Goal: Task Accomplishment & Management: Manage account settings

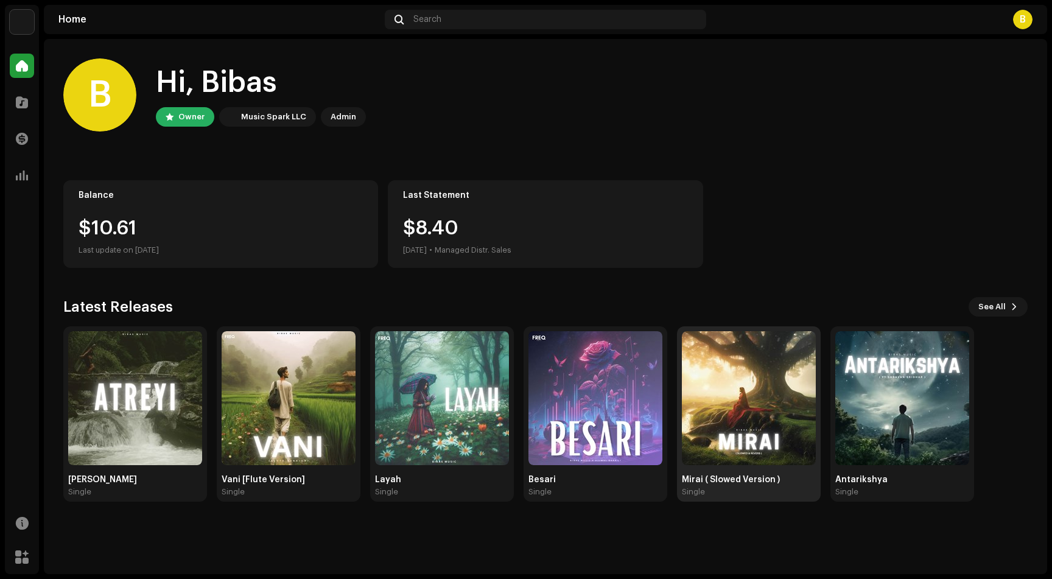
click at [715, 426] on img at bounding box center [749, 398] width 134 height 134
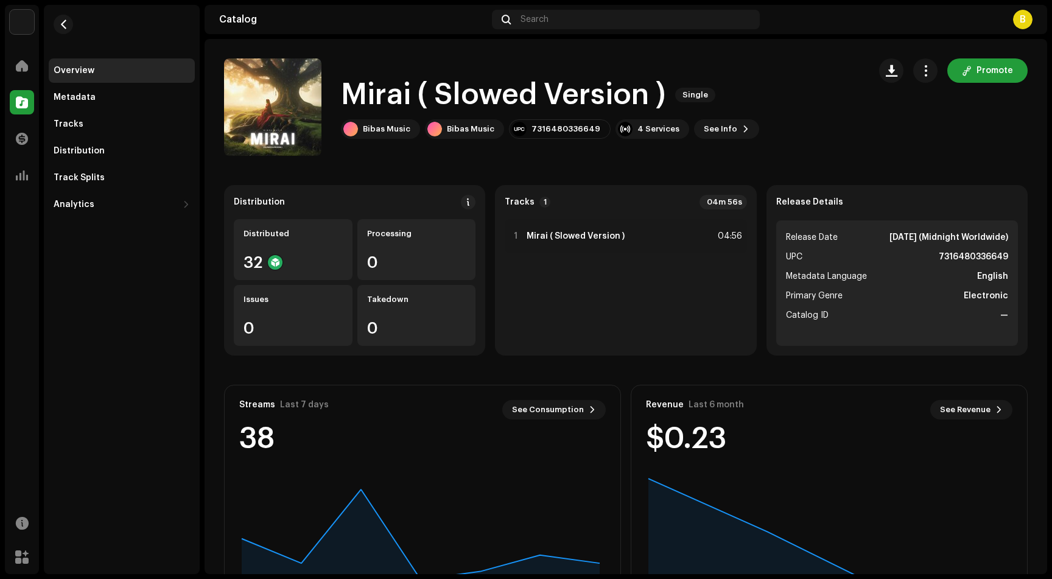
drag, startPoint x: 875, startPoint y: 236, endPoint x: 966, endPoint y: 242, distance: 90.9
click at [966, 242] on strong "Apr 3, 2025 (Midnight Worldwide)" at bounding box center [948, 237] width 119 height 15
click at [875, 172] on catalog-releases-details-overview "Mirai ( Slowed Version ) Single Promote Mirai ( Slowed Version ) Single Bibas M…" at bounding box center [625, 343] width 842 height 609
click at [920, 67] on span "button" at bounding box center [926, 71] width 12 height 10
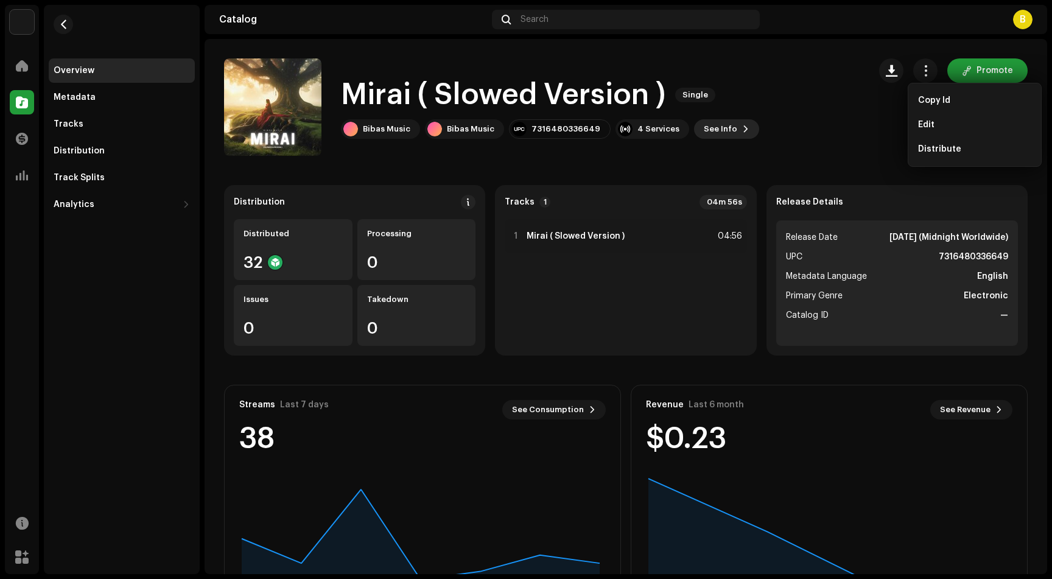
click at [715, 134] on span "See Info" at bounding box center [720, 129] width 33 height 24
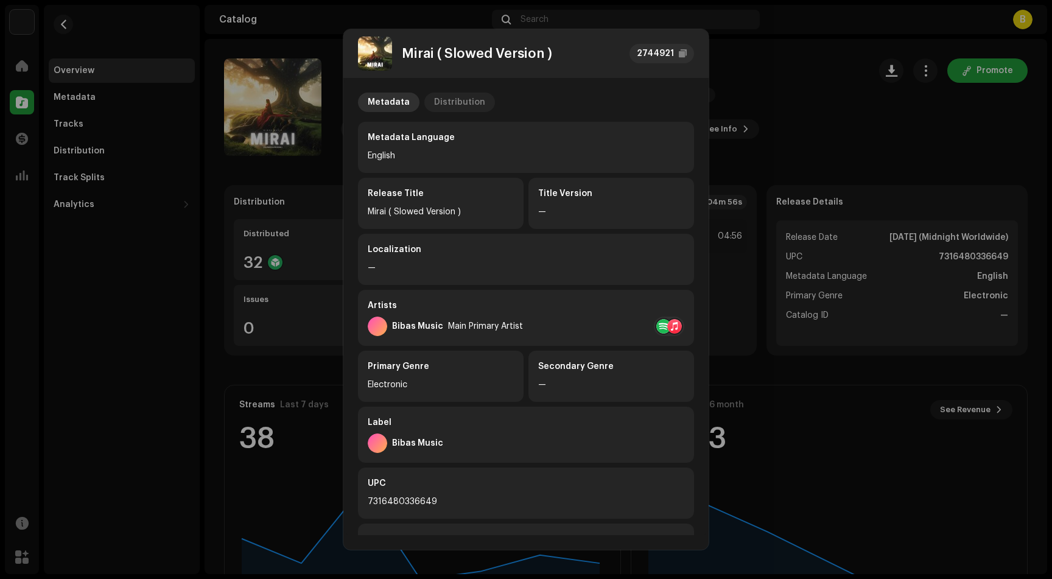
click at [444, 105] on div "Distribution" at bounding box center [459, 102] width 51 height 19
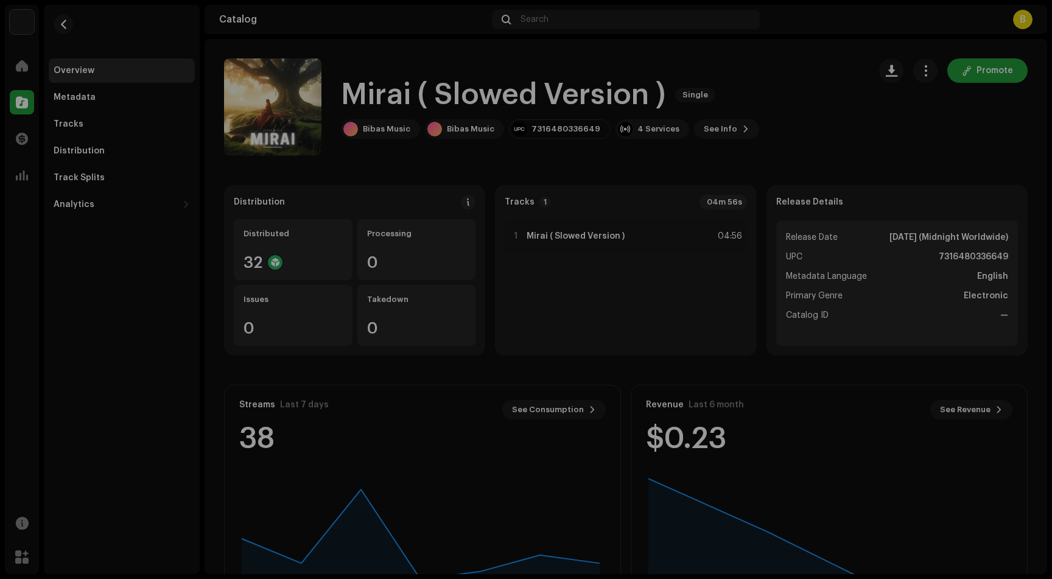
click at [767, 99] on div "Mirai ( Slowed Version ) 2744921 Metadata Distribution Release Date Apr 3, 2025…" at bounding box center [526, 289] width 1052 height 579
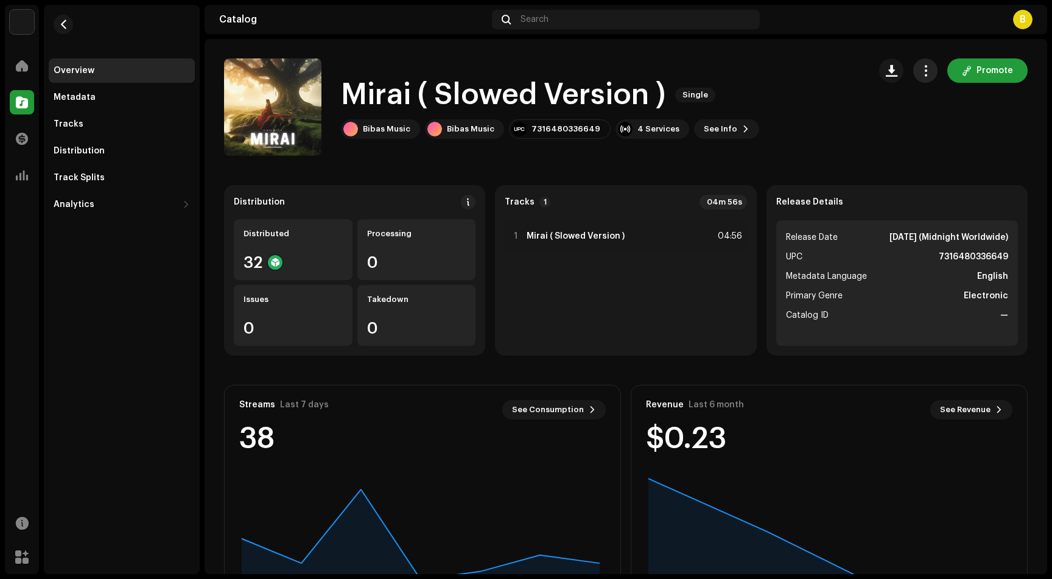
click at [920, 75] on span "button" at bounding box center [926, 71] width 12 height 10
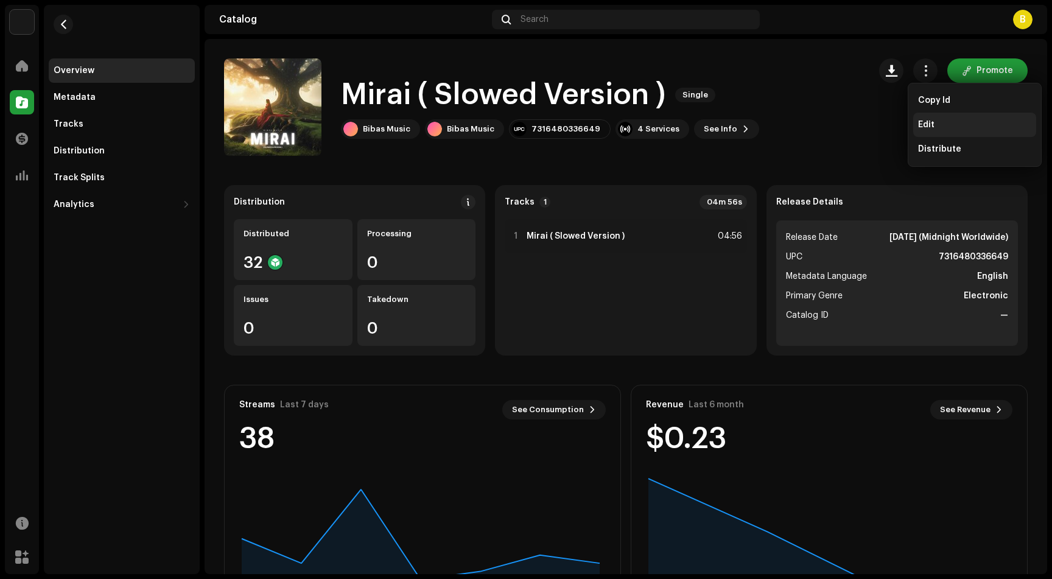
click at [938, 119] on div "Edit" at bounding box center [974, 125] width 123 height 24
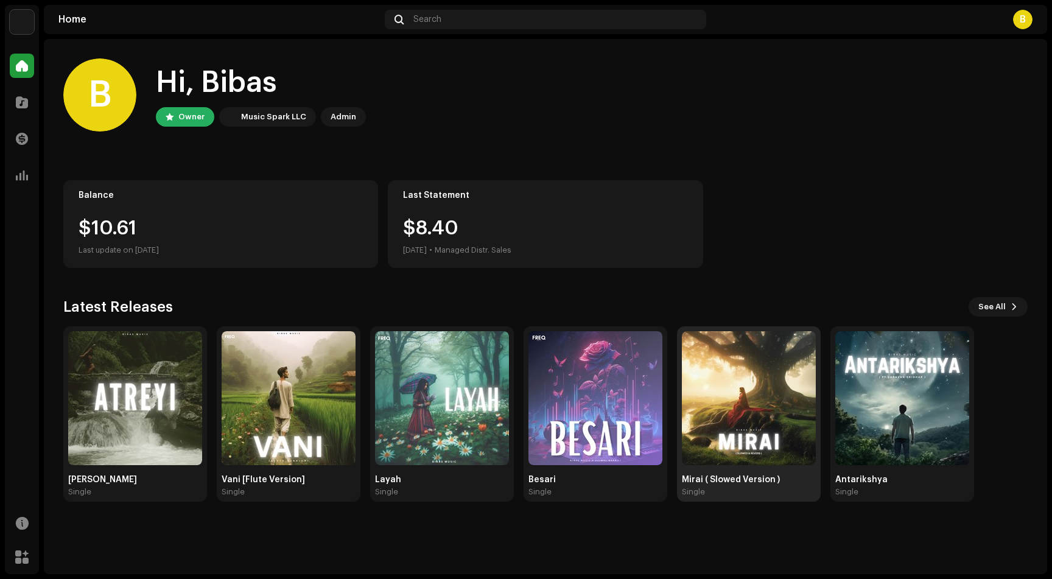
click at [754, 453] on img at bounding box center [749, 398] width 134 height 134
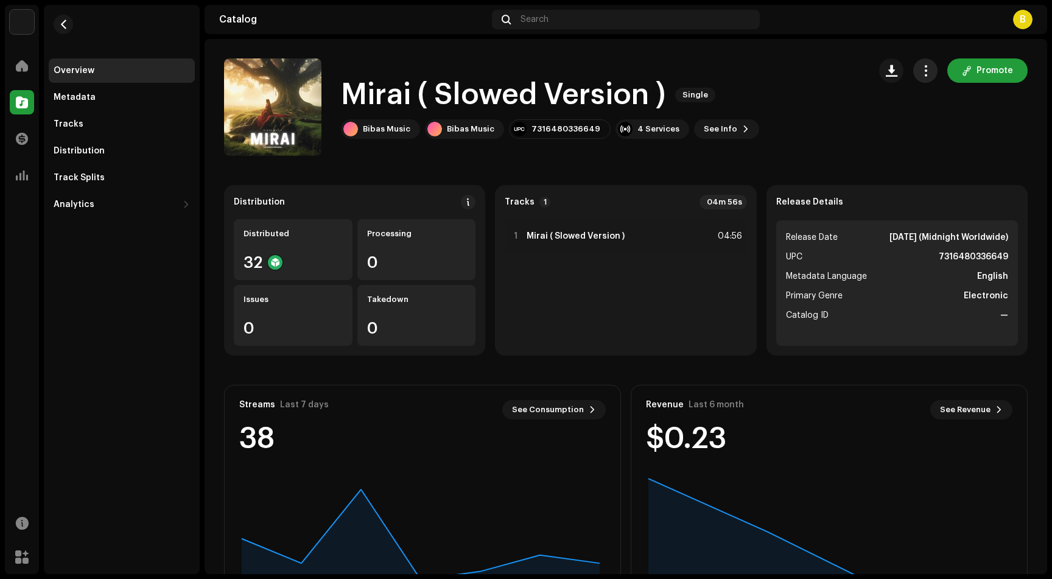
click at [916, 79] on button "button" at bounding box center [925, 70] width 24 height 24
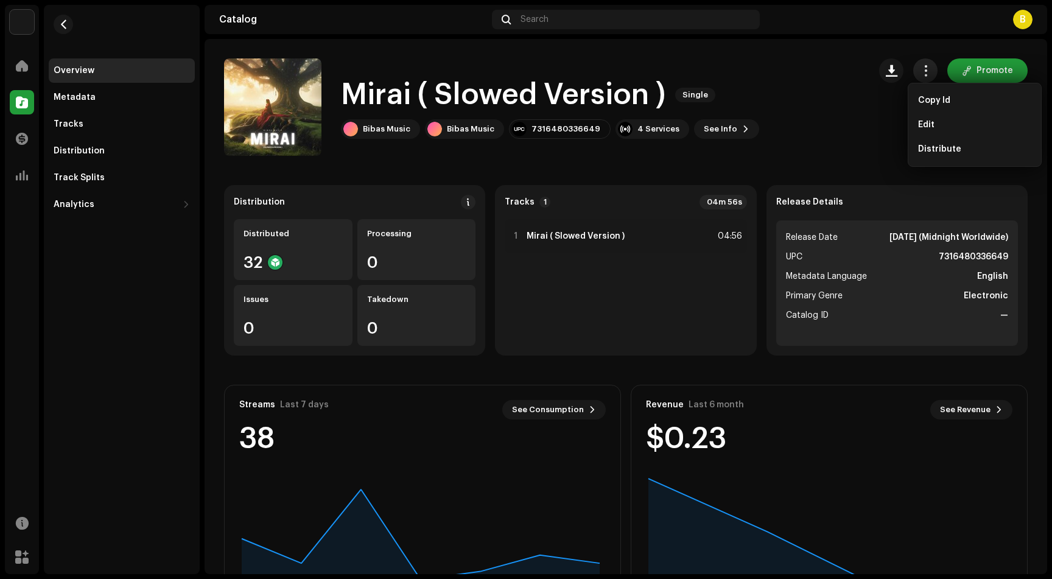
click at [920, 74] on span "button" at bounding box center [926, 71] width 12 height 10
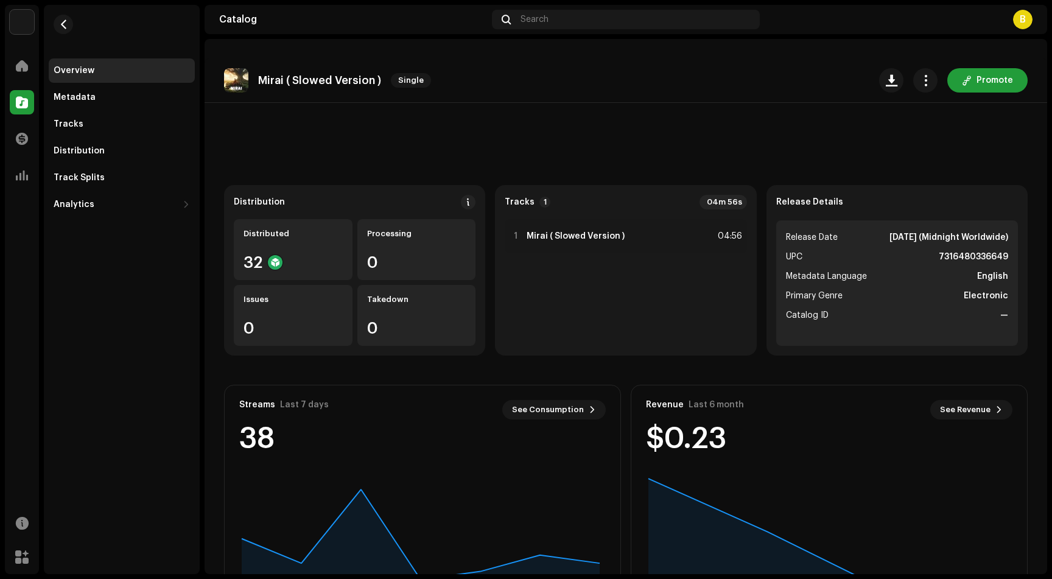
scroll to position [74, 0]
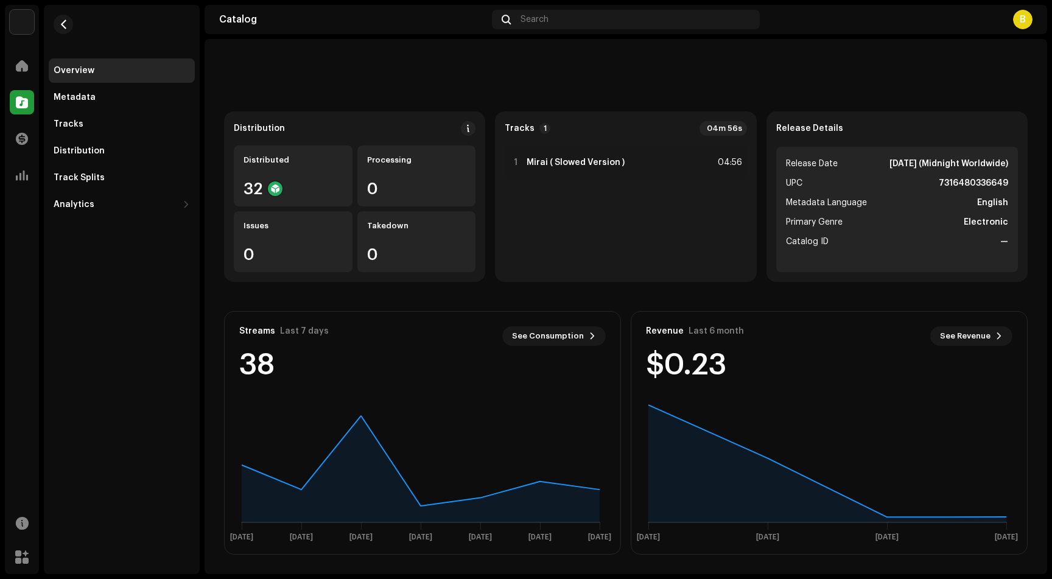
click at [841, 397] on rect at bounding box center [827, 470] width 382 height 152
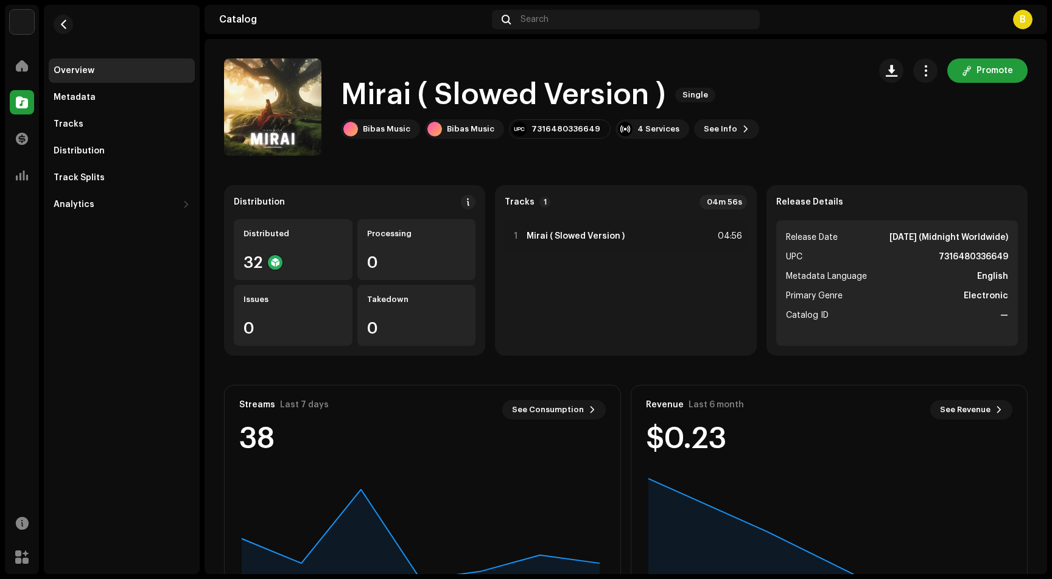
click at [841, 335] on ul "Release Date Apr 3, 2025 (Midnight Worldwide) UPC 7316480336649 Metadata Langua…" at bounding box center [897, 282] width 242 height 125
click at [107, 131] on div "Tracks" at bounding box center [122, 124] width 146 height 24
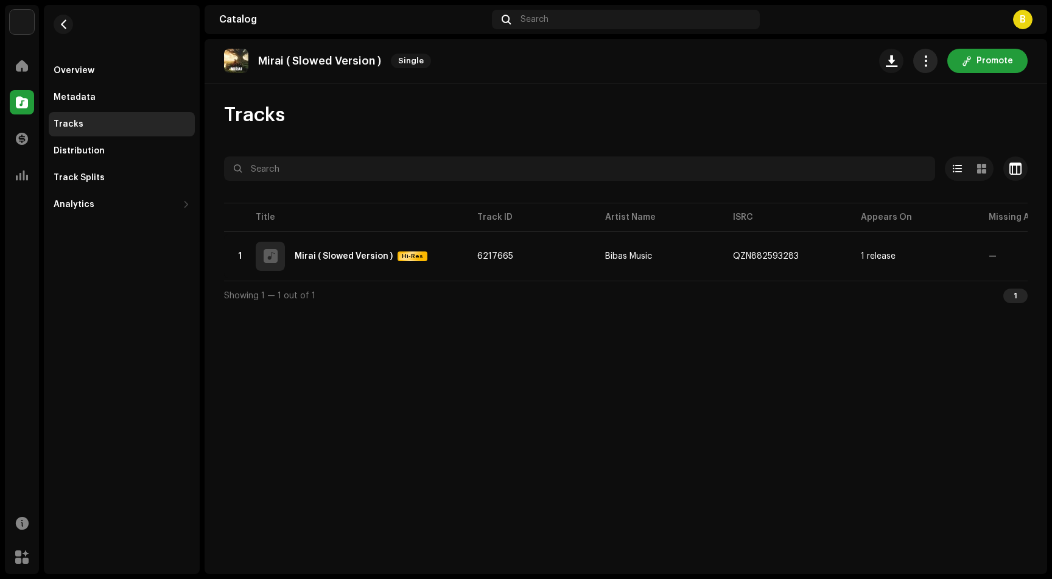
click at [931, 64] on span "button" at bounding box center [926, 61] width 12 height 10
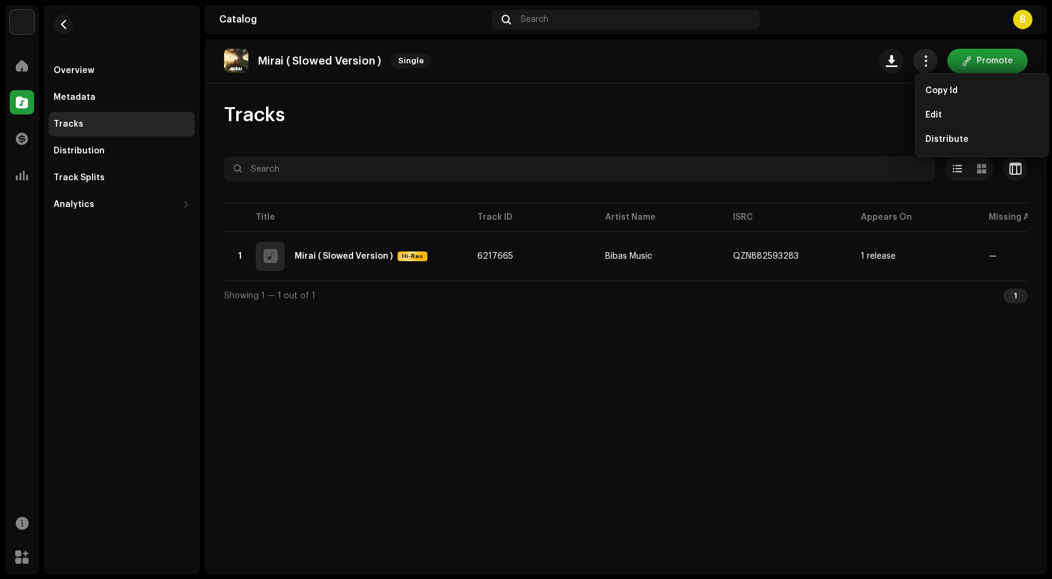
click at [931, 63] on span "button" at bounding box center [926, 61] width 12 height 10
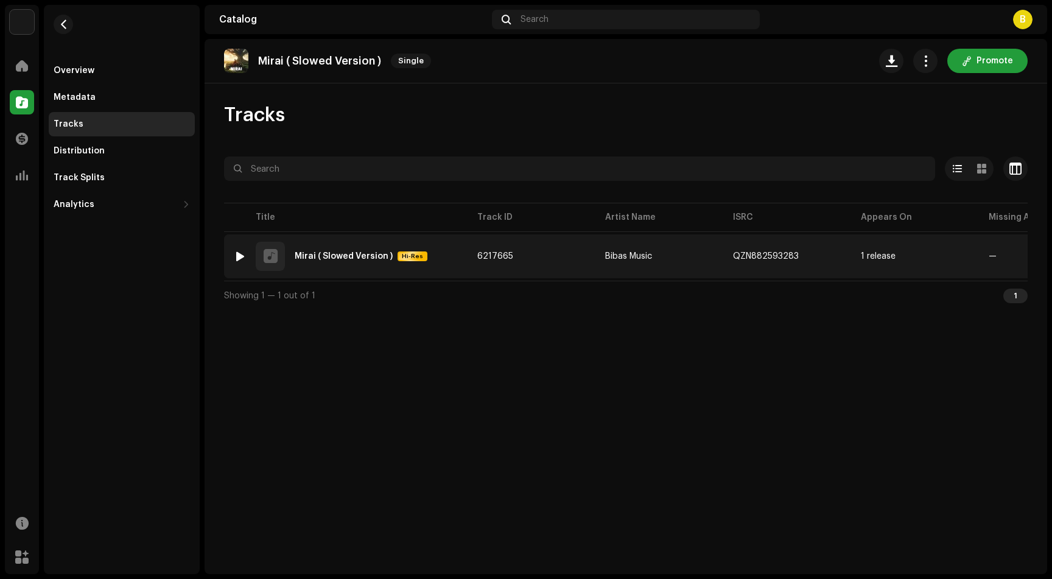
click at [864, 261] on td "1 release" at bounding box center [915, 256] width 128 height 44
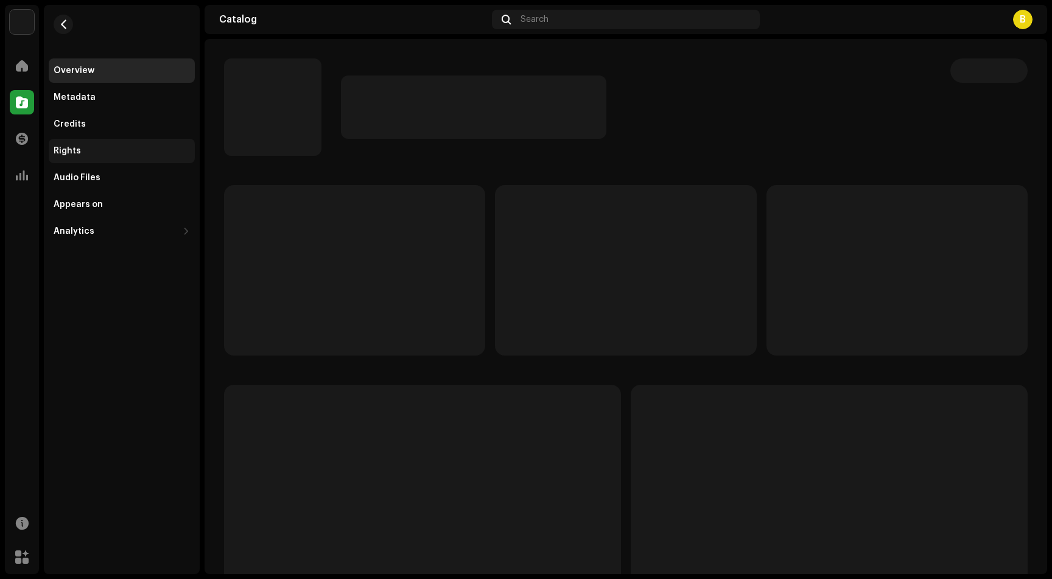
click at [153, 158] on div "Rights" at bounding box center [122, 151] width 146 height 24
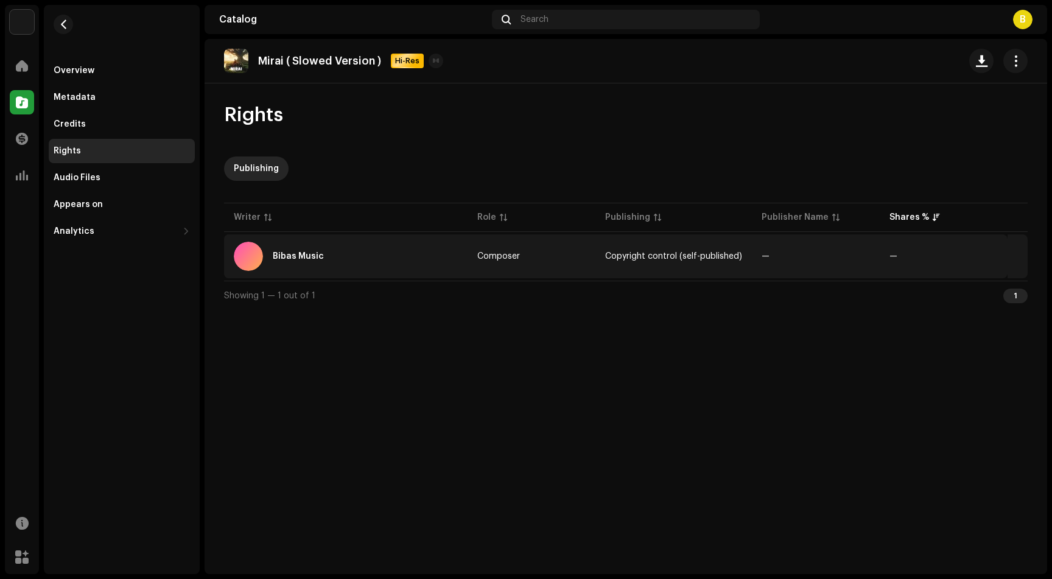
drag, startPoint x: 662, startPoint y: 258, endPoint x: 744, endPoint y: 252, distance: 83.0
click at [744, 252] on td "Copyright control (self-published)" at bounding box center [673, 256] width 156 height 44
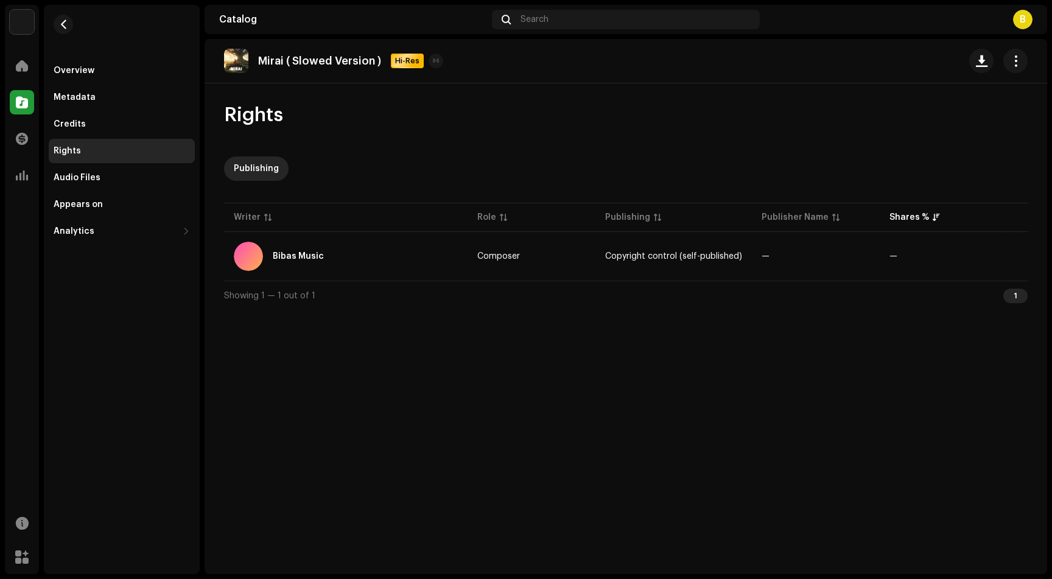
click at [492, 311] on div "Mirai ( Slowed Version ) Hi-Res Rights Publishing Writer Role Publishing Publis…" at bounding box center [625, 306] width 842 height 535
click at [1019, 56] on span "button" at bounding box center [1016, 61] width 12 height 10
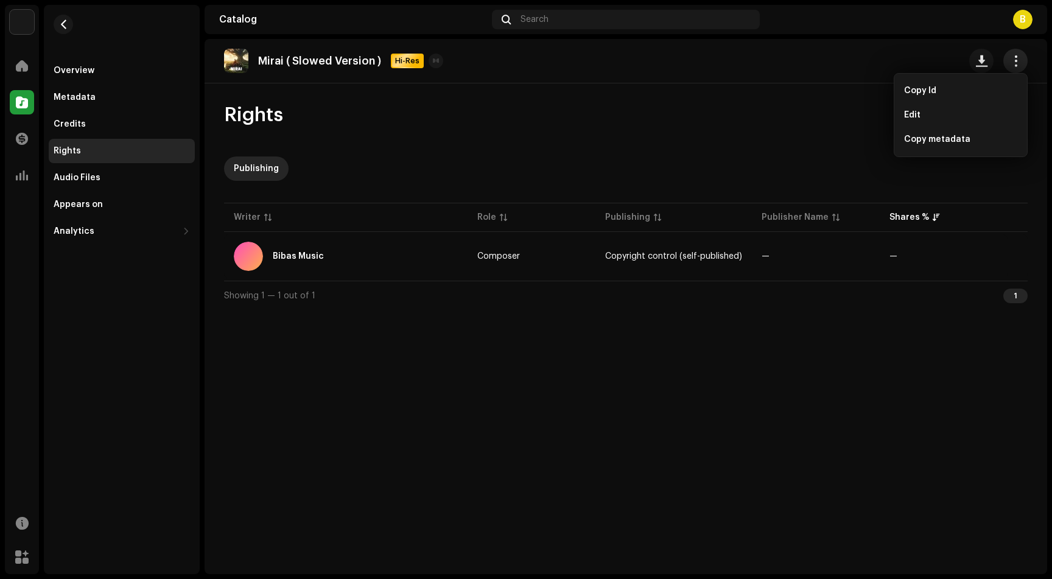
click at [1018, 56] on span "button" at bounding box center [1016, 61] width 12 height 10
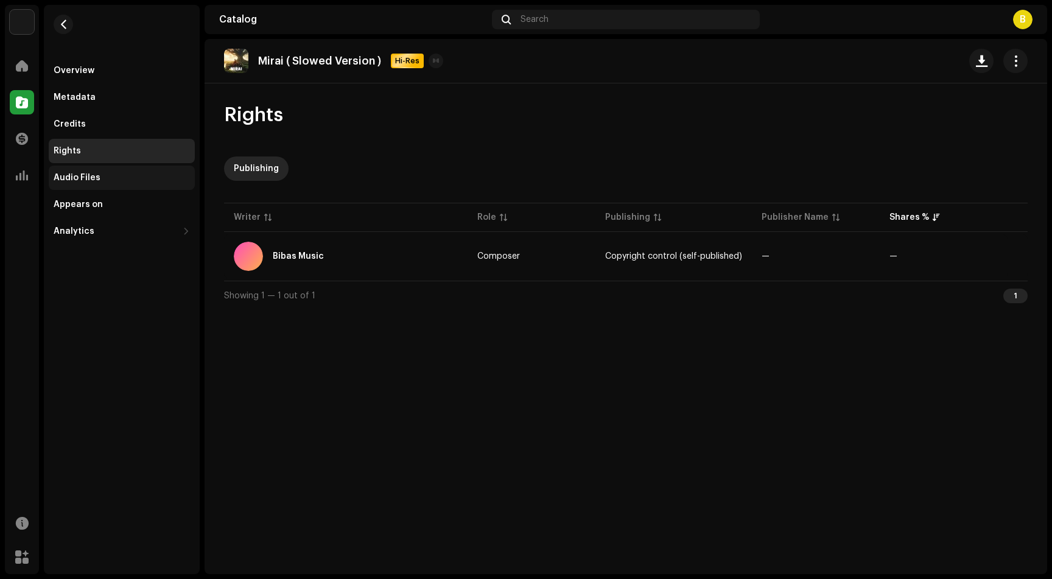
click at [121, 179] on div "Audio Files" at bounding box center [122, 178] width 136 height 10
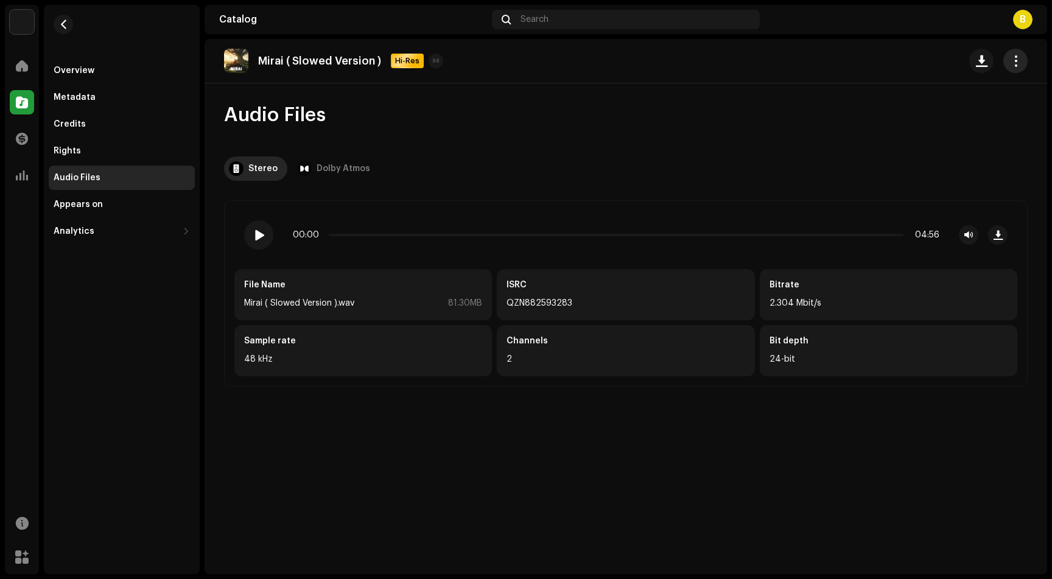
click at [1018, 71] on button "button" at bounding box center [1015, 61] width 24 height 24
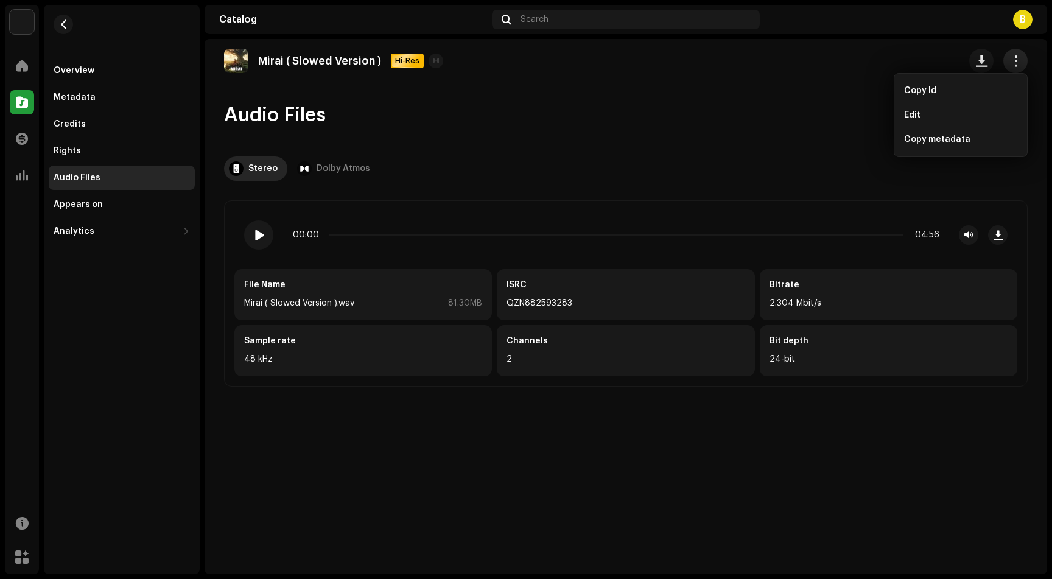
click at [1019, 66] on span "button" at bounding box center [1016, 61] width 12 height 10
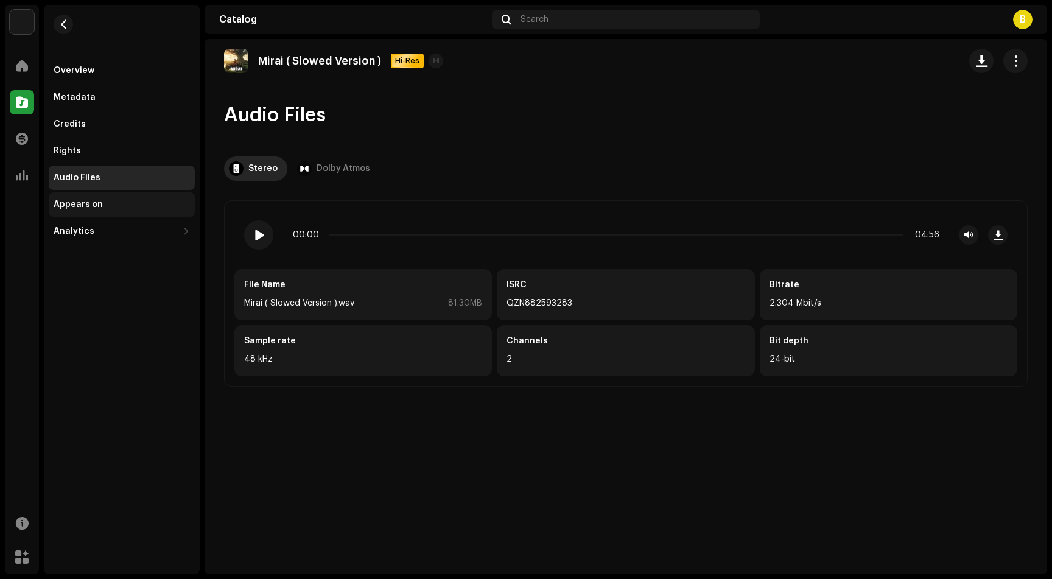
click at [144, 211] on div "Appears on" at bounding box center [122, 204] width 146 height 24
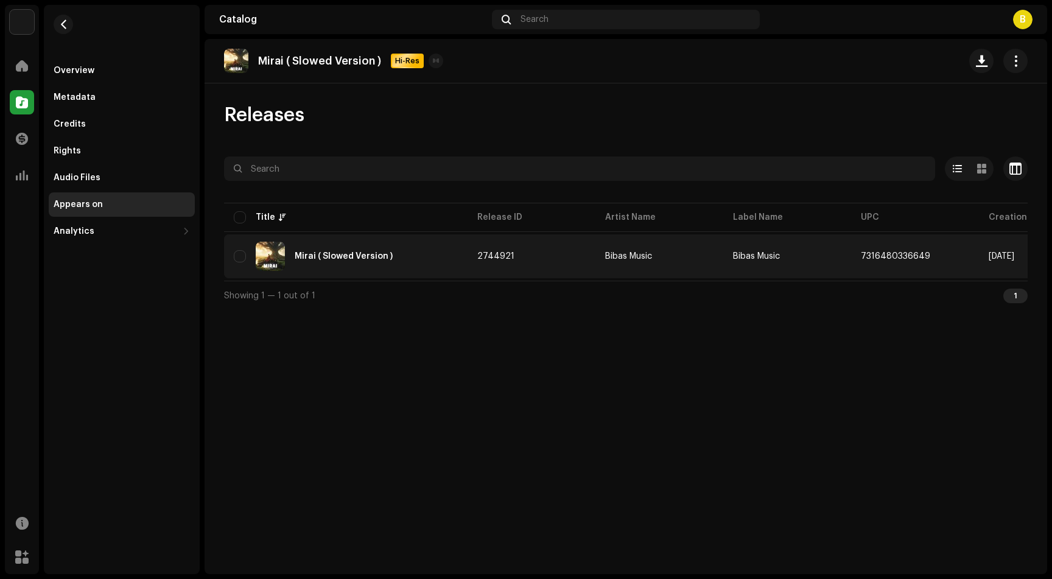
drag, startPoint x: 490, startPoint y: 279, endPoint x: 563, endPoint y: 276, distance: 73.1
click at [563, 276] on table "Title Release ID Artist Name Label Name UPC Creation Date Tracks Duration Mirai…" at bounding box center [803, 240] width 1158 height 80
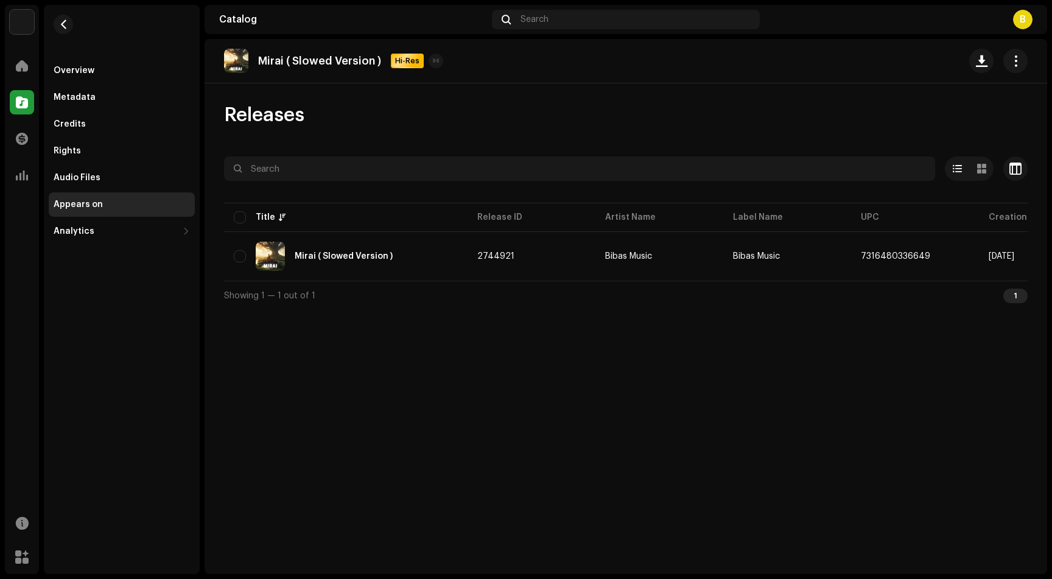
drag, startPoint x: 535, startPoint y: 303, endPoint x: 510, endPoint y: 296, distance: 26.0
click at [535, 303] on div "Showing 1 — 1 out of 1 1" at bounding box center [625, 295] width 803 height 29
click at [1015, 66] on span "button" at bounding box center [1016, 61] width 12 height 10
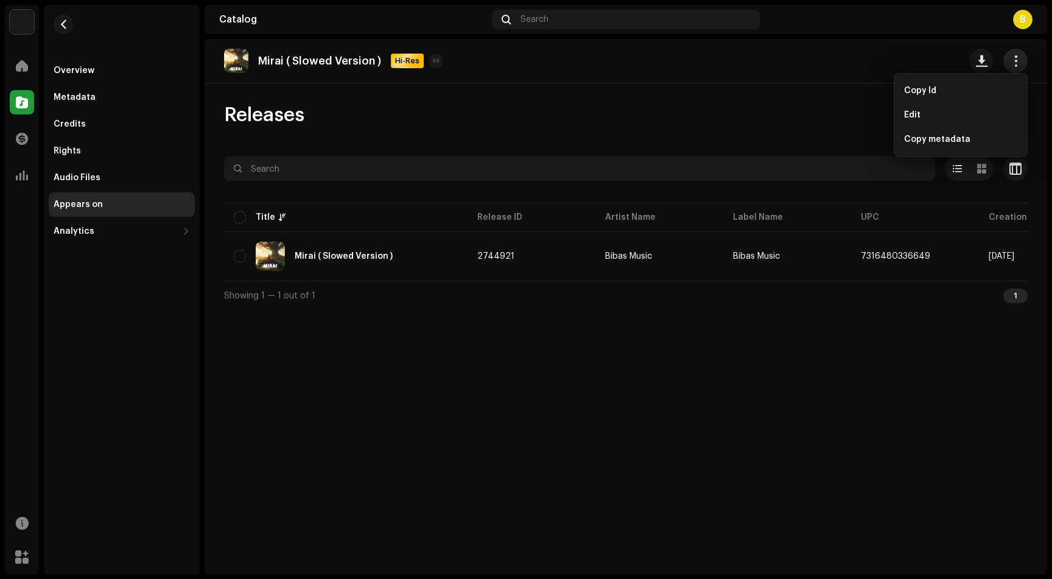
click at [1016, 65] on span "button" at bounding box center [1016, 61] width 12 height 10
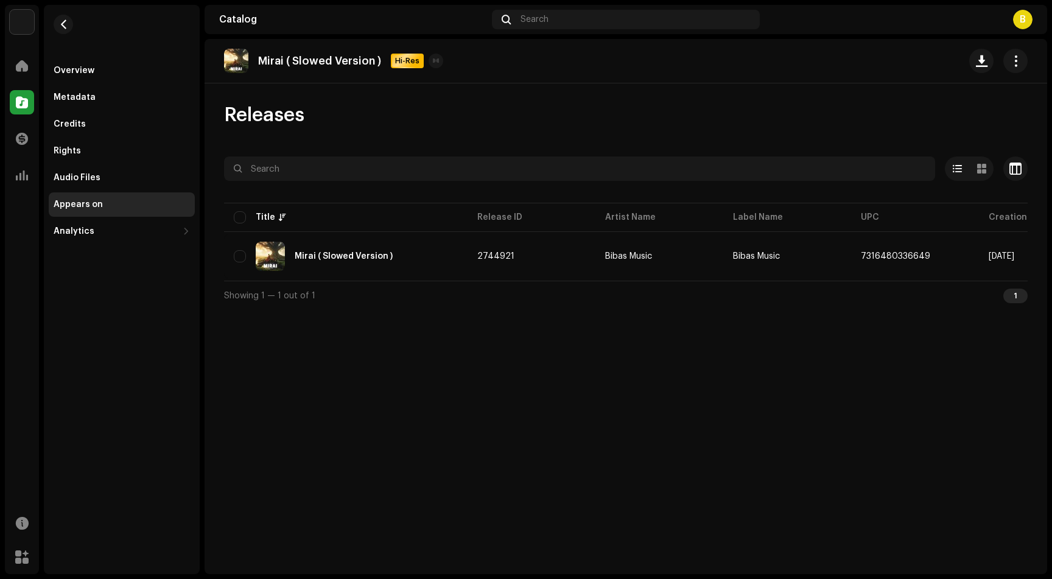
drag, startPoint x: 406, startPoint y: 349, endPoint x: 376, endPoint y: 340, distance: 32.0
click at [406, 349] on div "Mirai ( Slowed Version ) Hi-Res Releases Selected 0 Options Filters Distributio…" at bounding box center [625, 306] width 842 height 535
click at [137, 230] on div "Analytics" at bounding box center [116, 231] width 124 height 10
click at [139, 117] on div "Credits" at bounding box center [122, 124] width 146 height 24
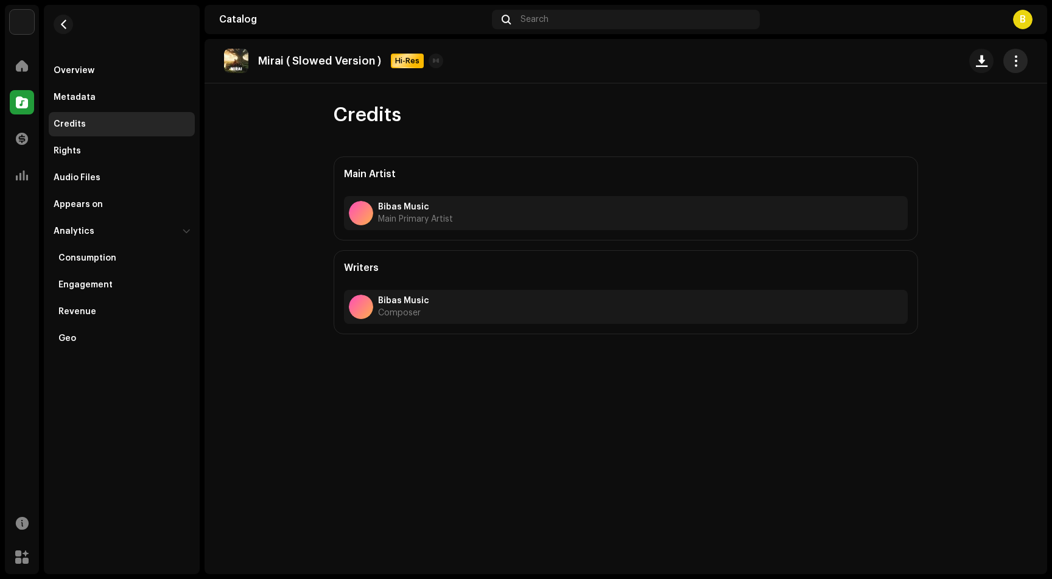
click at [1012, 66] on span "button" at bounding box center [1016, 61] width 12 height 10
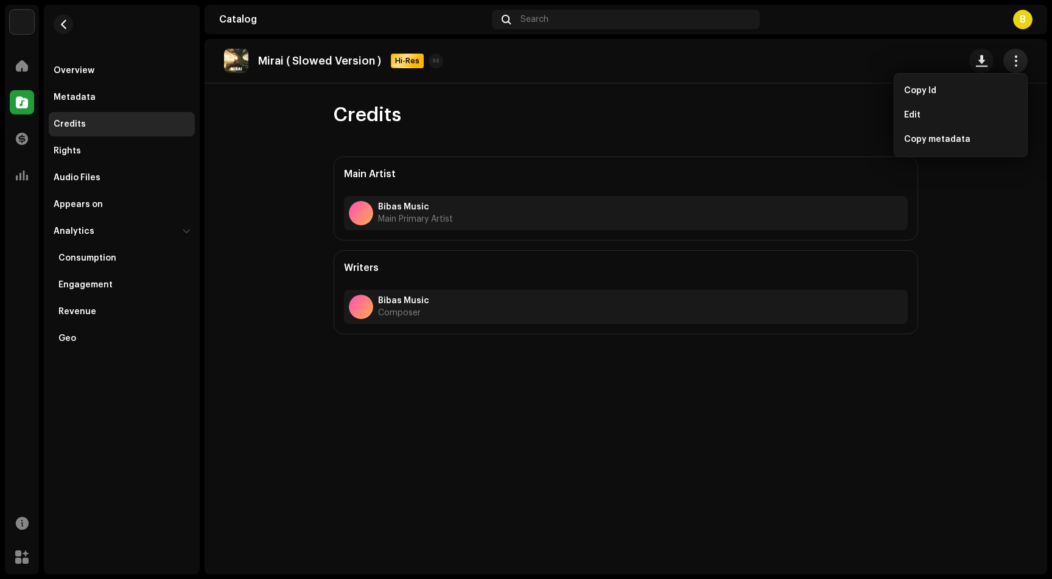
click at [1011, 65] on span "button" at bounding box center [1016, 61] width 12 height 10
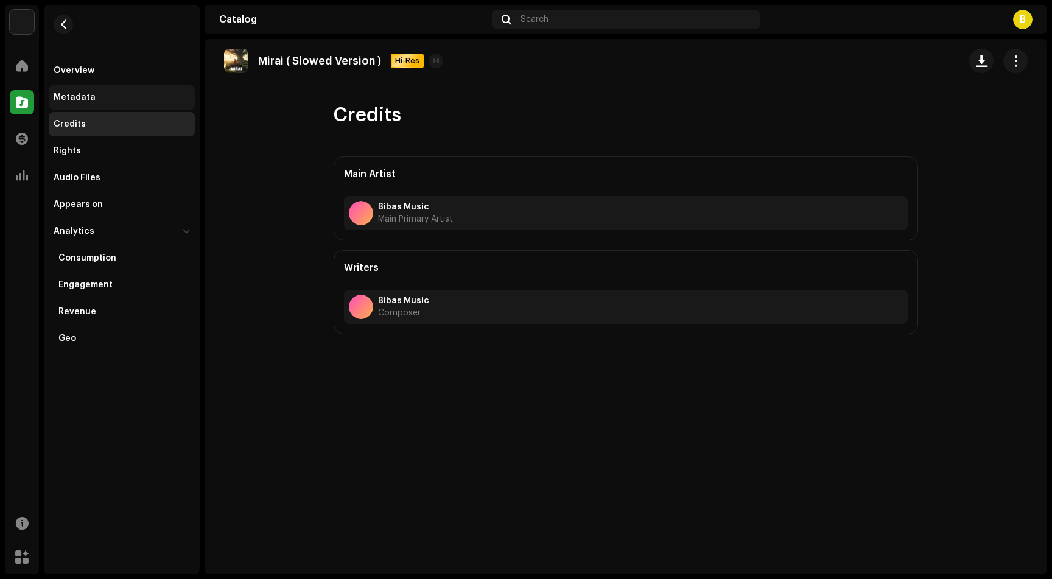
click at [152, 94] on div "Metadata" at bounding box center [122, 98] width 136 height 10
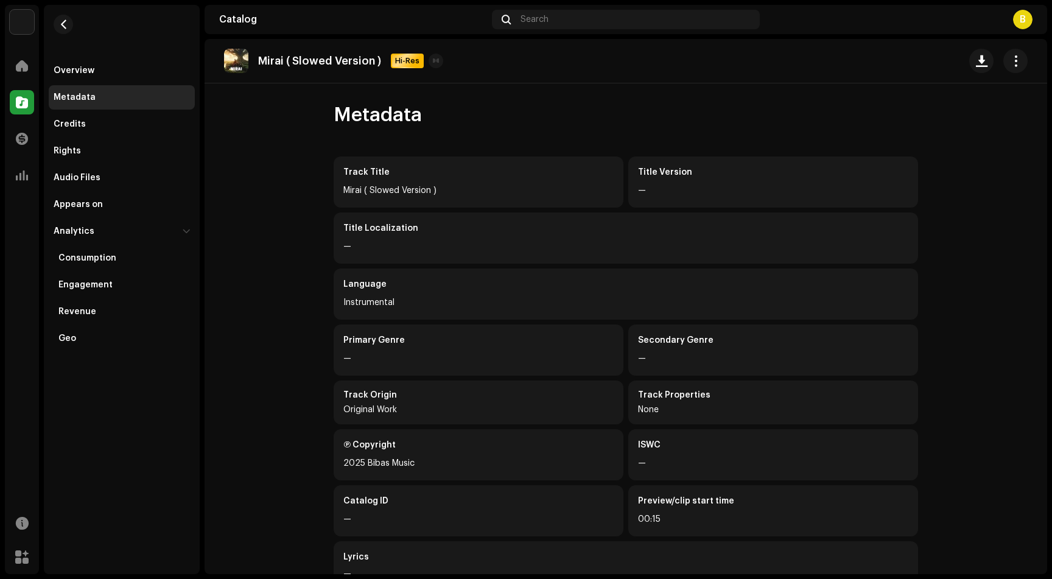
click at [999, 73] on div "Mirai ( Slowed Version ) Hi-Res" at bounding box center [625, 61] width 842 height 44
click at [1004, 68] on button "button" at bounding box center [1015, 61] width 24 height 24
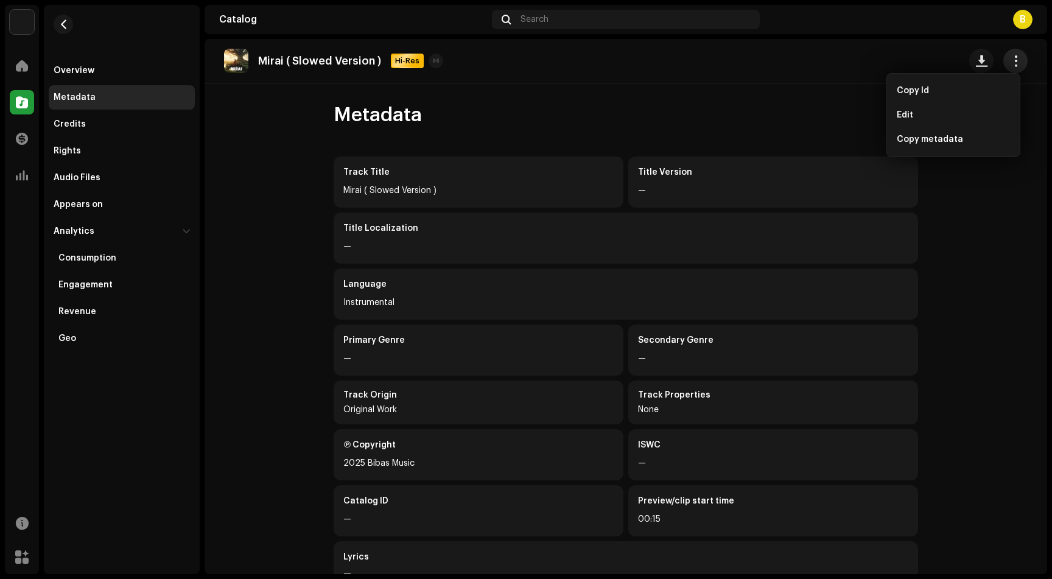
click at [1003, 65] on button "button" at bounding box center [1015, 61] width 24 height 24
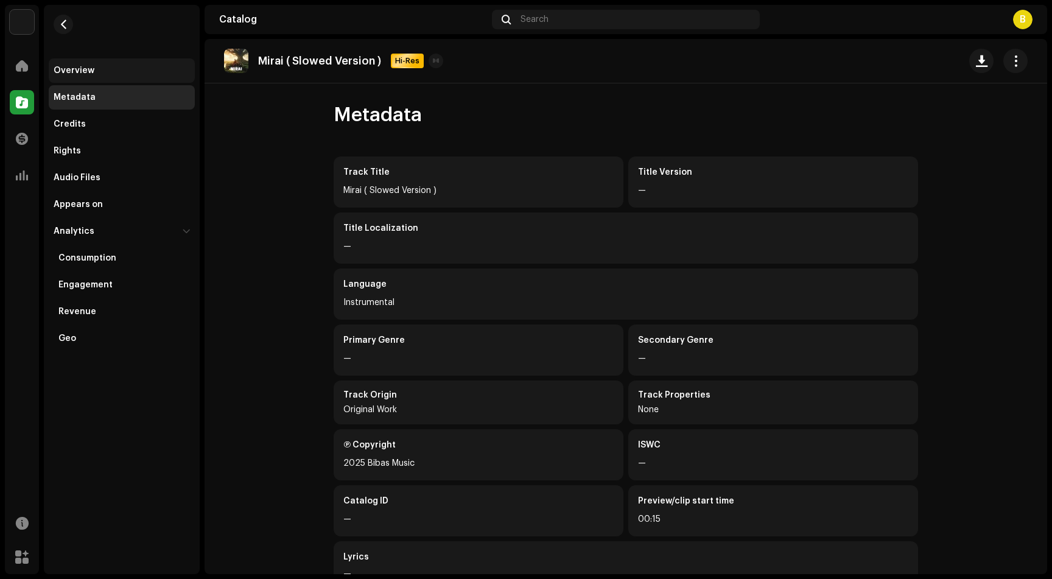
click at [147, 77] on div "Overview" at bounding box center [122, 70] width 146 height 24
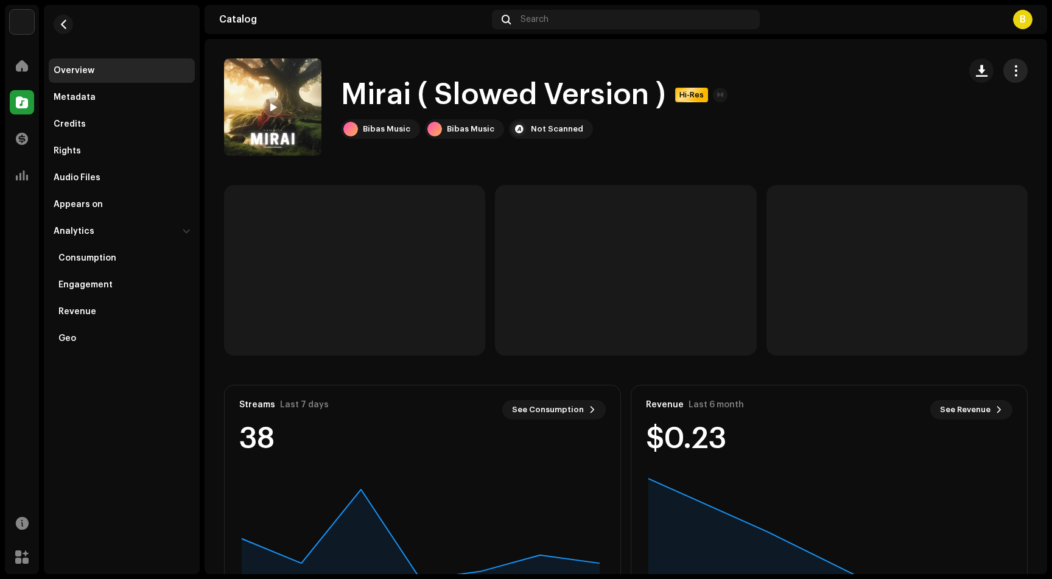
click at [1010, 68] on span "button" at bounding box center [1016, 71] width 12 height 10
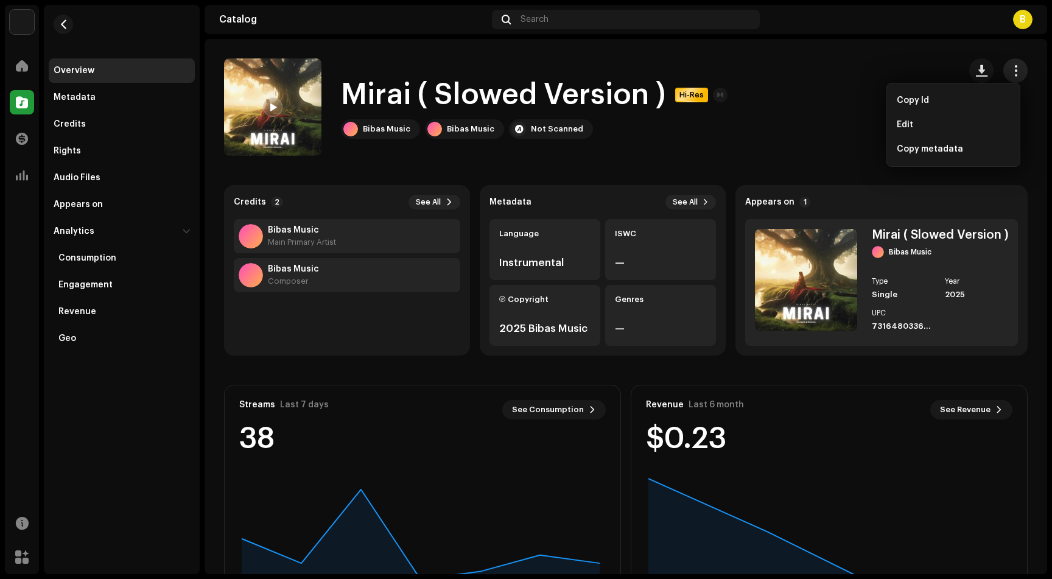
click at [1010, 74] on span "button" at bounding box center [1016, 71] width 12 height 10
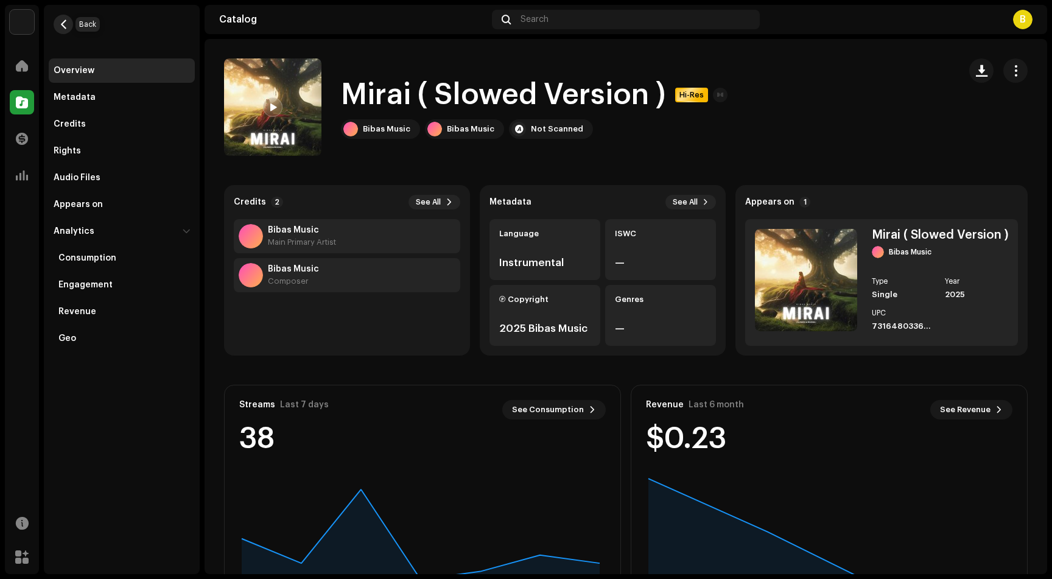
click at [66, 27] on span "button" at bounding box center [63, 24] width 9 height 10
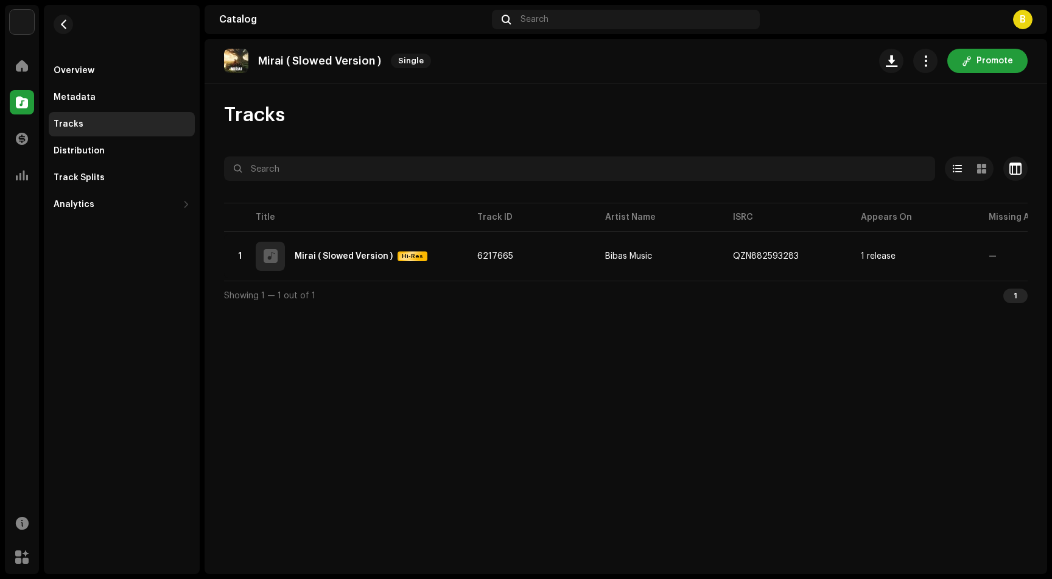
click at [75, 127] on div "Tracks" at bounding box center [69, 124] width 30 height 10
click at [75, 124] on div "Tracks" at bounding box center [69, 124] width 30 height 10
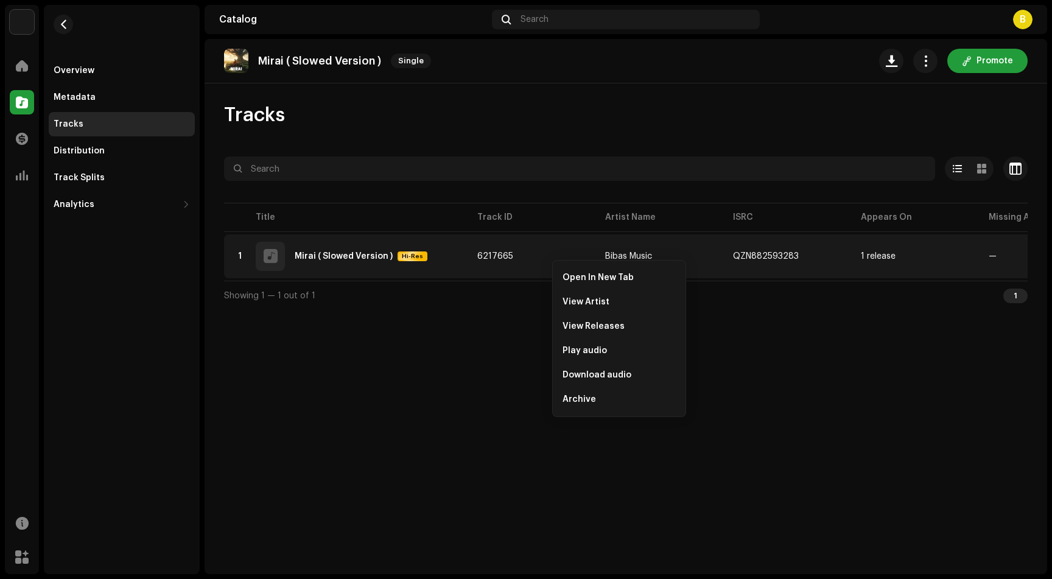
click at [480, 361] on div "Mirai ( Slowed Version ) Single Promote Tracks Selected 0 Options Filters Distr…" at bounding box center [625, 306] width 842 height 535
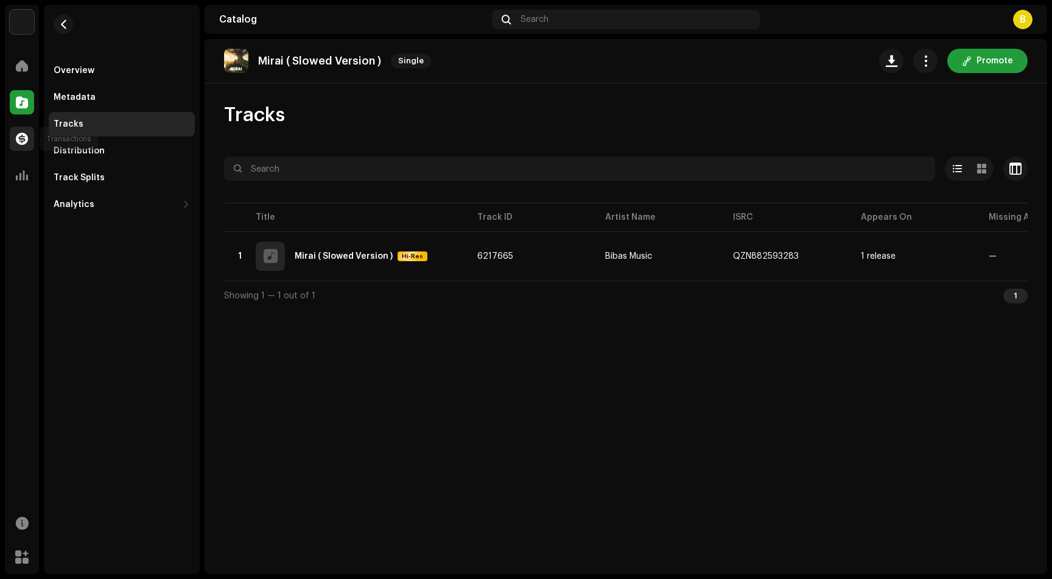
click at [23, 131] on div at bounding box center [22, 139] width 24 height 24
click at [23, 138] on span at bounding box center [22, 139] width 12 height 10
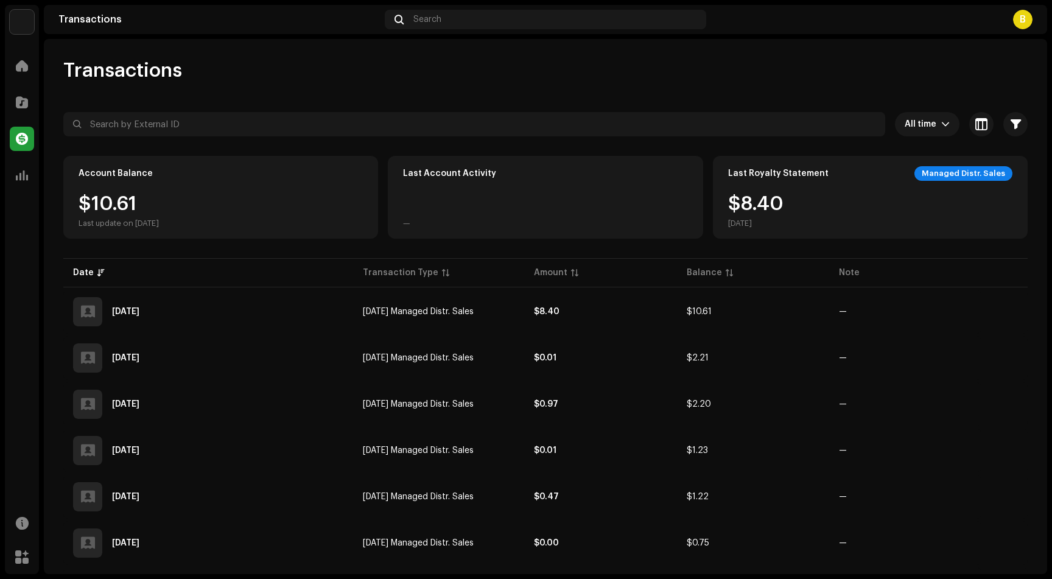
click at [573, 225] on div "—" at bounding box center [545, 223] width 284 height 10
click at [19, 98] on span at bounding box center [22, 102] width 12 height 10
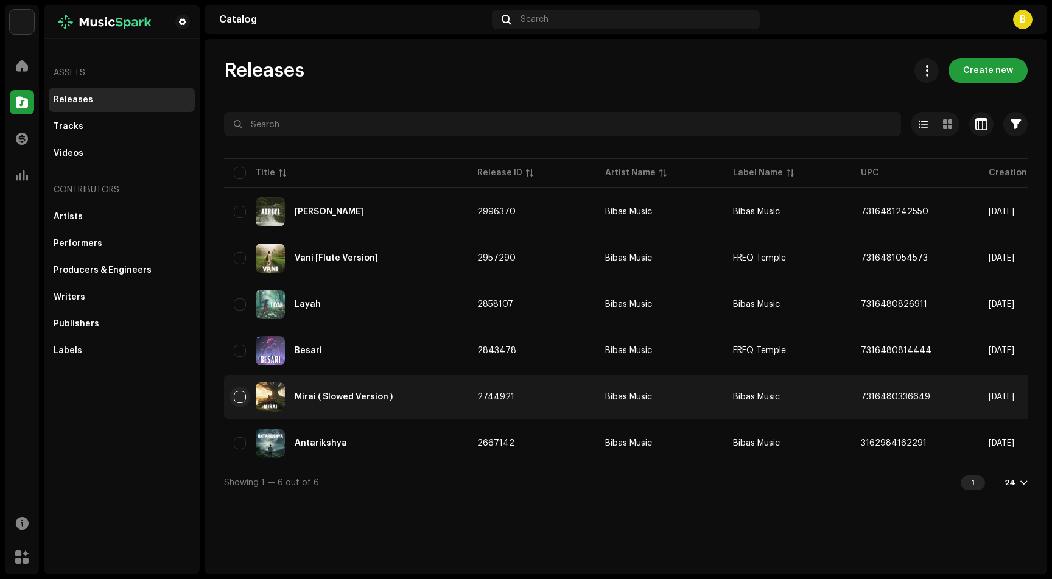
drag, startPoint x: 238, startPoint y: 391, endPoint x: 236, endPoint y: 398, distance: 7.7
click at [238, 391] on input "checkbox" at bounding box center [240, 397] width 12 height 12
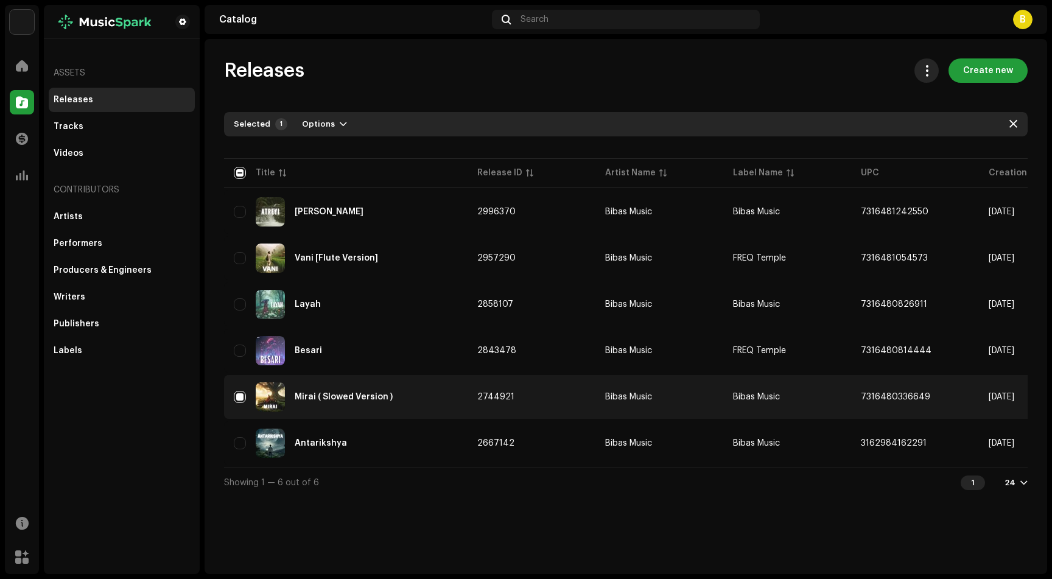
click at [929, 73] on span at bounding box center [927, 71] width 12 height 10
click at [929, 71] on span at bounding box center [927, 71] width 12 height 10
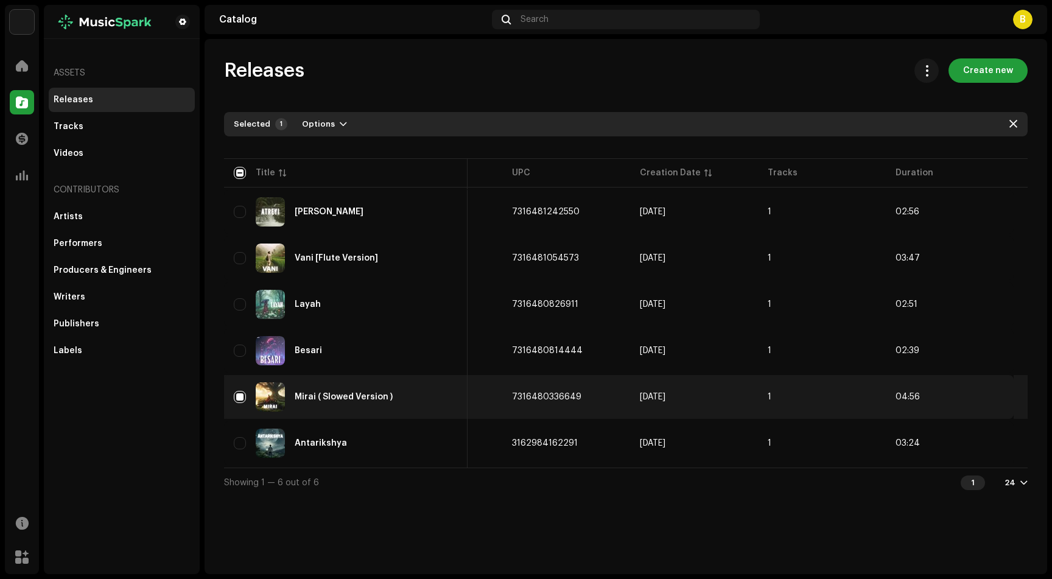
scroll to position [0, 354]
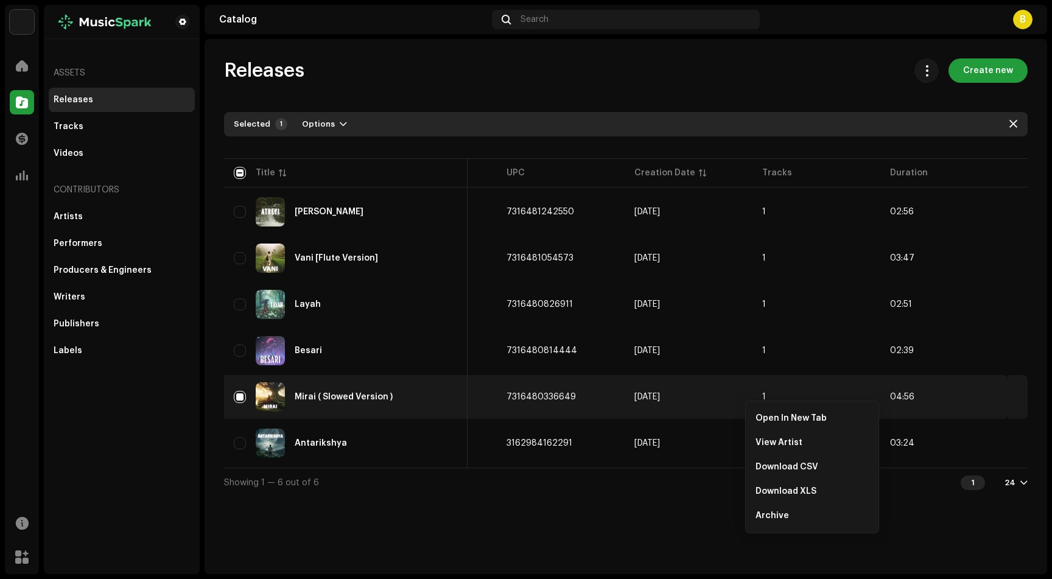
click at [915, 518] on div "Releases Create new Selected 1 Options Filters Distribution status Never Distri…" at bounding box center [625, 306] width 842 height 535
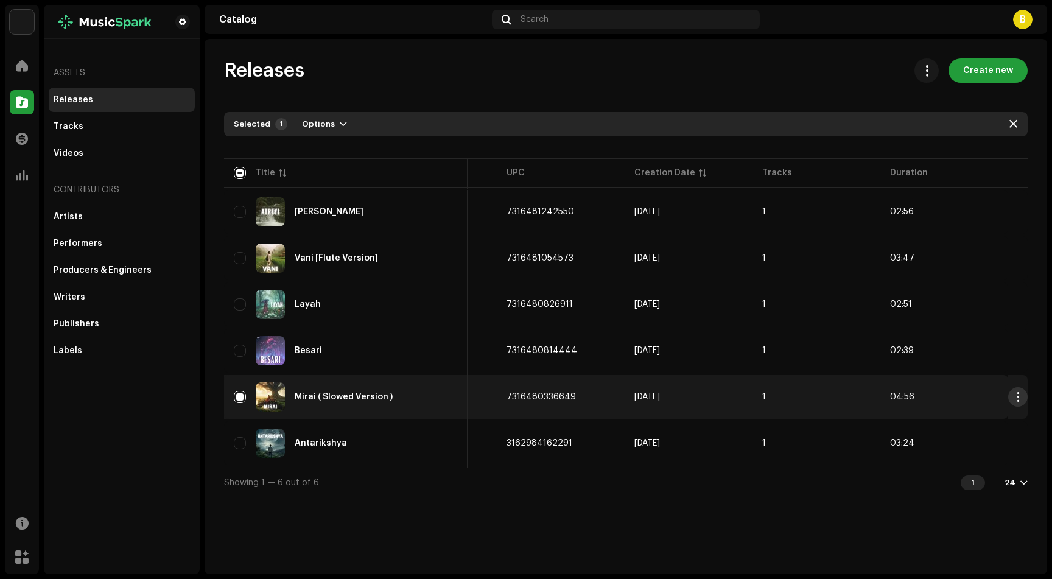
click at [1018, 399] on span "button" at bounding box center [1017, 397] width 9 height 10
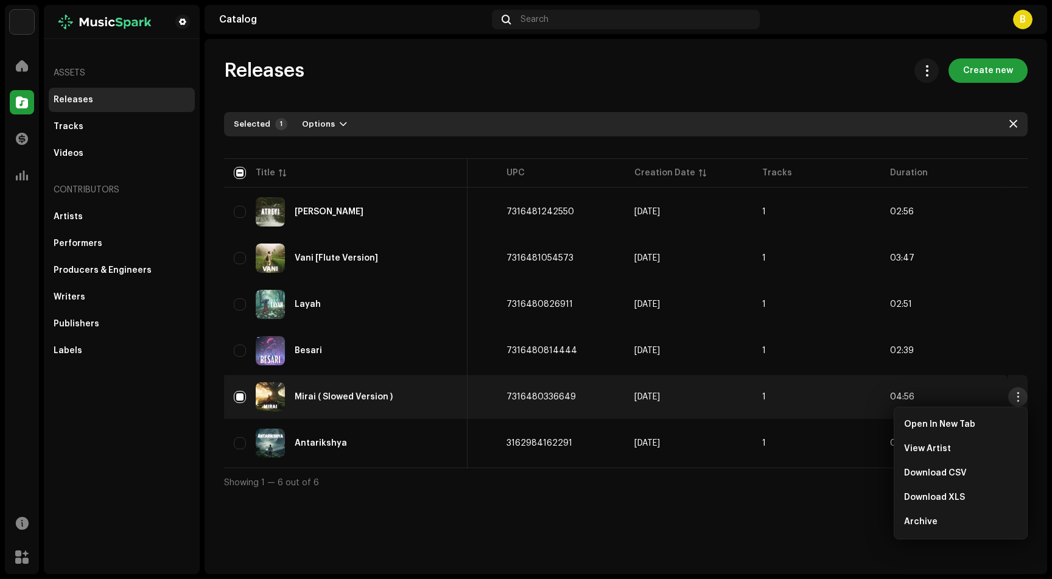
click at [1018, 397] on span "button" at bounding box center [1017, 397] width 9 height 10
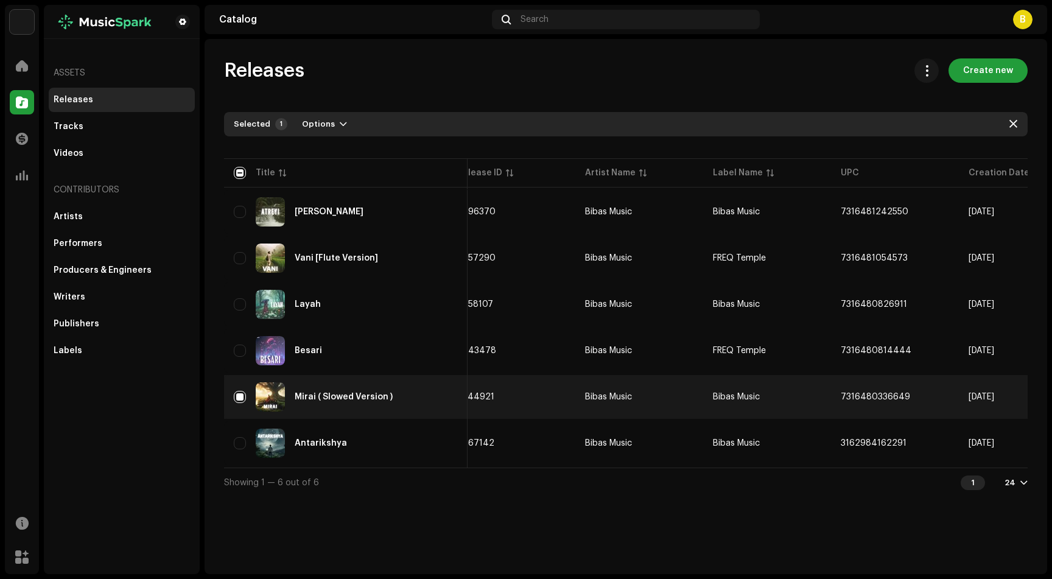
scroll to position [0, 0]
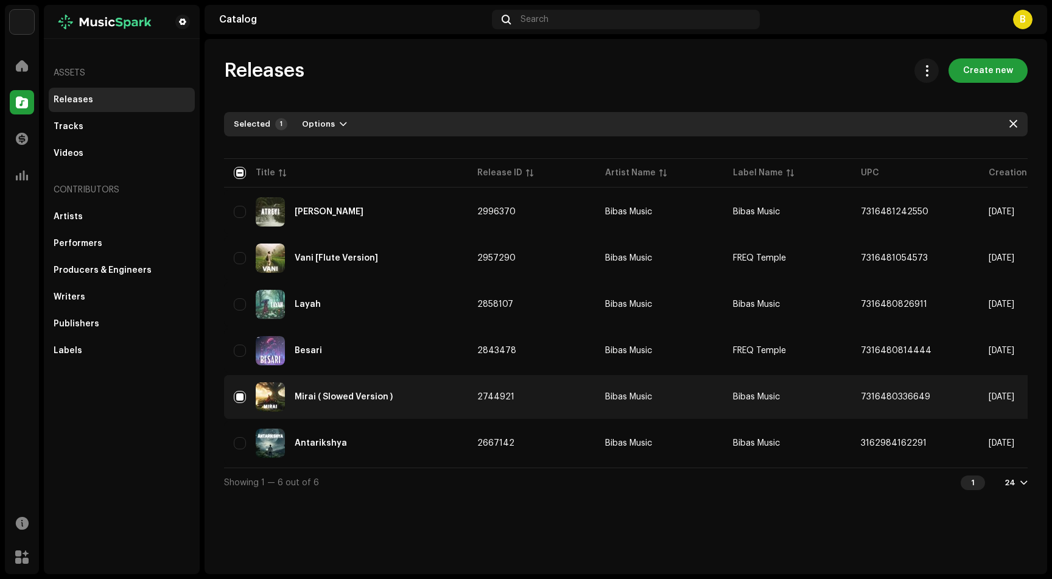
click at [505, 511] on div "Releases Create new Selected 1 Options Filters Distribution status Never Distri…" at bounding box center [625, 306] width 842 height 535
click at [327, 119] on span "Options" at bounding box center [318, 124] width 33 height 24
click at [444, 75] on div "Releases Create new" at bounding box center [625, 70] width 803 height 24
click at [1010, 121] on span "button" at bounding box center [1013, 124] width 8 height 10
checkbox input "false"
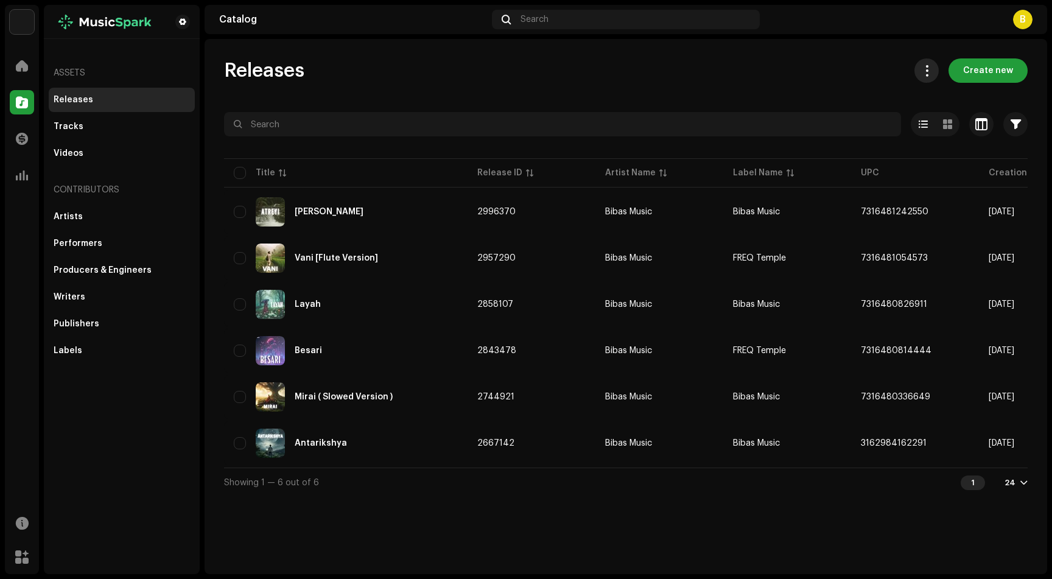
click at [932, 71] on span at bounding box center [927, 71] width 12 height 10
click at [932, 69] on span at bounding box center [927, 71] width 12 height 10
click at [491, 83] on div "Releases Create new Selected 0 Options Filters Distribution status Never Distri…" at bounding box center [625, 277] width 842 height 438
click at [124, 130] on div "Tracks" at bounding box center [122, 127] width 136 height 10
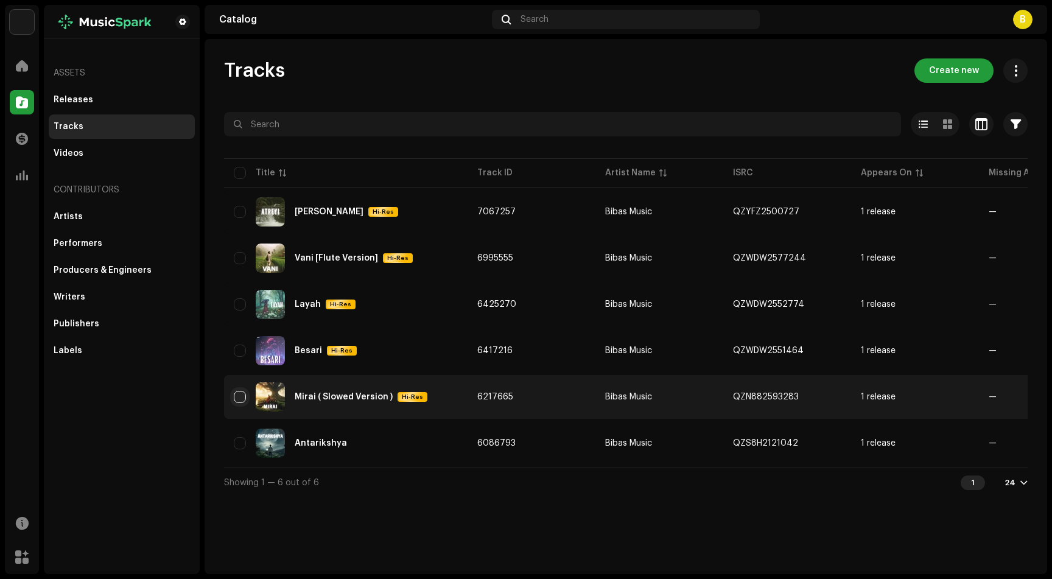
click at [238, 399] on input "checkbox" at bounding box center [240, 397] width 12 height 12
checkbox input "true"
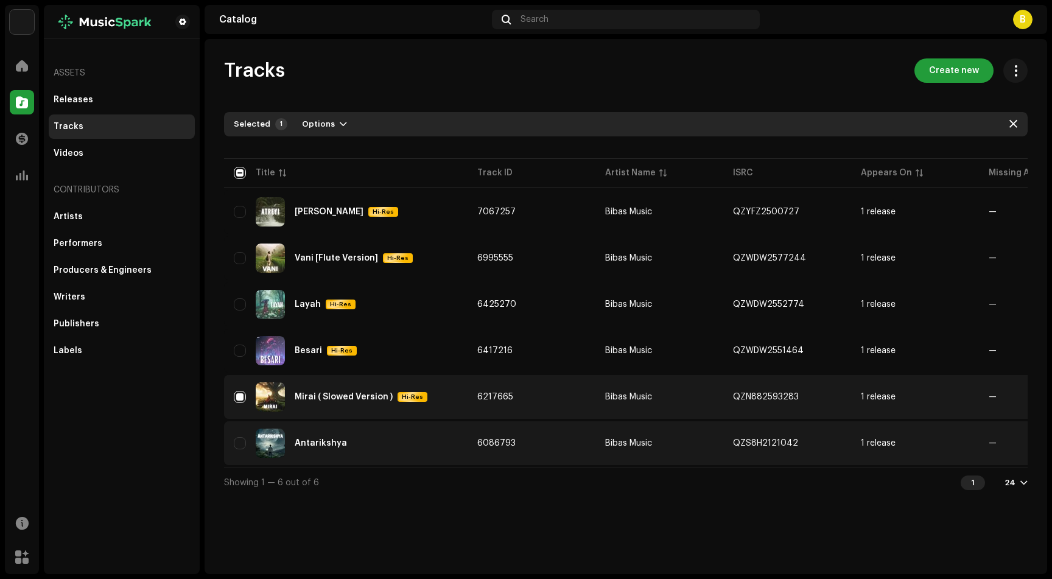
drag, startPoint x: 363, startPoint y: 472, endPoint x: 583, endPoint y: 461, distance: 220.0
click at [584, 460] on div "Selected 1 Options Filters Distribution status In progress Not started Creation…" at bounding box center [625, 304] width 803 height 385
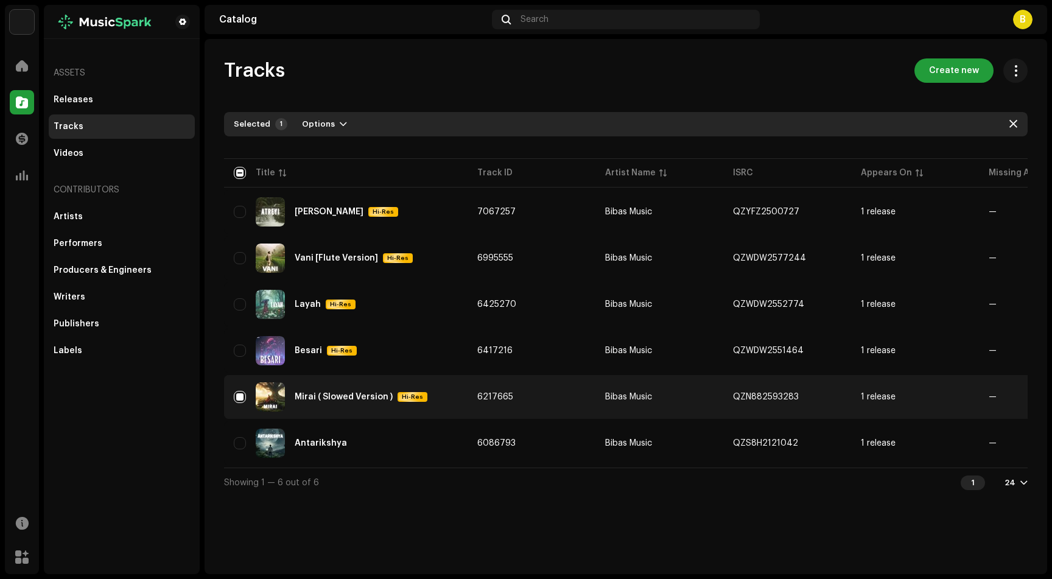
click at [578, 501] on div "Tracks Create new Selected 1 Options Filters Distribution status In progress No…" at bounding box center [625, 306] width 842 height 535
click at [1013, 70] on span at bounding box center [1016, 71] width 12 height 10
click at [1014, 68] on span at bounding box center [1016, 71] width 12 height 10
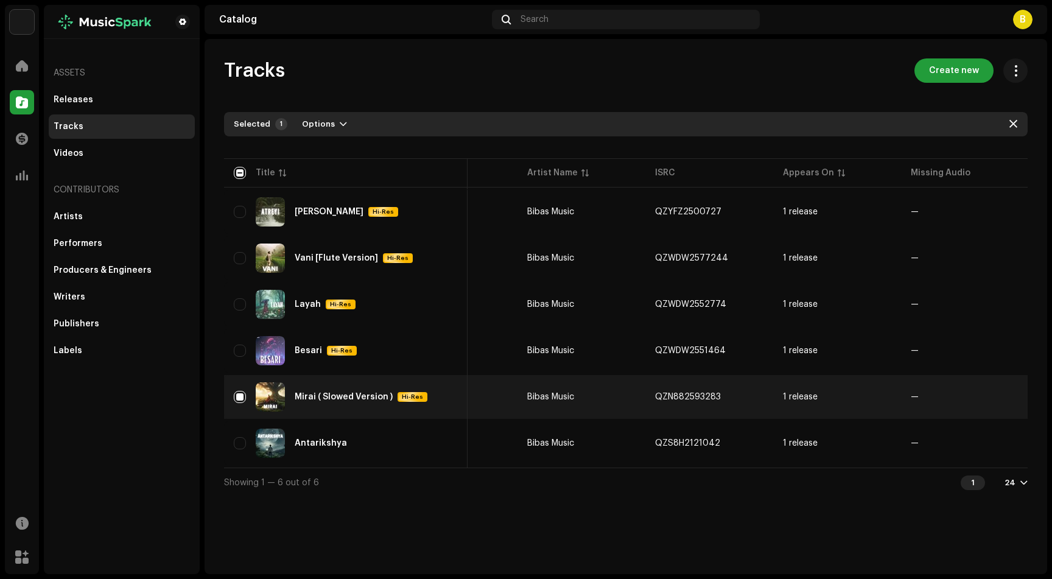
scroll to position [0, 226]
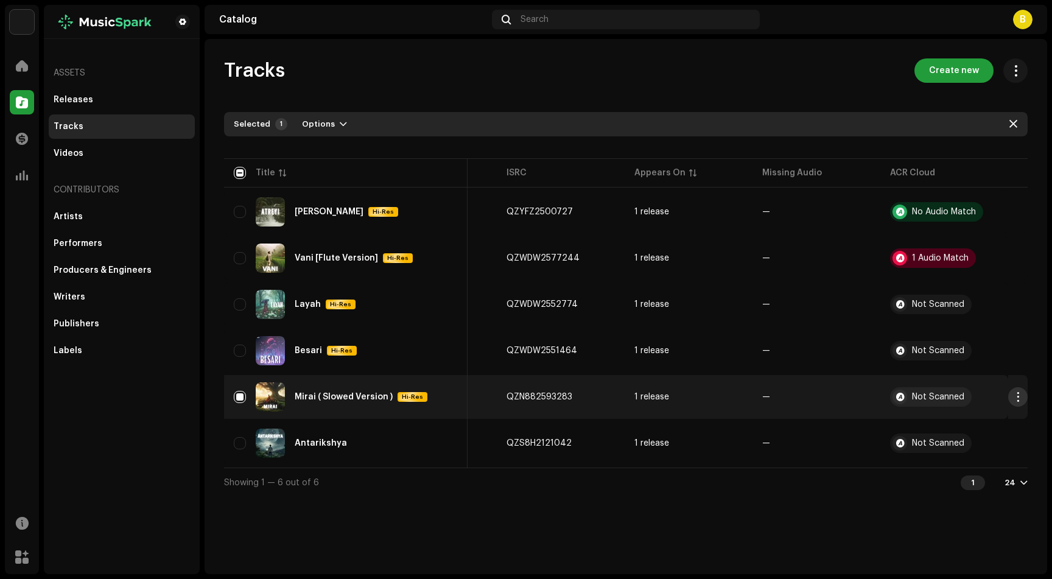
click at [1014, 395] on span "button" at bounding box center [1017, 397] width 9 height 10
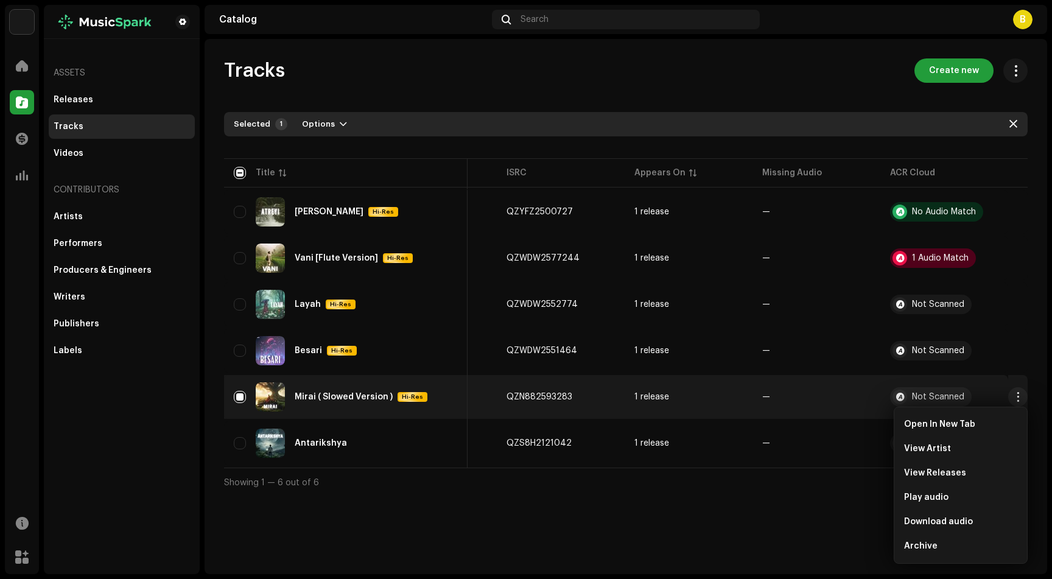
click at [635, 533] on div "Tracks Create new Selected 1 Options Filters Distribution status In progress No…" at bounding box center [625, 306] width 842 height 535
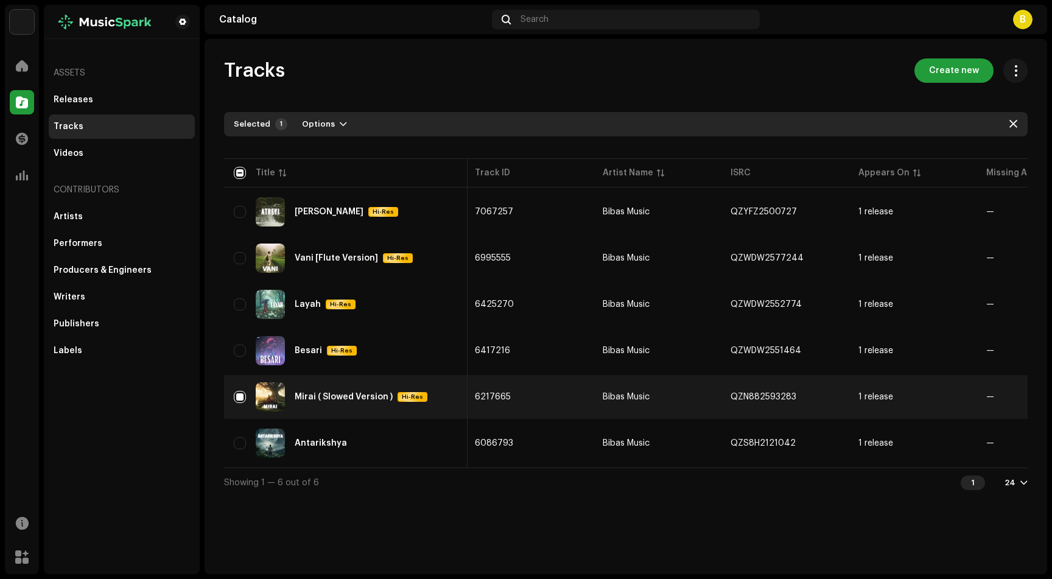
scroll to position [0, 0]
drag, startPoint x: 52, startPoint y: 341, endPoint x: 60, endPoint y: 346, distance: 10.1
click at [52, 341] on div "Labels" at bounding box center [122, 350] width 146 height 24
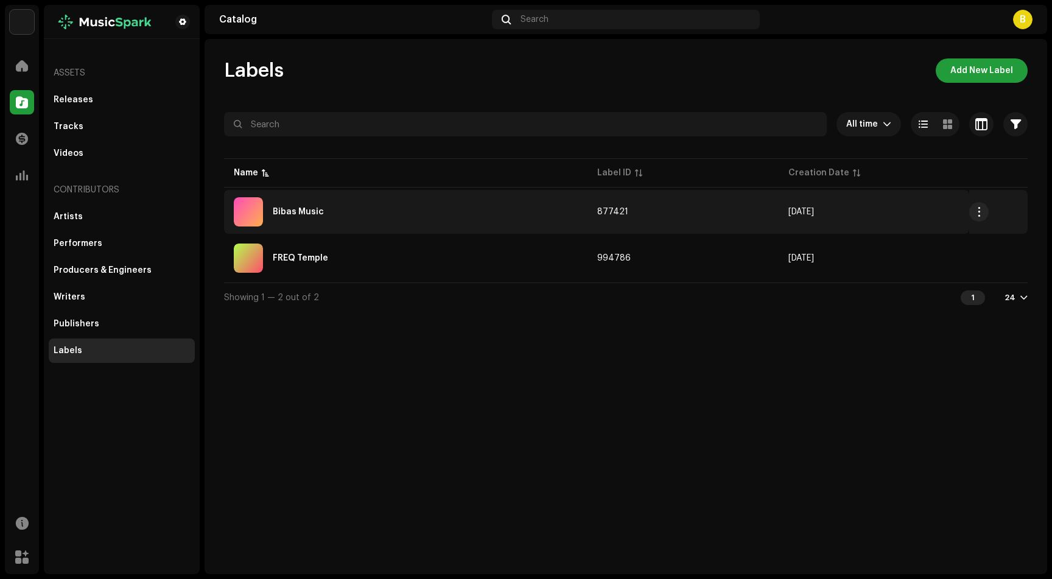
click at [355, 190] on td "Bibas Music" at bounding box center [405, 212] width 363 height 44
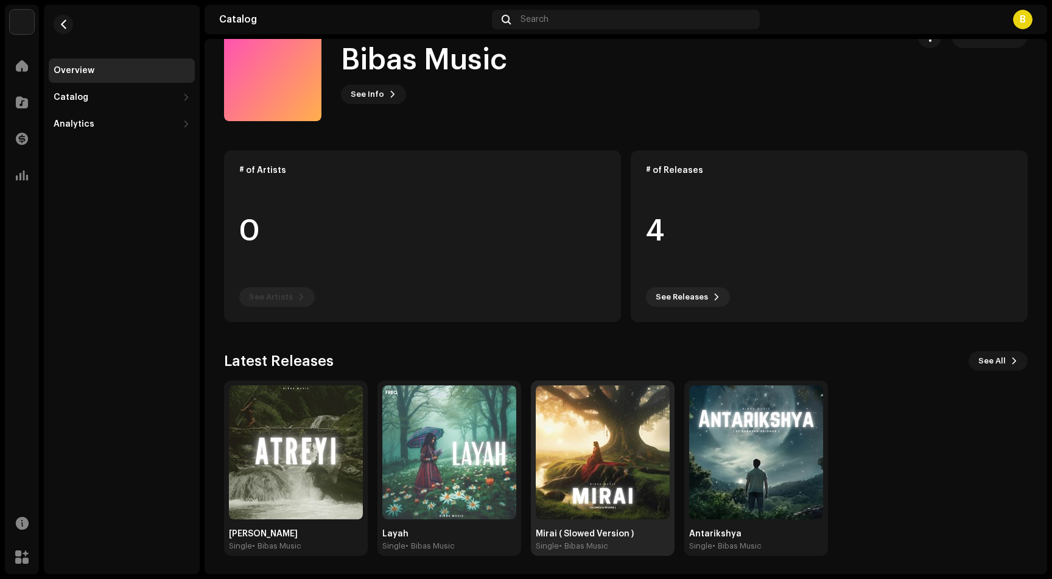
scroll to position [36, 0]
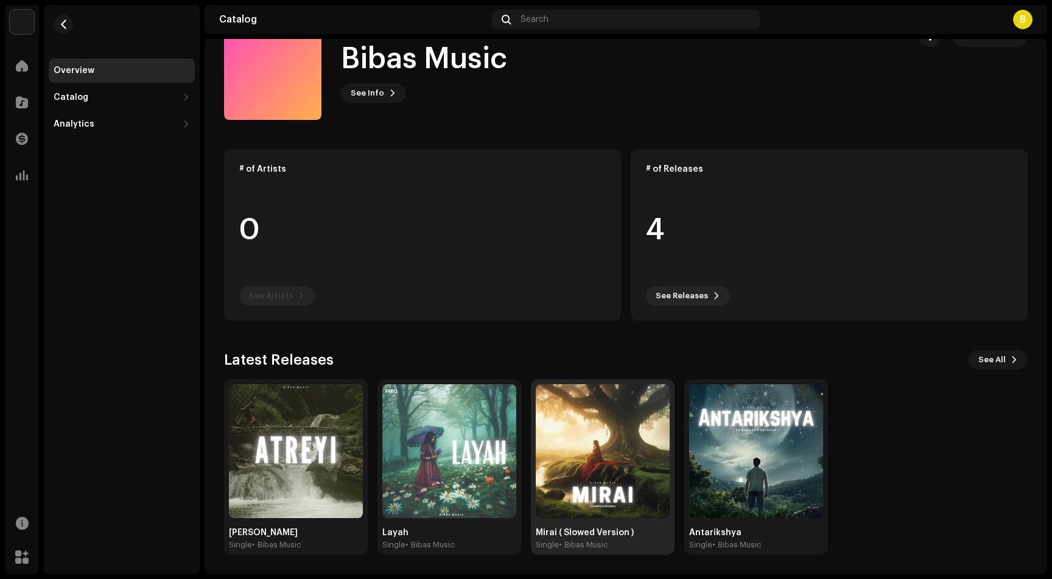
click at [619, 422] on img at bounding box center [603, 451] width 134 height 134
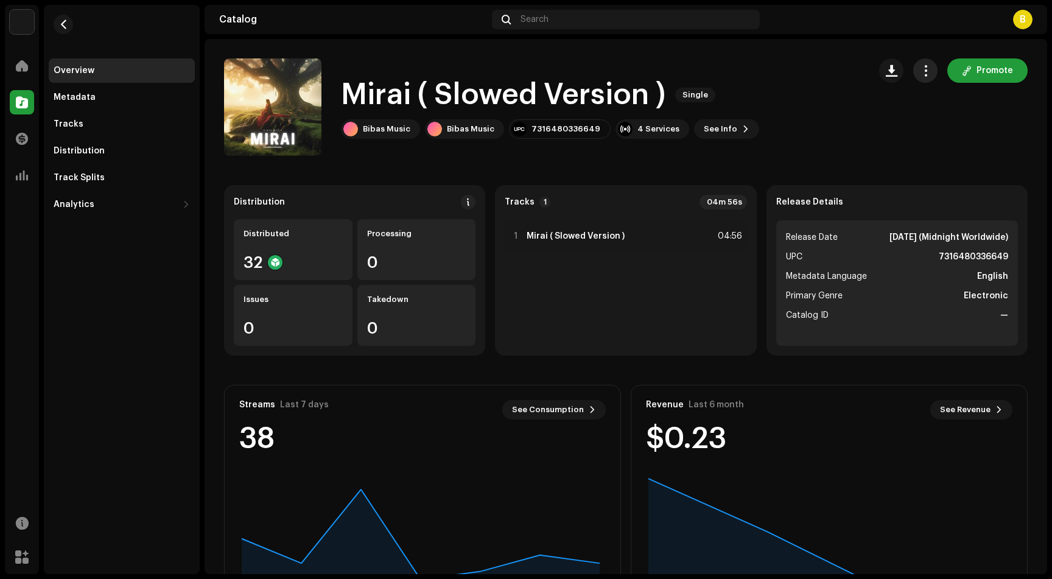
click at [921, 75] on span "button" at bounding box center [926, 71] width 12 height 10
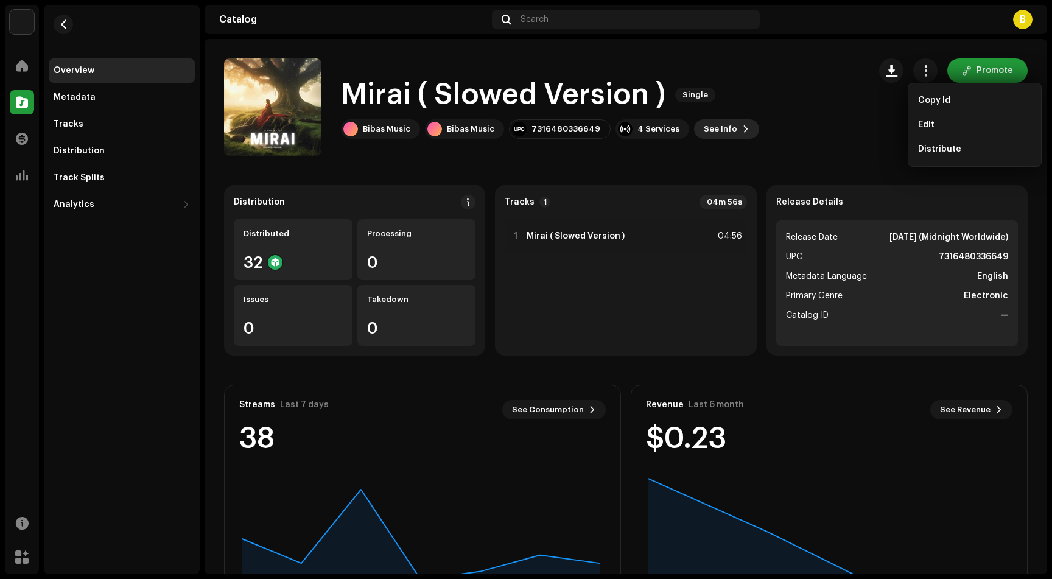
click at [724, 133] on button "See Info" at bounding box center [726, 128] width 65 height 19
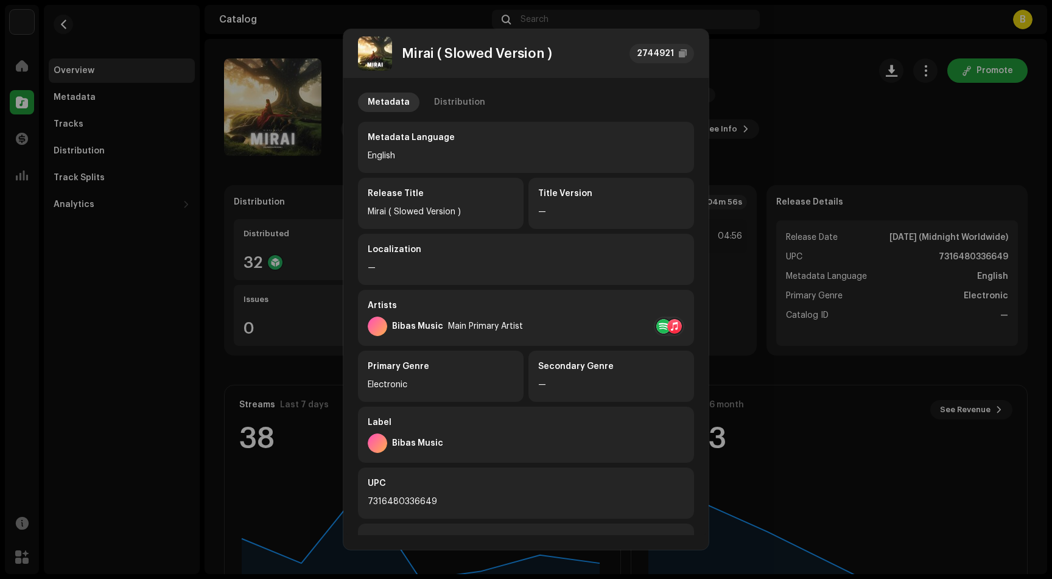
scroll to position [119, 0]
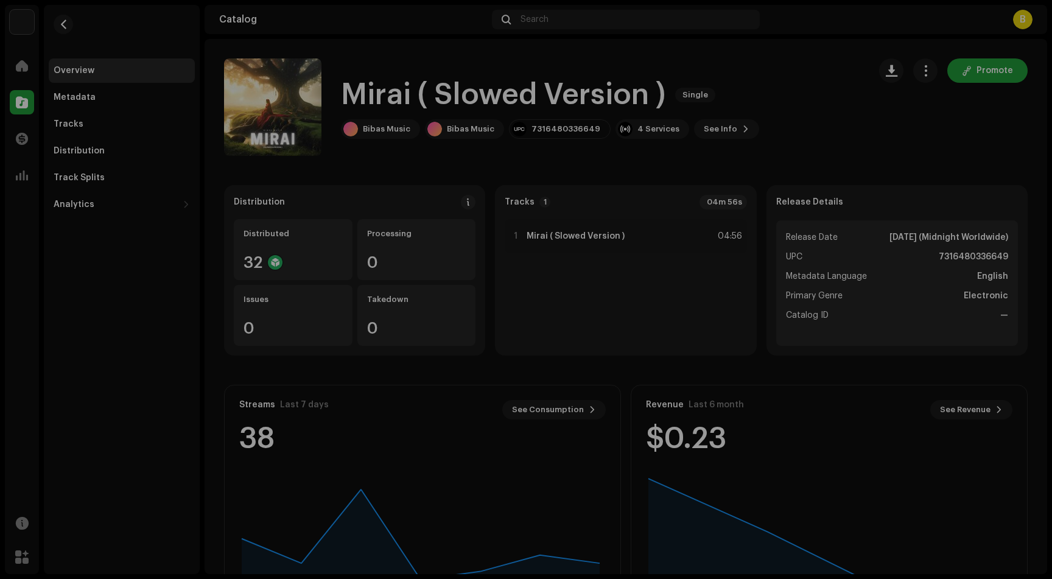
drag, startPoint x: 755, startPoint y: 94, endPoint x: 843, endPoint y: 106, distance: 88.4
click at [756, 94] on div "Mirai ( Slowed Version ) 2744921 Metadata Distribution Metadata Language Englis…" at bounding box center [526, 289] width 1052 height 579
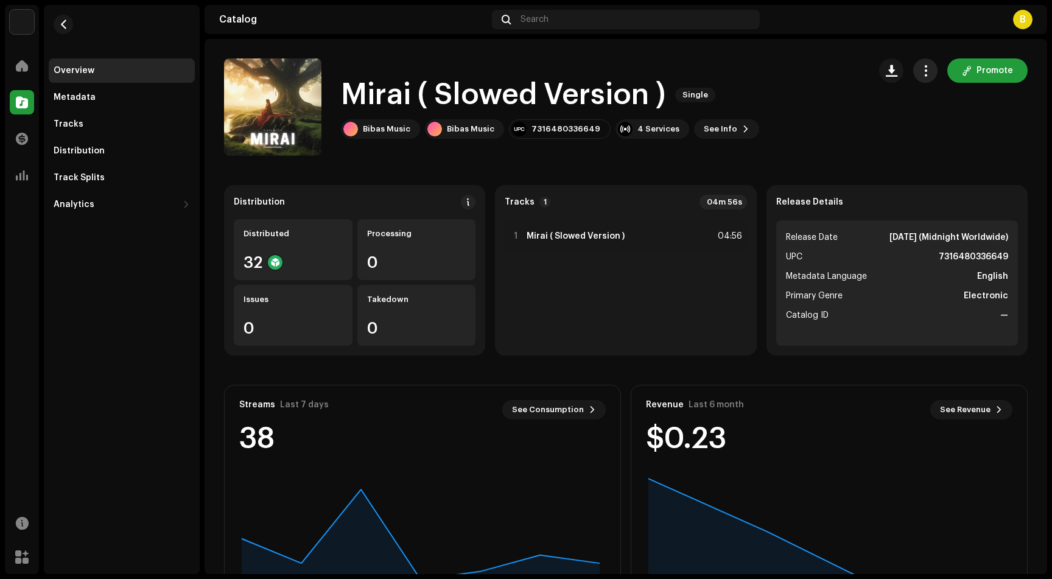
click at [920, 74] on span "button" at bounding box center [926, 71] width 12 height 10
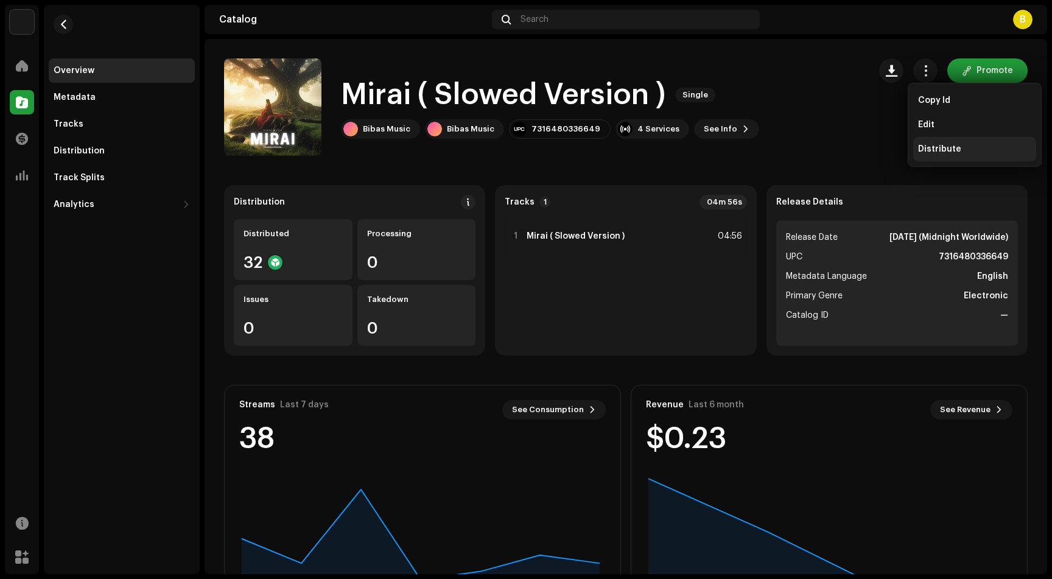
click at [936, 144] on span "Distribute" at bounding box center [939, 149] width 43 height 10
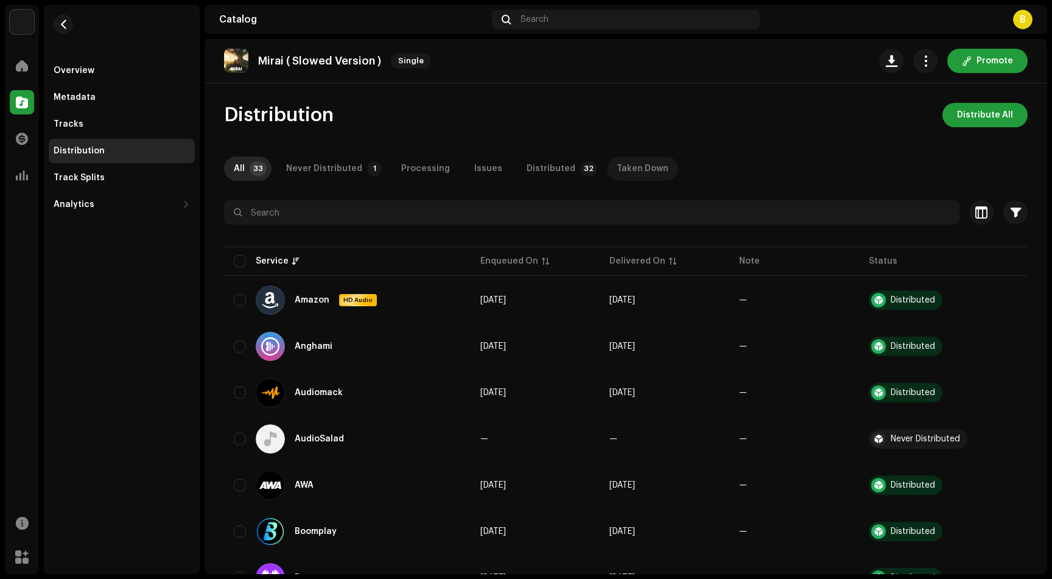
click at [617, 167] on div "Taken Down" at bounding box center [643, 168] width 52 height 24
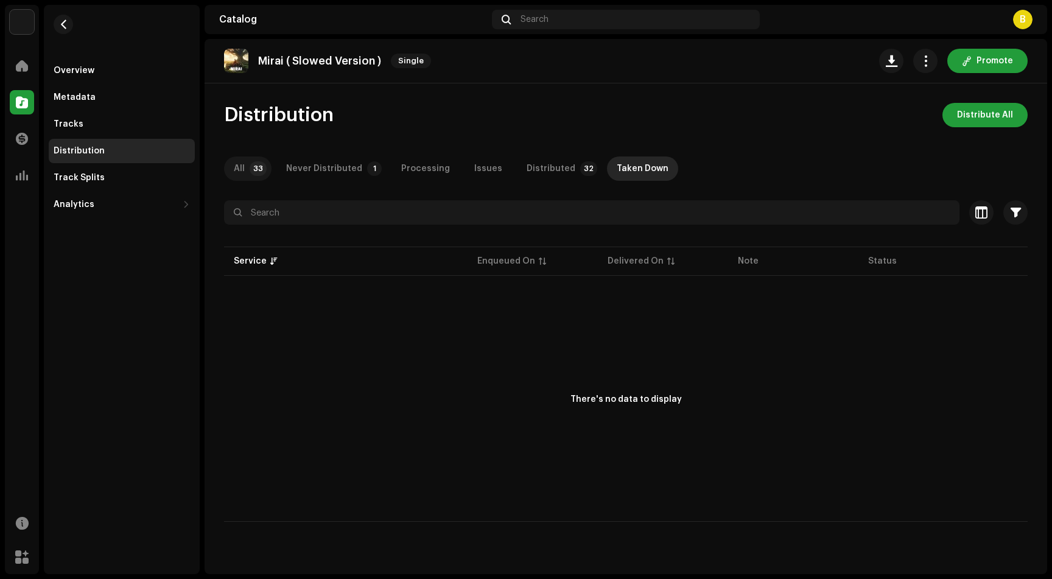
click at [253, 167] on p-badge "33" at bounding box center [258, 168] width 17 height 15
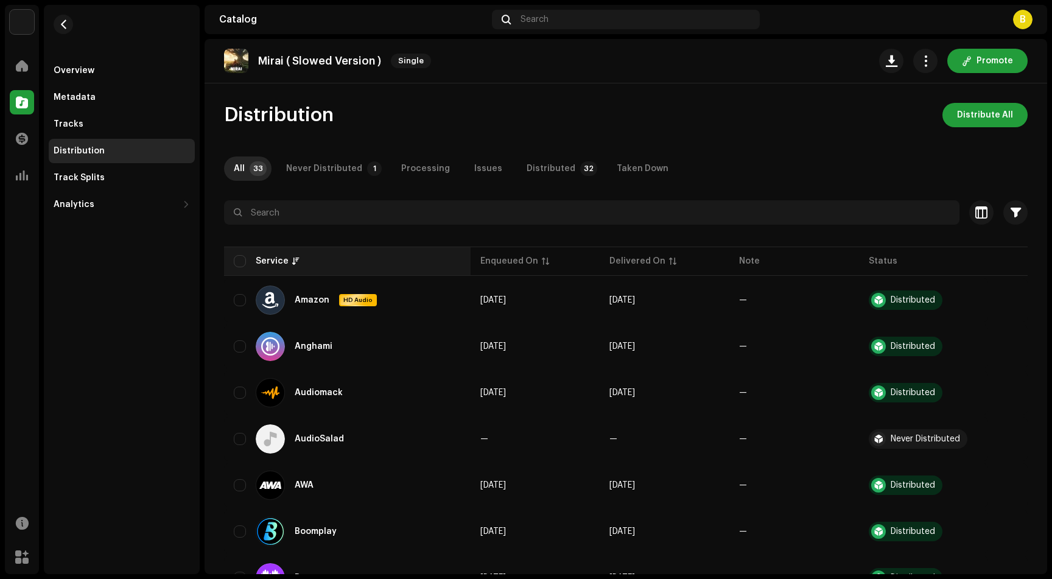
click at [242, 254] on th "Service" at bounding box center [347, 260] width 246 height 29
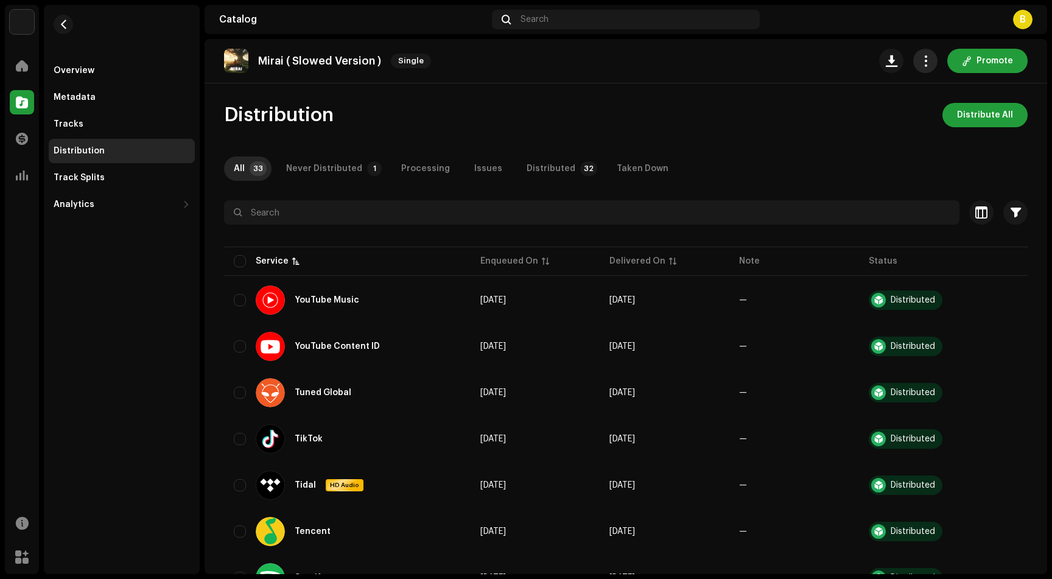
click at [922, 60] on span "button" at bounding box center [926, 61] width 12 height 10
click at [240, 257] on input "checkbox" at bounding box center [240, 261] width 12 height 12
checkbox input "true"
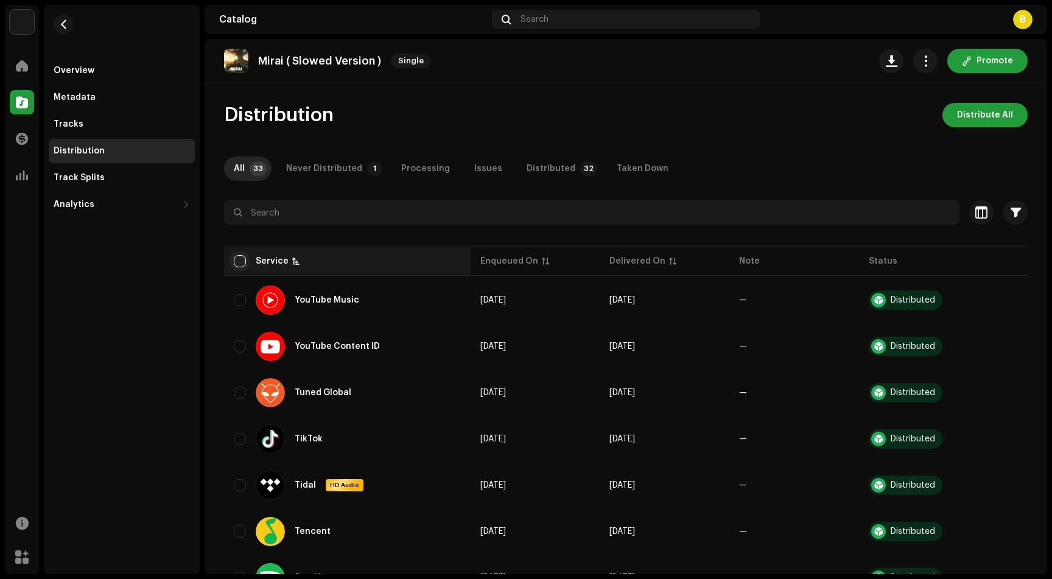
checkbox input "true"
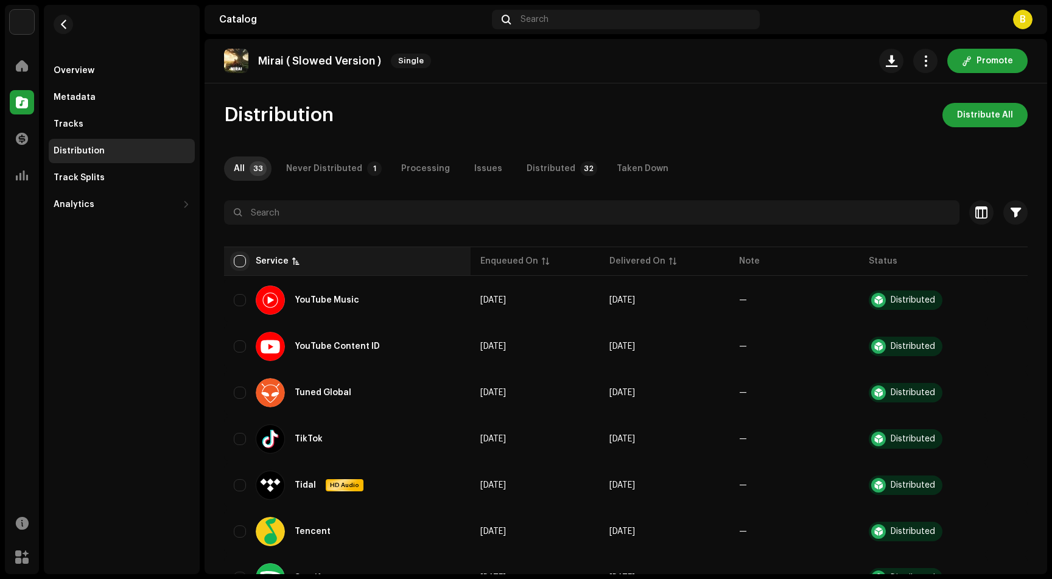
checkbox input "true"
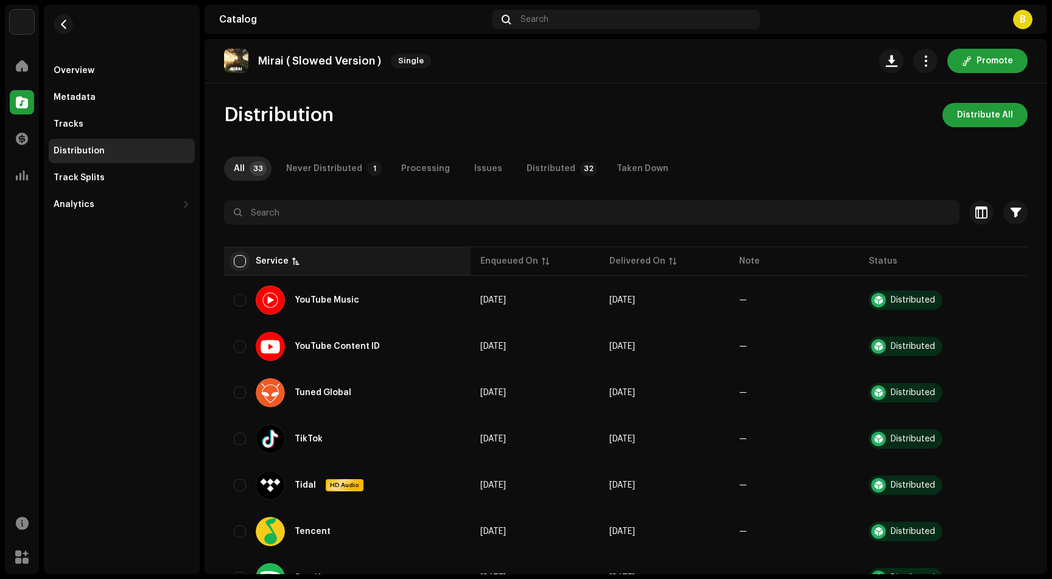
checkbox input "true"
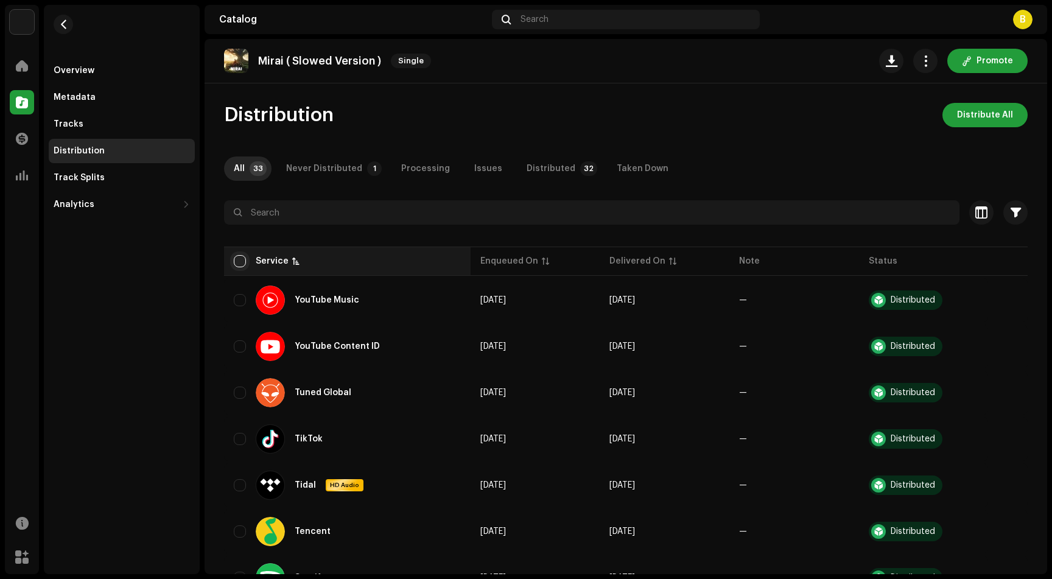
checkbox input "true"
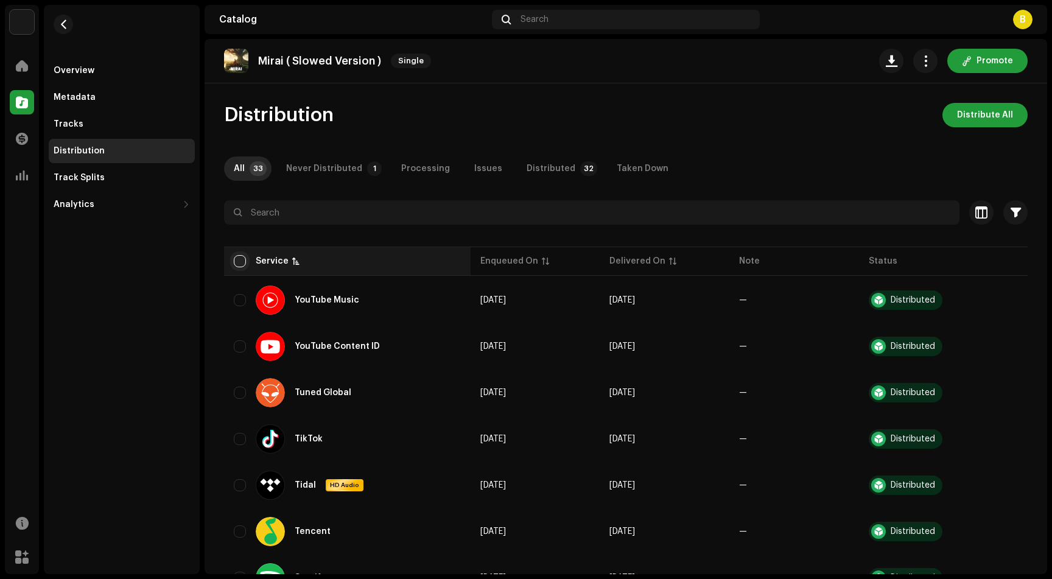
checkbox input "true"
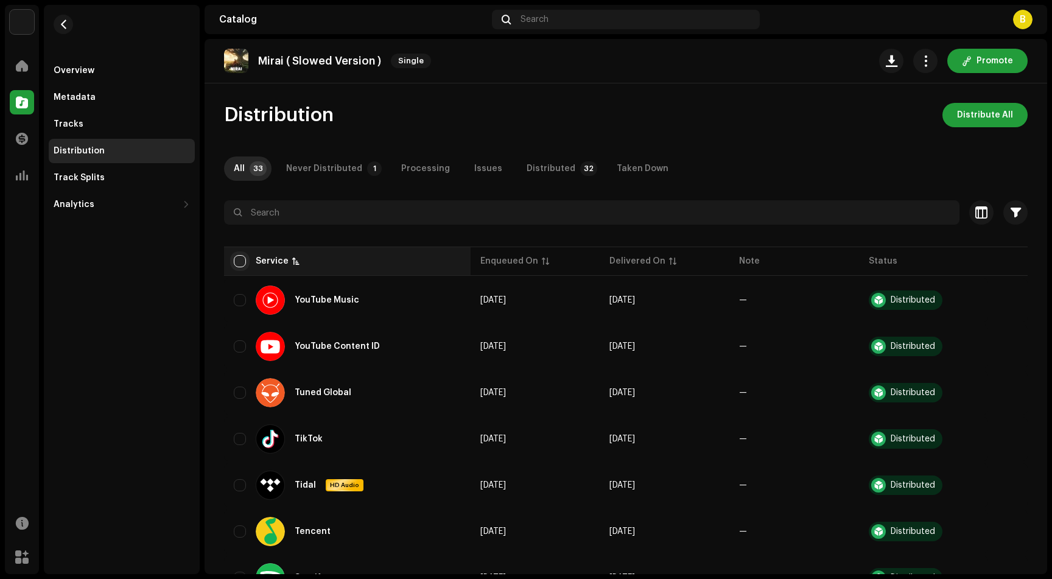
checkbox input "true"
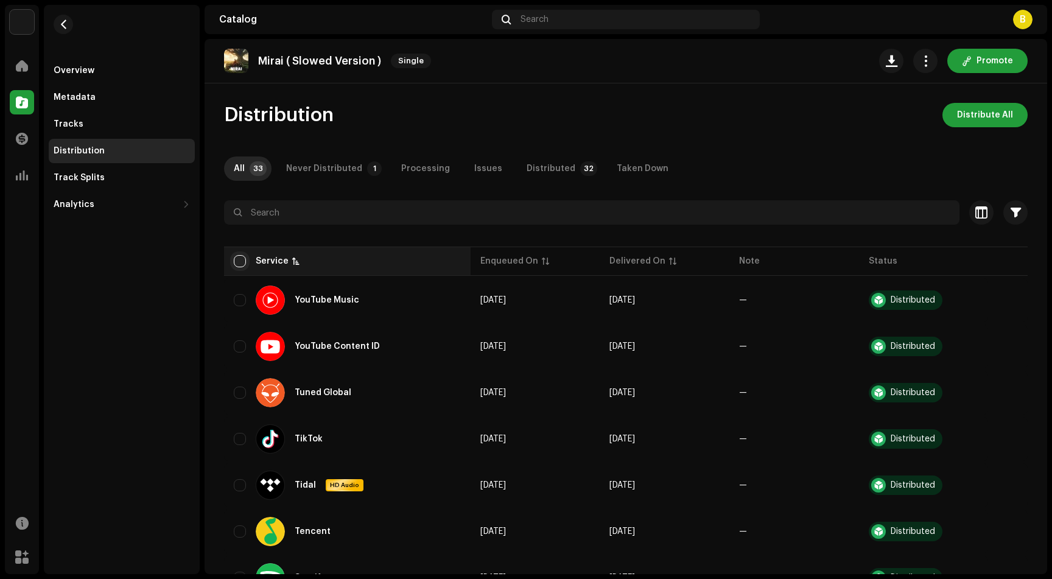
checkbox input "true"
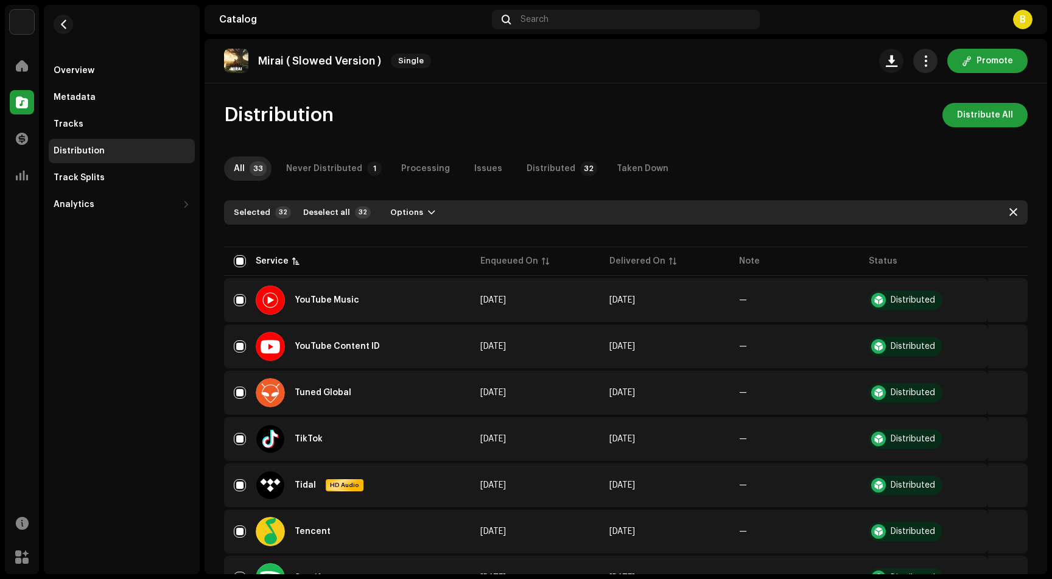
click at [920, 60] on span "button" at bounding box center [926, 61] width 12 height 10
click at [920, 58] on span "button" at bounding box center [926, 61] width 12 height 10
click at [621, 164] on div "Taken Down" at bounding box center [643, 168] width 52 height 24
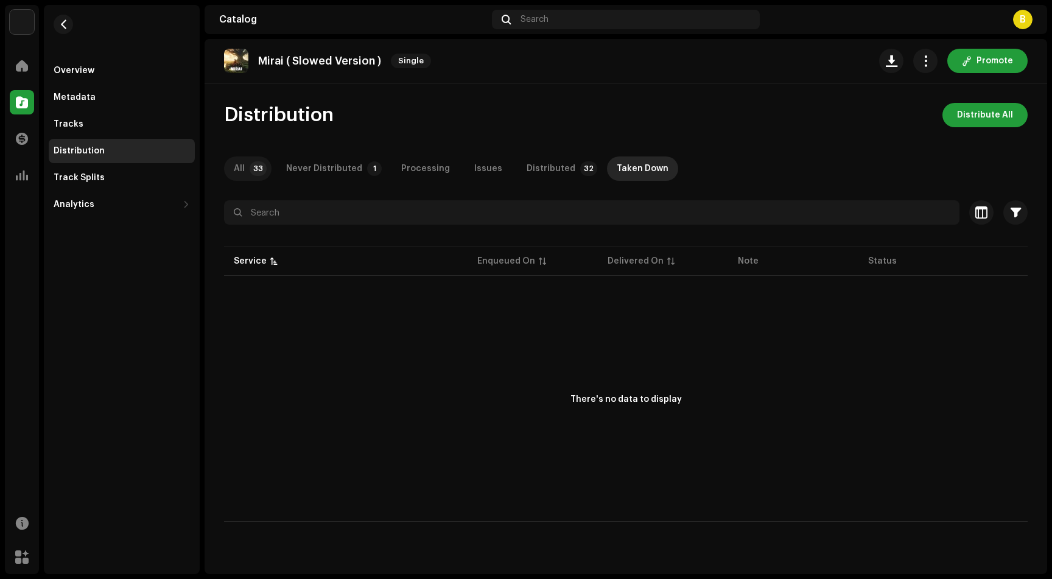
click at [257, 167] on p-badge "33" at bounding box center [258, 168] width 17 height 15
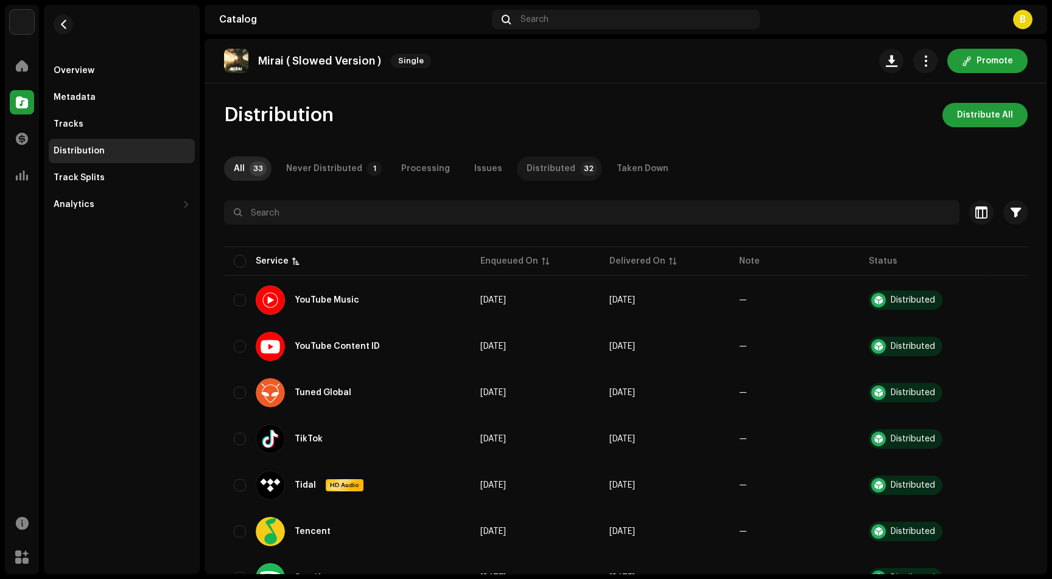
click at [560, 166] on div "Distributed" at bounding box center [550, 168] width 49 height 24
click at [236, 259] on input "checkbox" at bounding box center [240, 261] width 12 height 12
checkbox input "true"
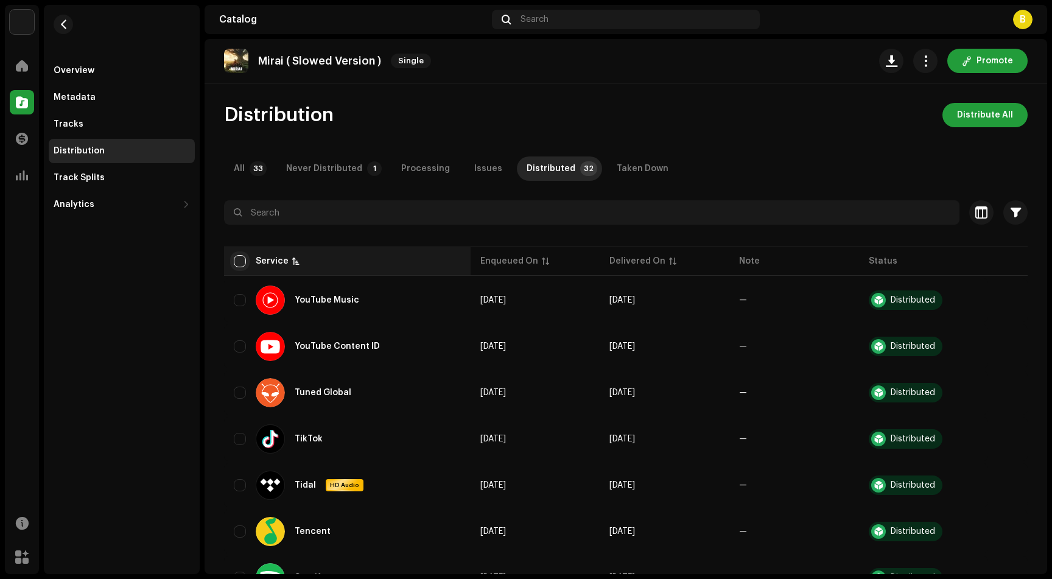
checkbox input "true"
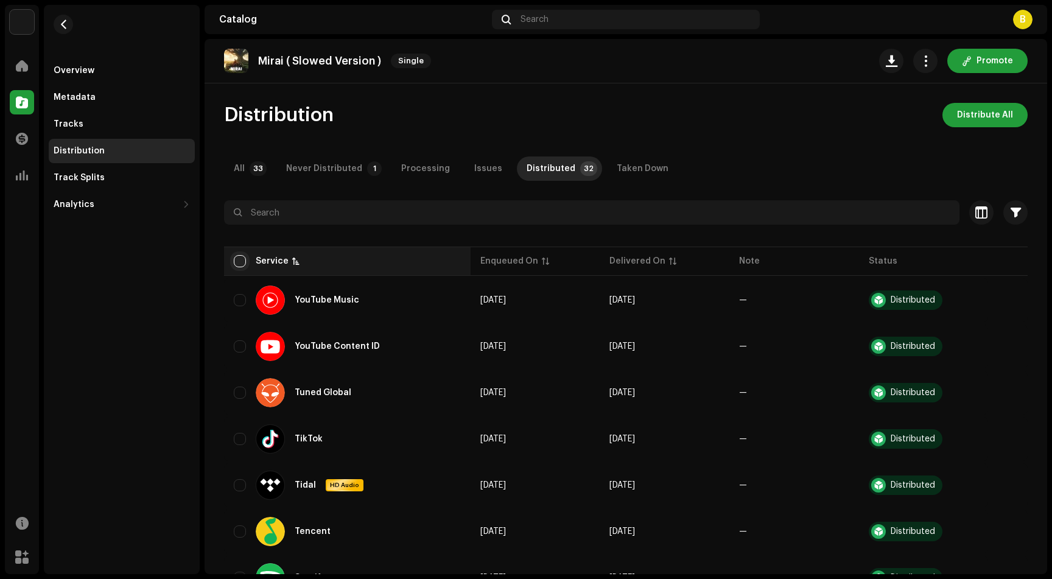
checkbox input "true"
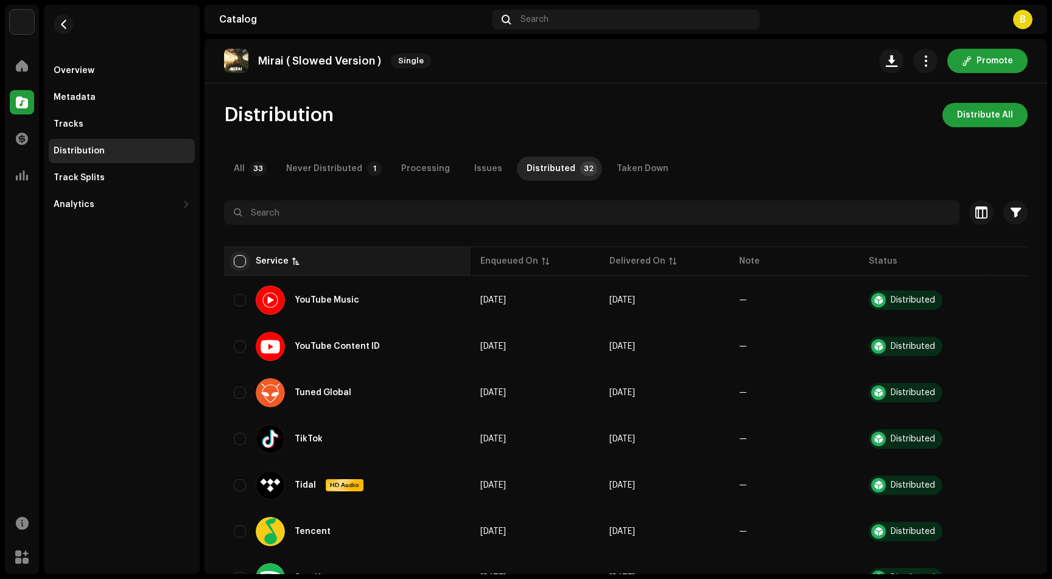
checkbox input "true"
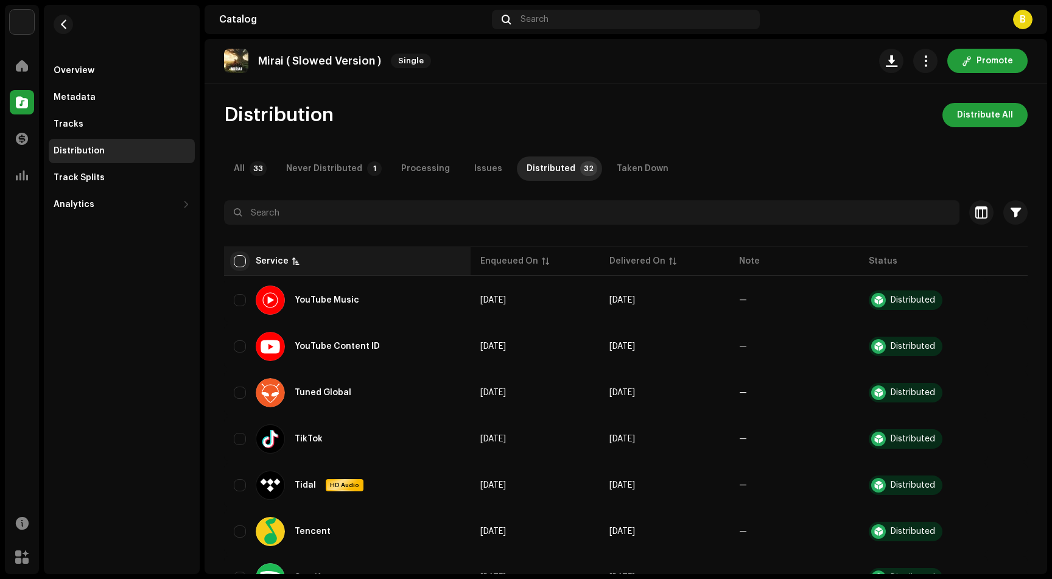
checkbox input "true"
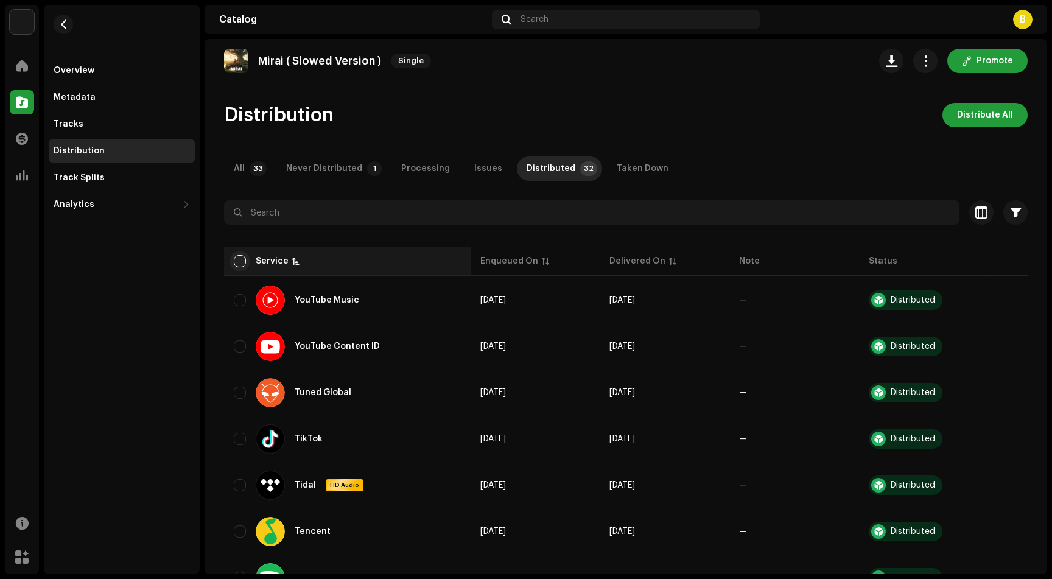
checkbox input "true"
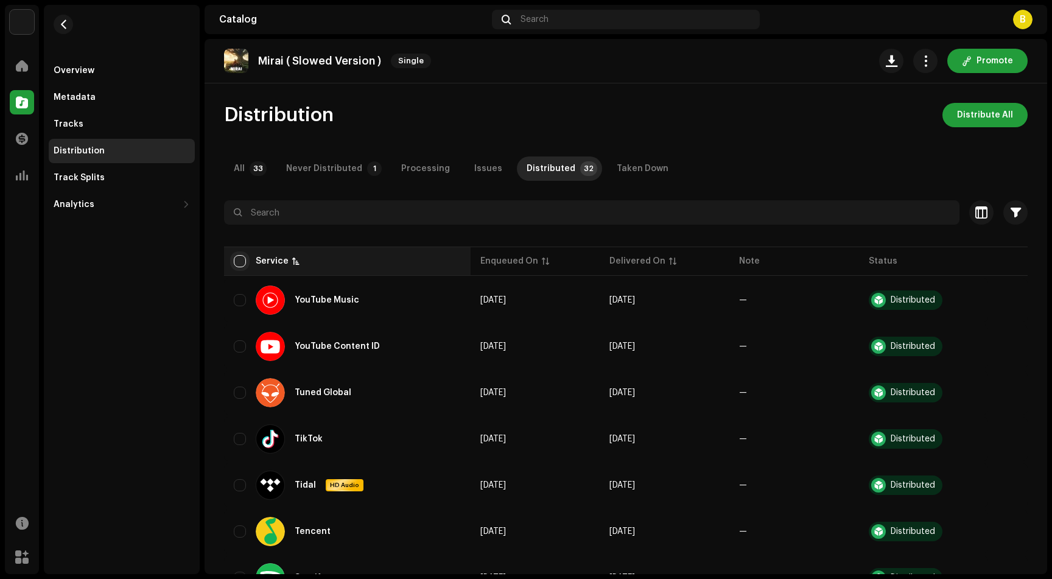
checkbox input "true"
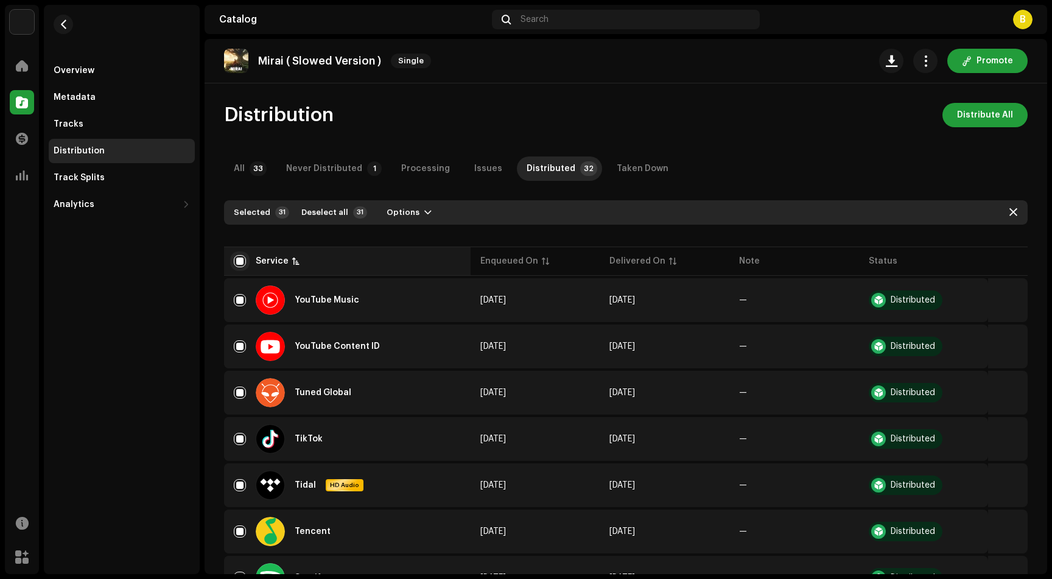
click at [236, 259] on input "checkbox" at bounding box center [240, 261] width 12 height 12
checkbox input "false"
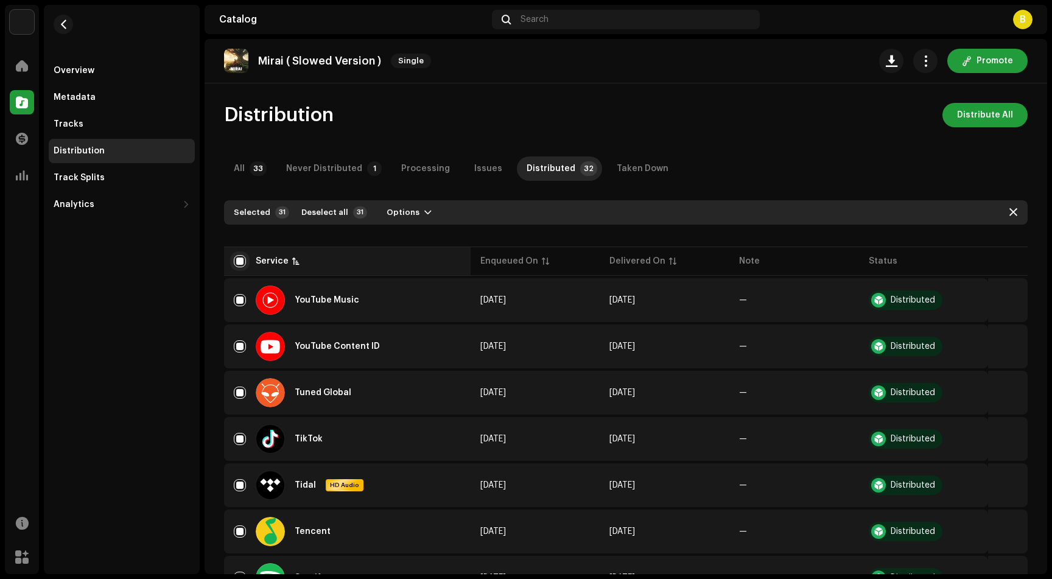
checkbox input "false"
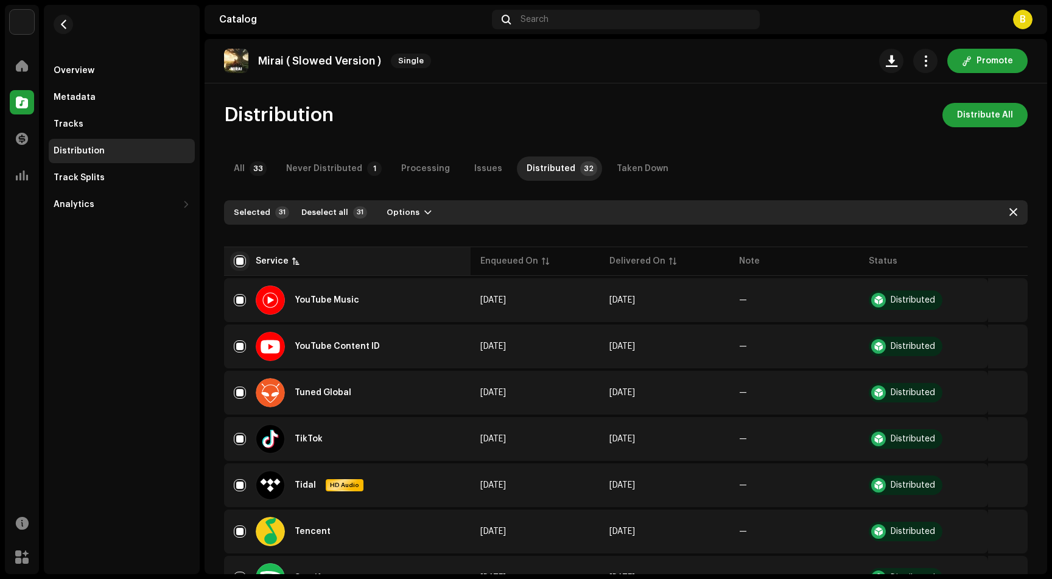
checkbox input "false"
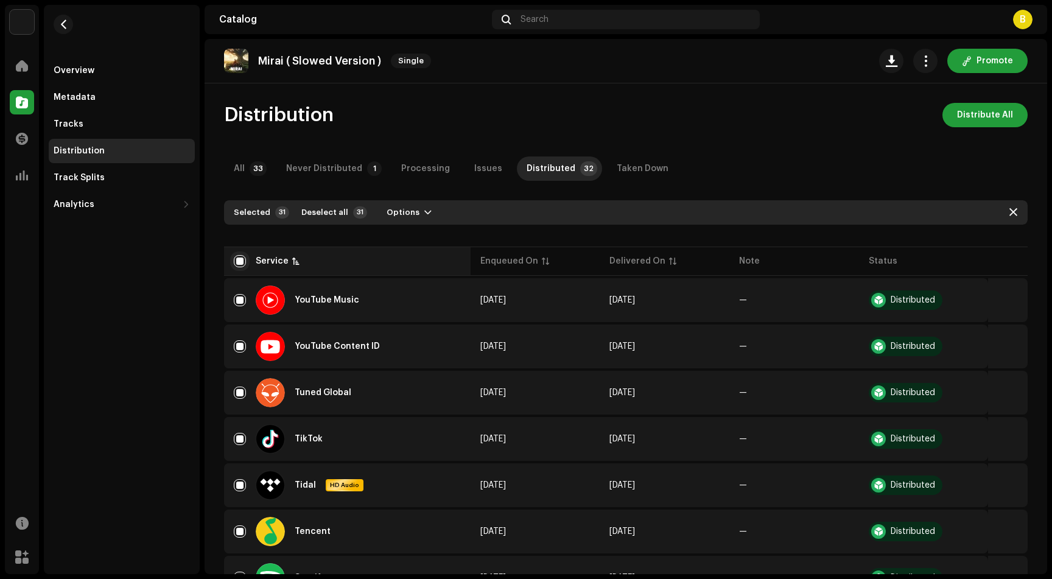
checkbox input "false"
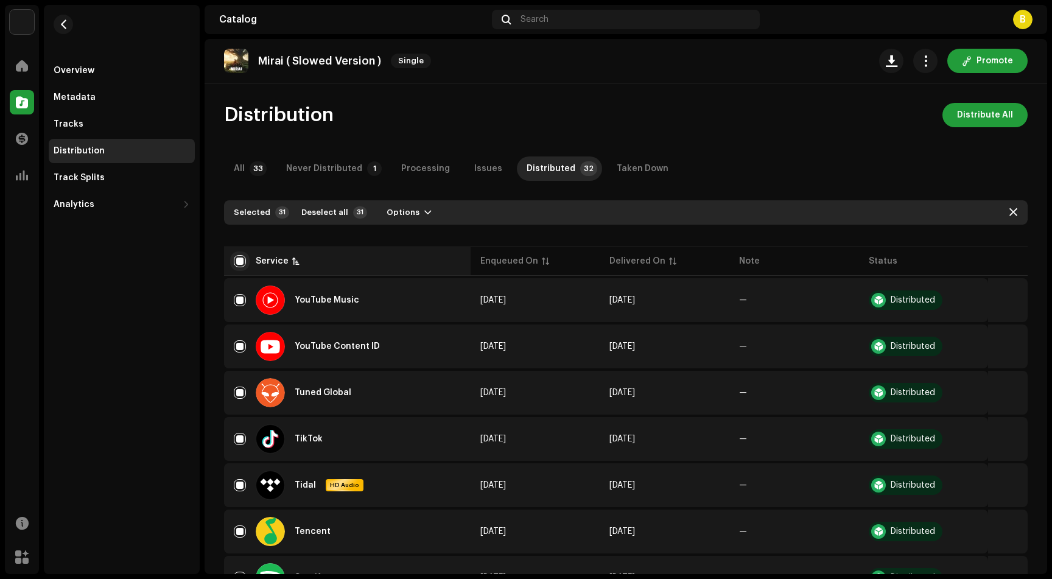
checkbox input "false"
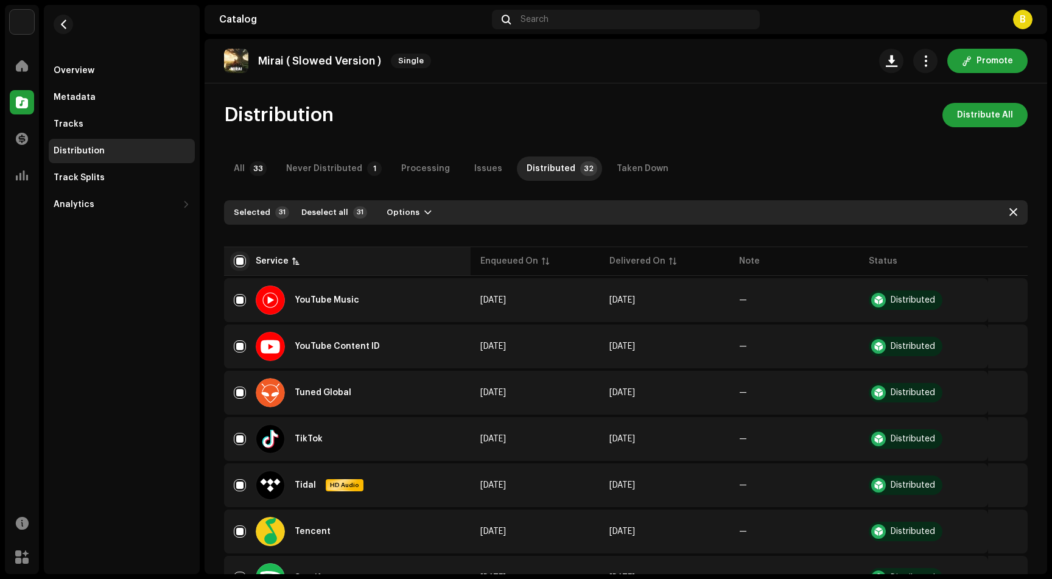
checkbox input "false"
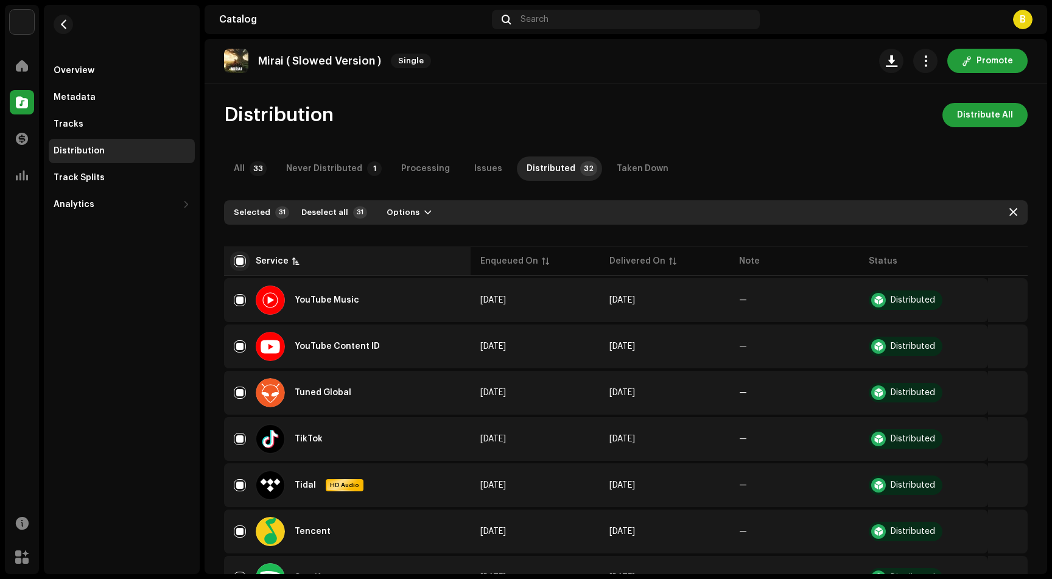
checkbox input "false"
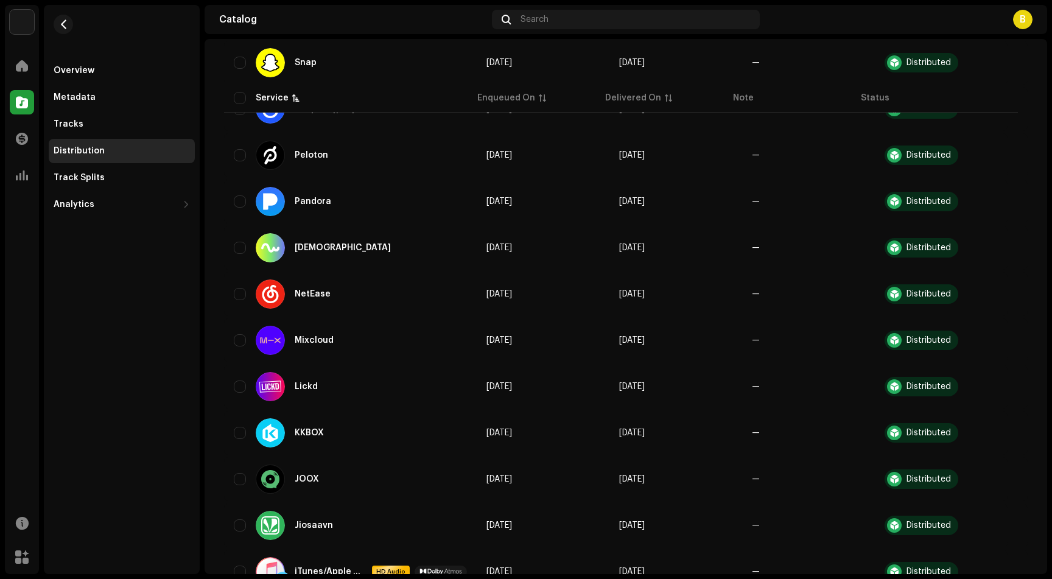
scroll to position [1026, 0]
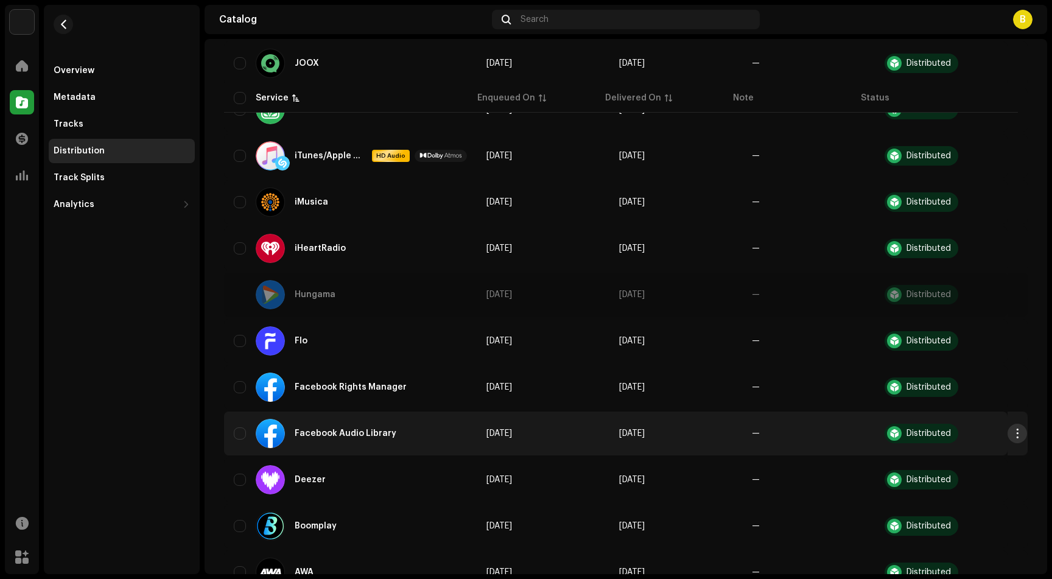
click at [1012, 429] on span "button" at bounding box center [1016, 433] width 9 height 10
click at [1012, 430] on span "button" at bounding box center [1016, 433] width 9 height 10
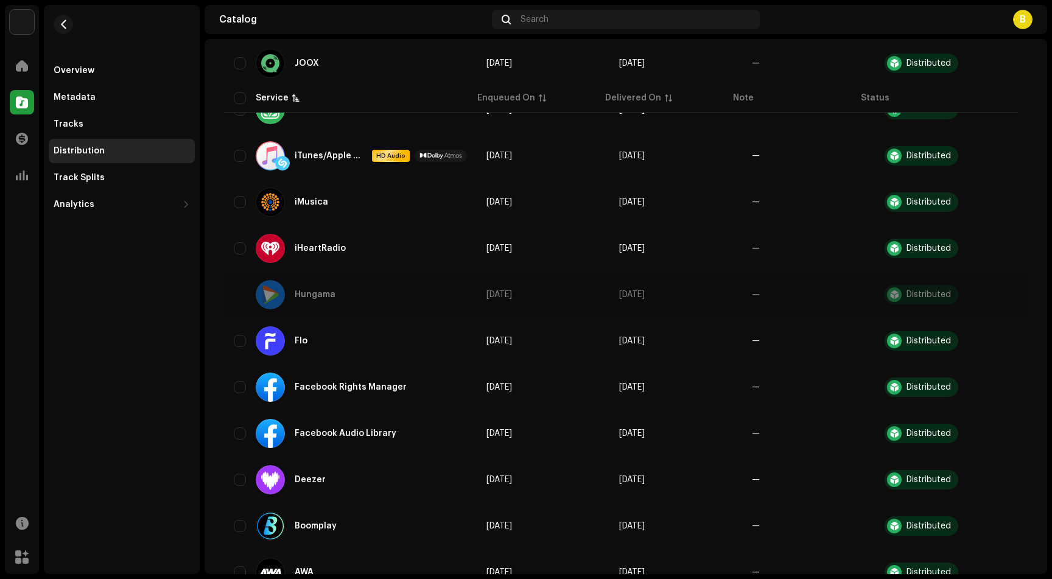
scroll to position [1217, 0]
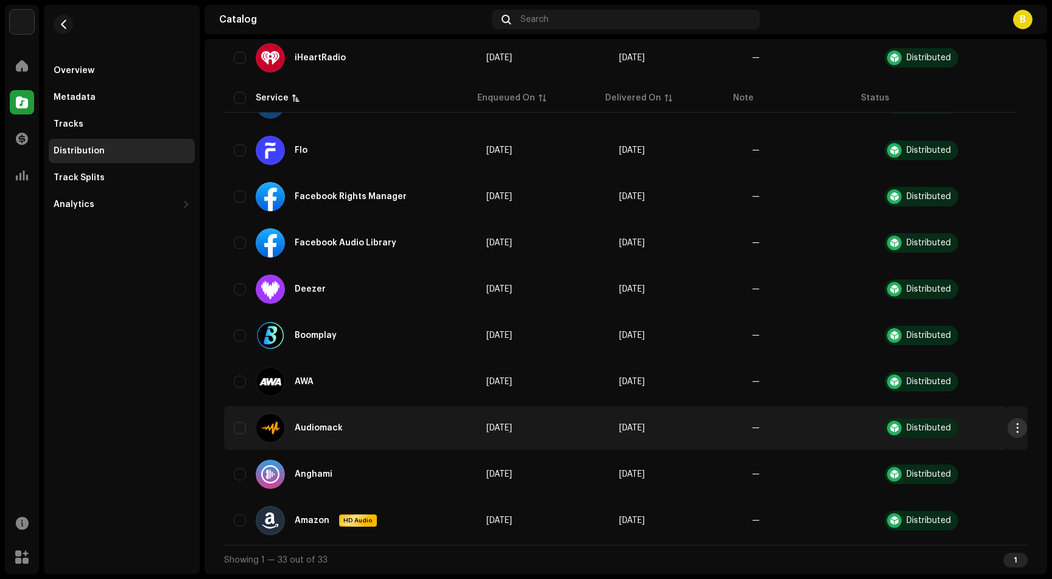
click at [1012, 428] on span "button" at bounding box center [1016, 428] width 9 height 10
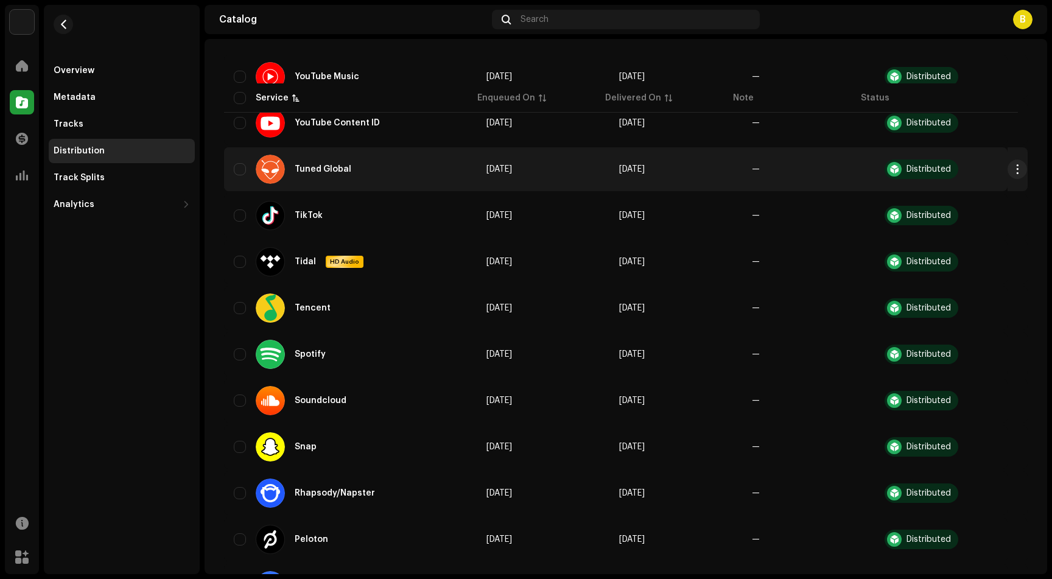
scroll to position [0, 0]
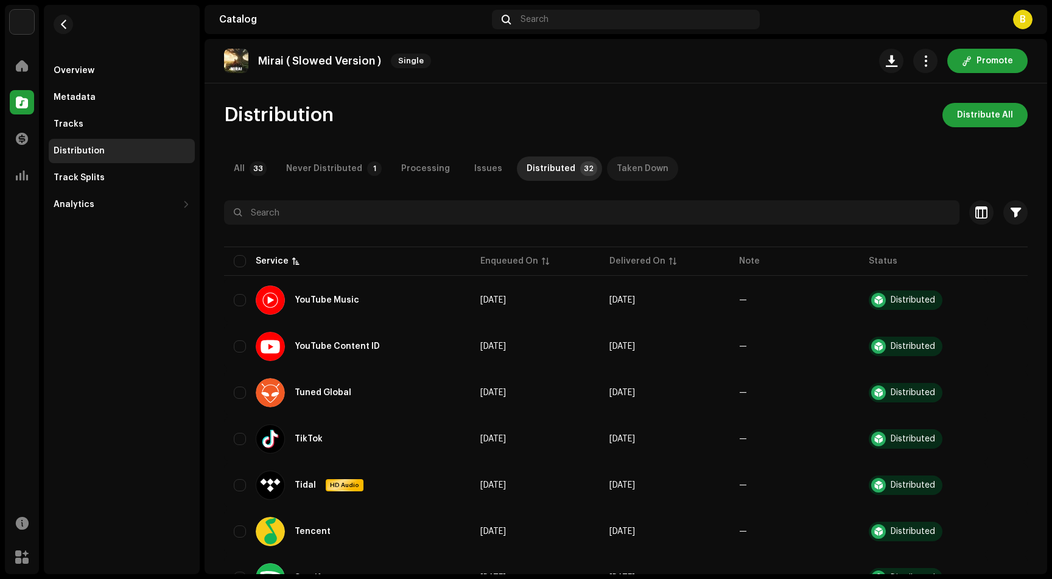
click at [626, 172] on div "Taken Down" at bounding box center [643, 168] width 52 height 24
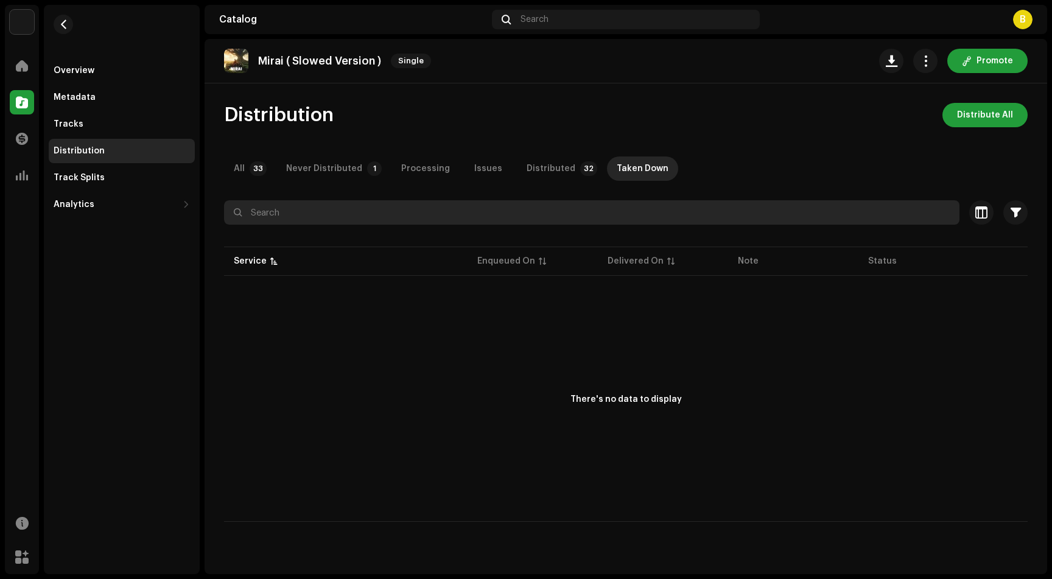
click at [534, 212] on input "text" at bounding box center [591, 212] width 735 height 24
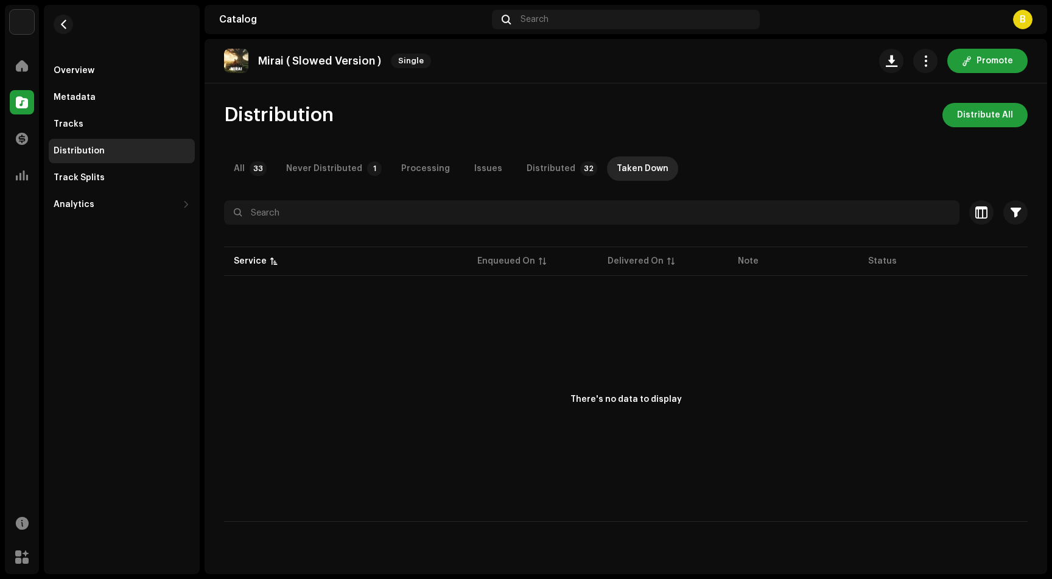
drag, startPoint x: 879, startPoint y: 258, endPoint x: 761, endPoint y: 266, distance: 118.9
click at [879, 258] on p-table "Service Enqueued On Delivered On Note Status" at bounding box center [625, 261] width 803 height 34
click at [669, 263] on p-table "Service Enqueued On Delivered On Note Status" at bounding box center [625, 261] width 803 height 34
click at [511, 259] on p-table "Service Enqueued On Delivered On Note Status" at bounding box center [625, 261] width 803 height 34
click at [271, 262] on p-table "Service Enqueued On Delivered On Note Status" at bounding box center [625, 261] width 803 height 34
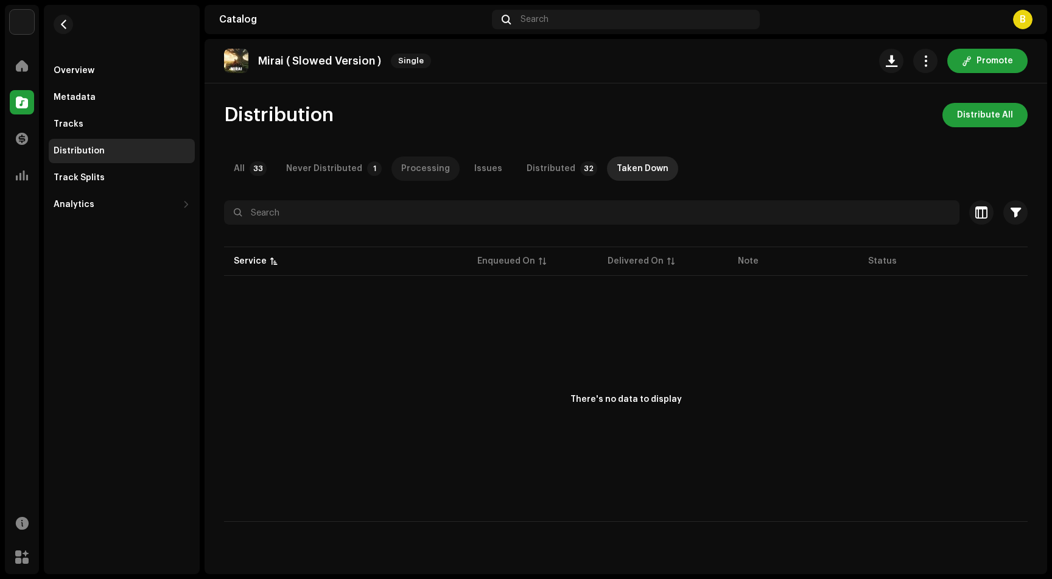
click at [407, 165] on div "Processing" at bounding box center [425, 168] width 49 height 24
click at [474, 167] on div "Issues" at bounding box center [488, 168] width 28 height 24
click at [408, 170] on div "Processing" at bounding box center [425, 168] width 49 height 24
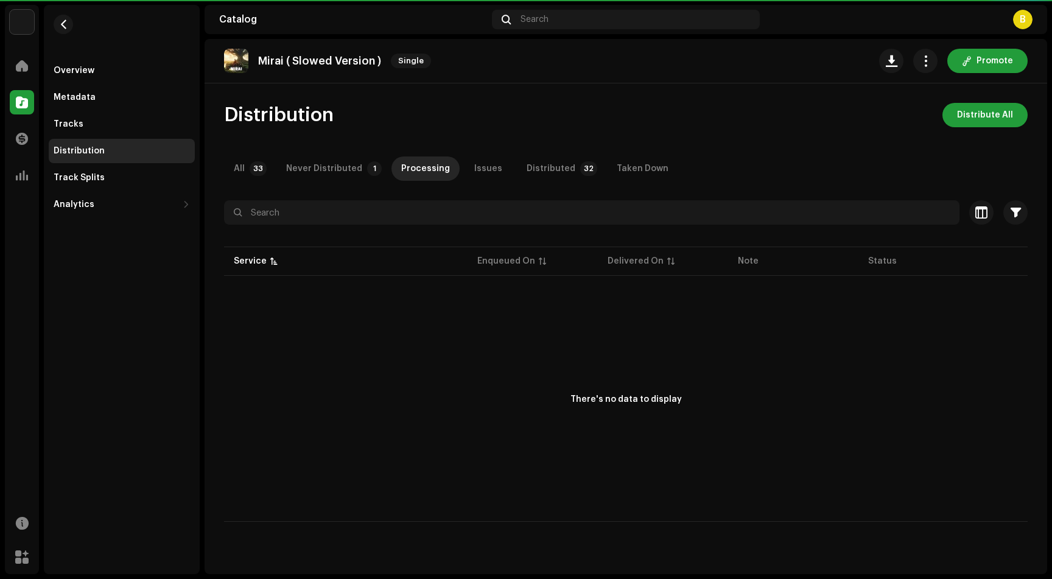
click at [367, 170] on p-badge "1" at bounding box center [374, 168] width 15 height 15
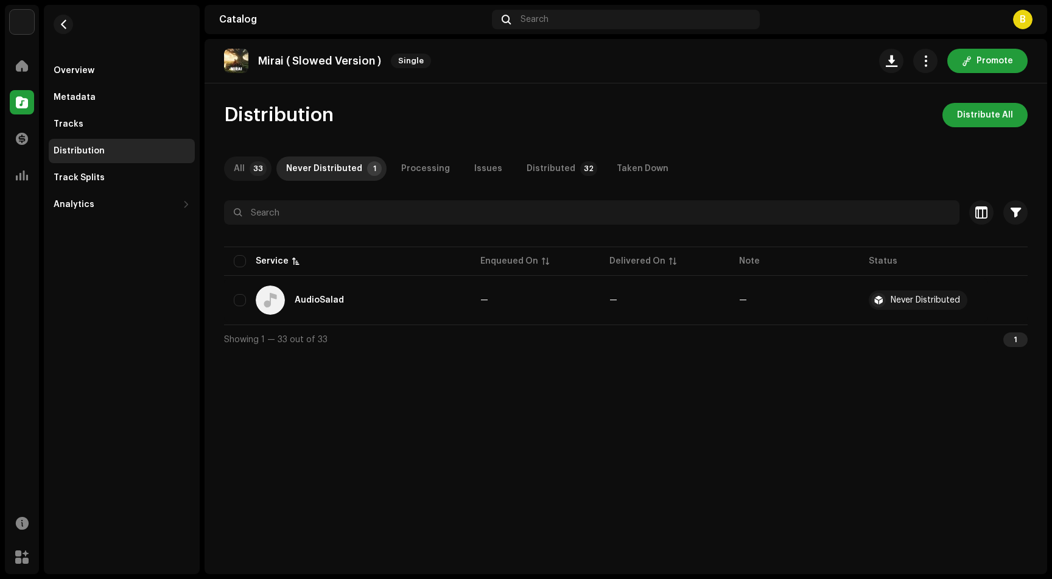
click at [259, 170] on p-badge "33" at bounding box center [258, 168] width 17 height 15
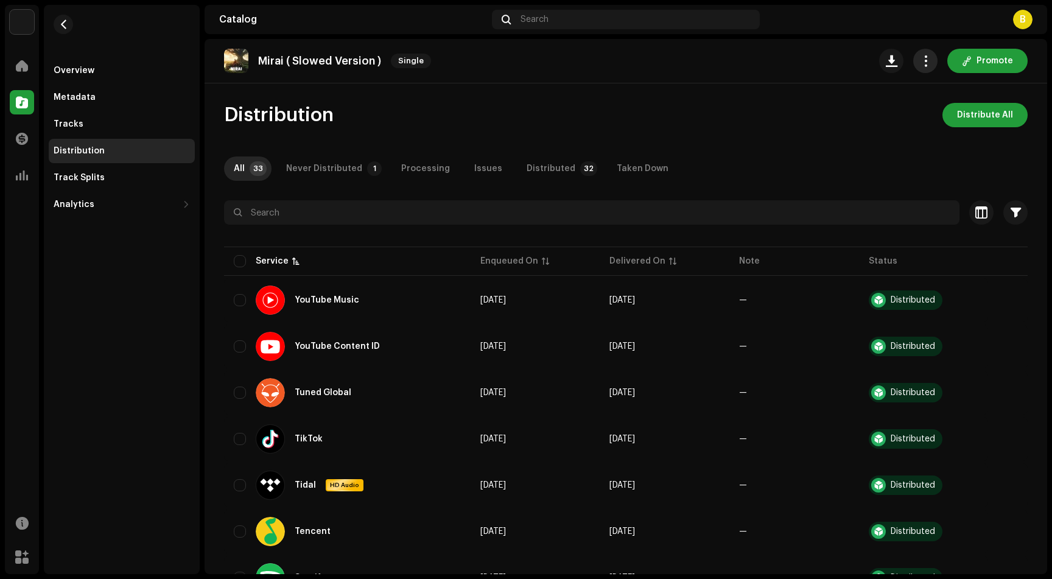
click at [924, 64] on span "button" at bounding box center [926, 61] width 12 height 10
click at [920, 57] on span "button" at bounding box center [926, 61] width 12 height 10
click at [240, 260] on input "checkbox" at bounding box center [240, 261] width 12 height 12
checkbox input "true"
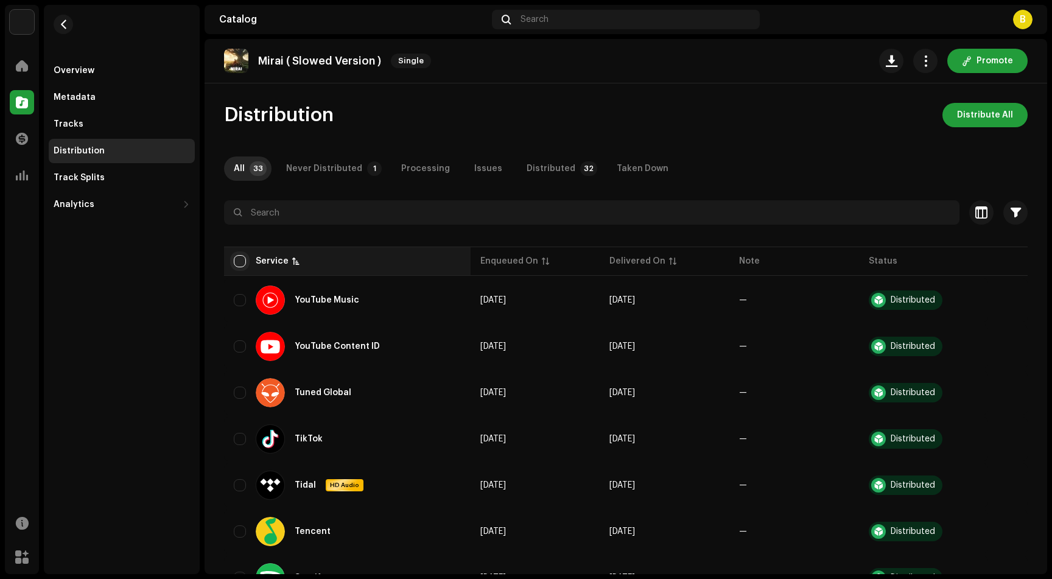
checkbox input "true"
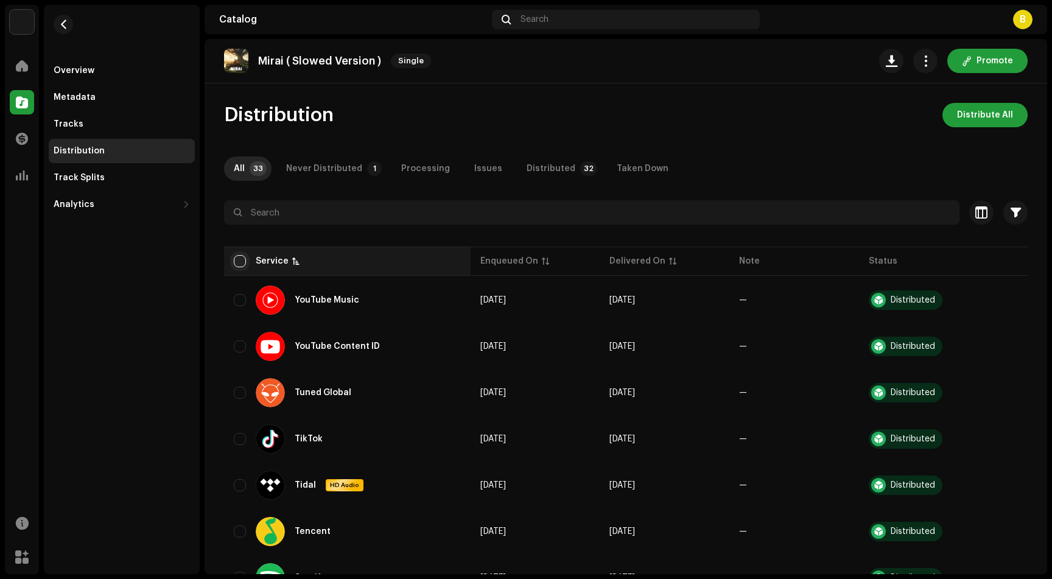
checkbox input "true"
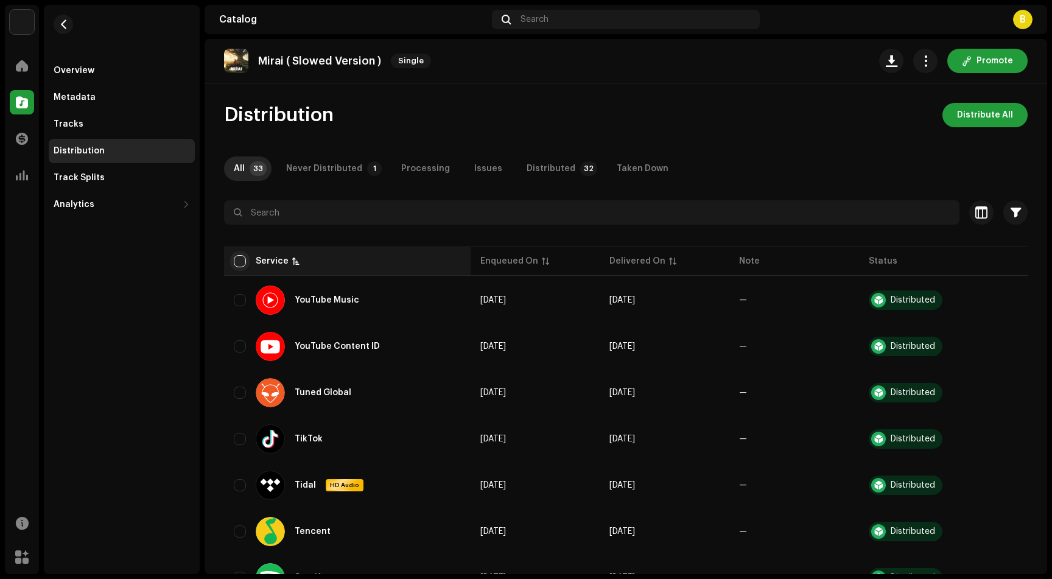
checkbox input "true"
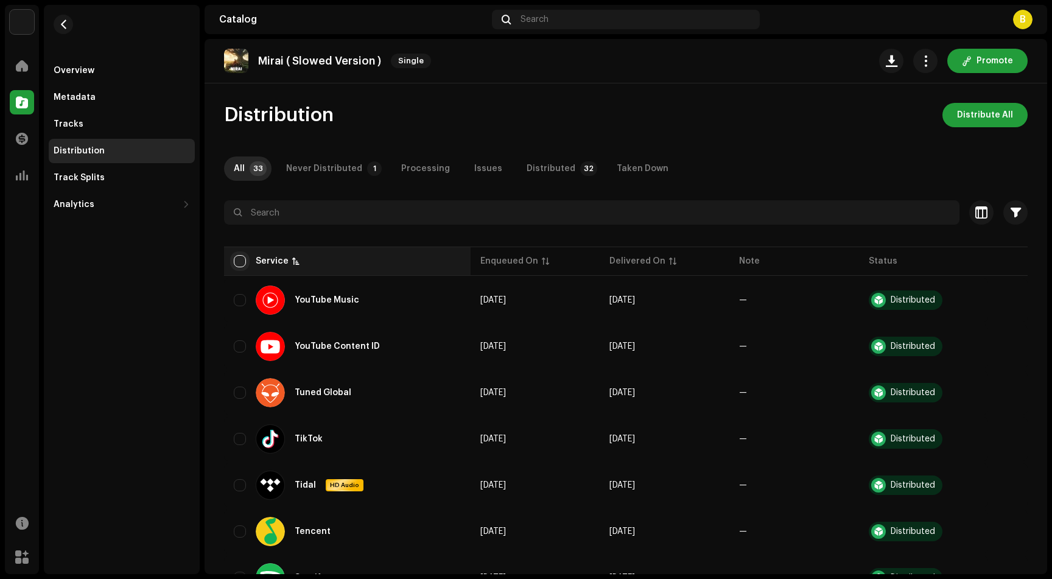
checkbox input "true"
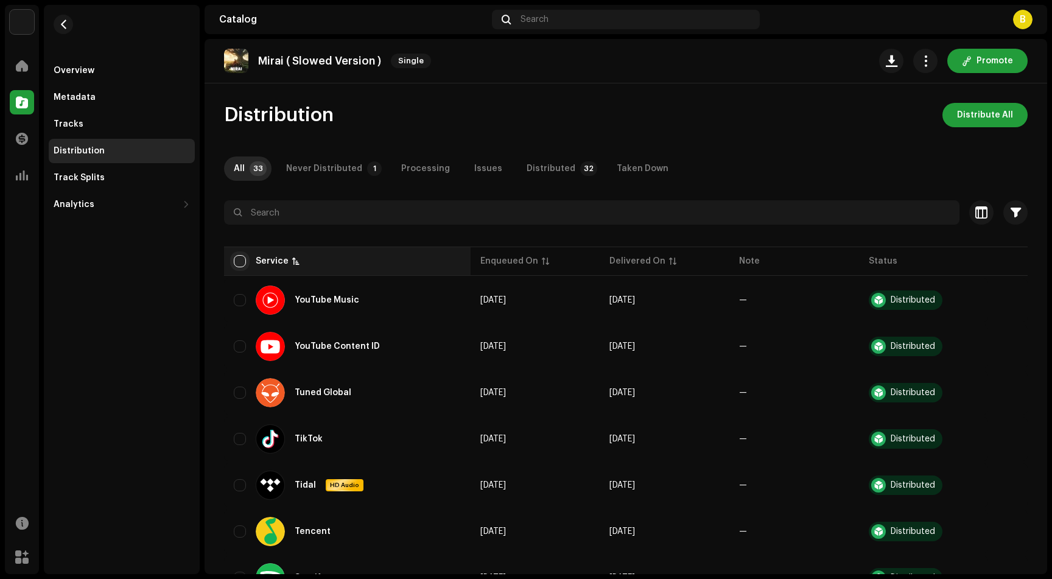
checkbox input "true"
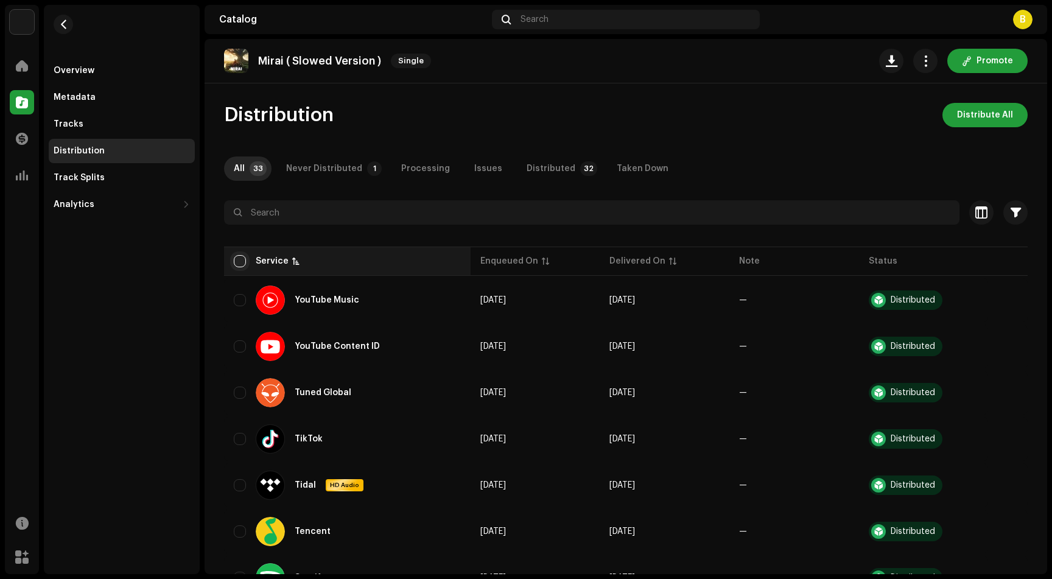
checkbox input "true"
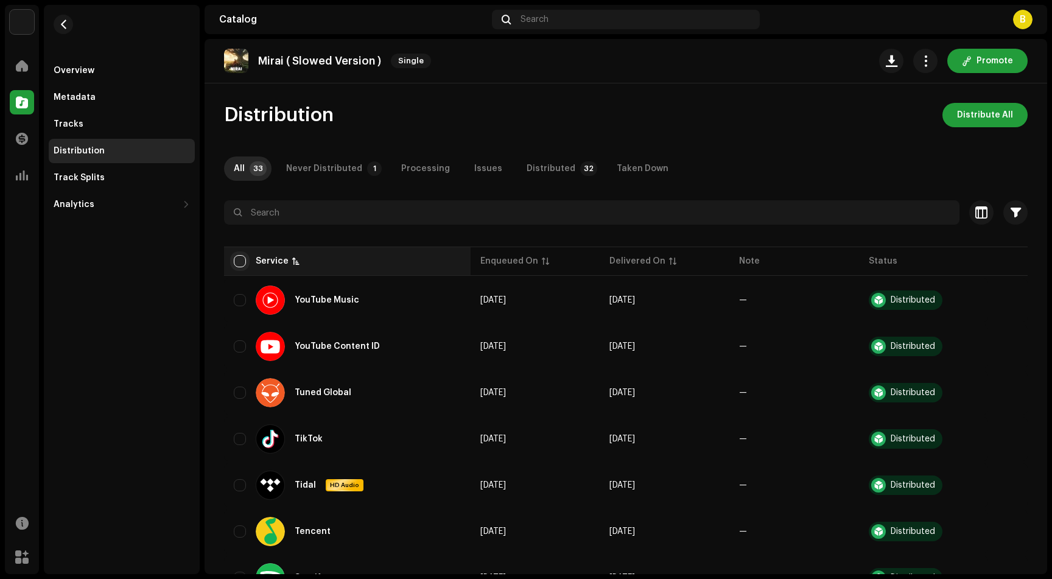
checkbox input "true"
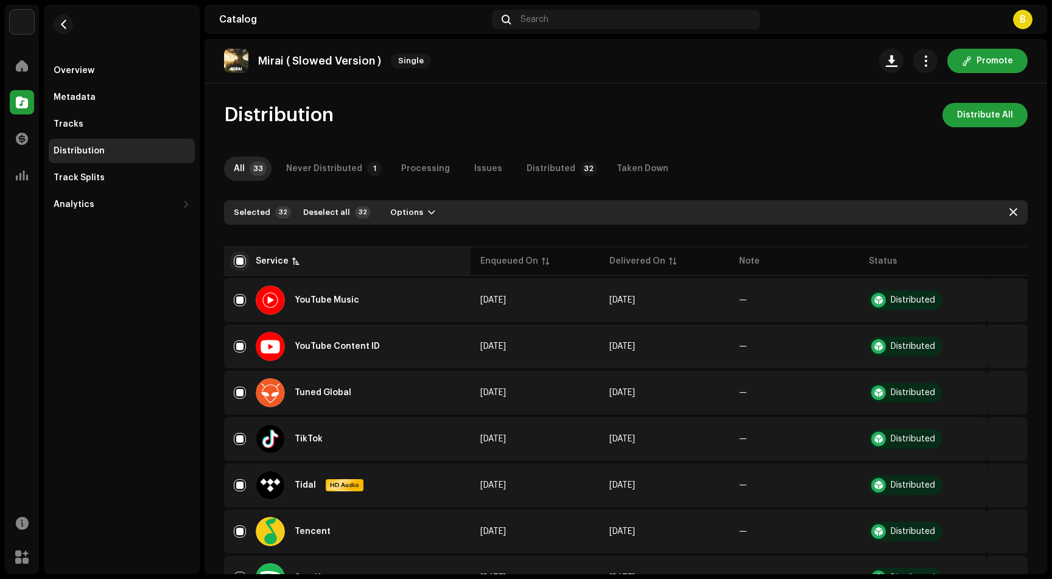
click at [240, 260] on input "checkbox" at bounding box center [240, 261] width 12 height 12
checkbox input "false"
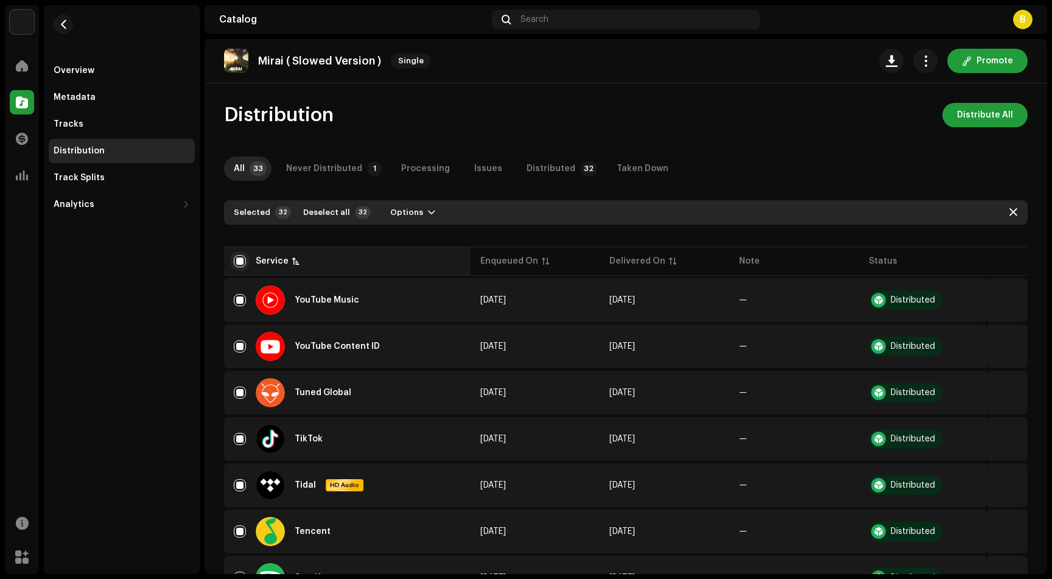
checkbox input "false"
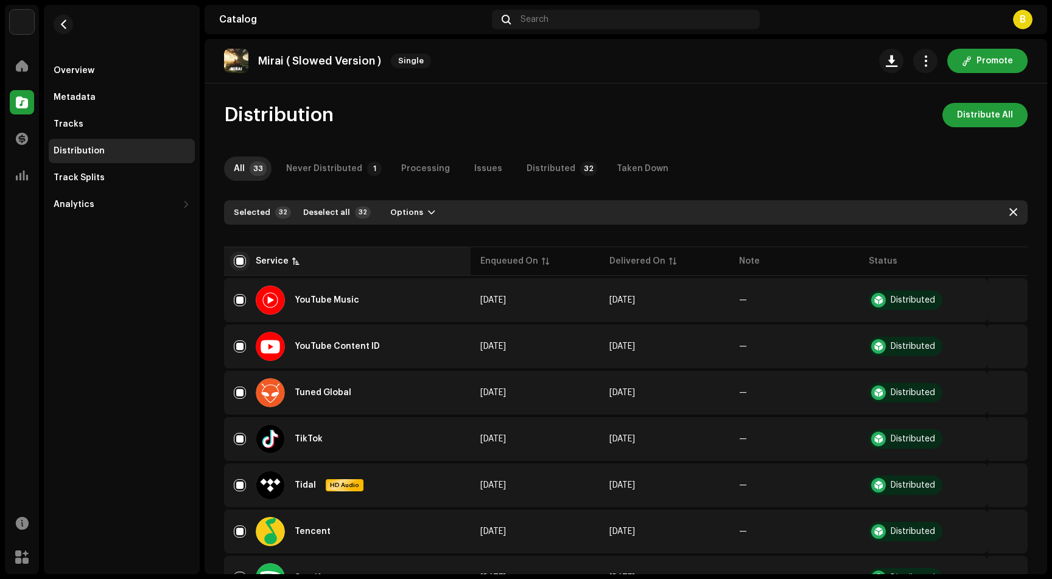
checkbox input "false"
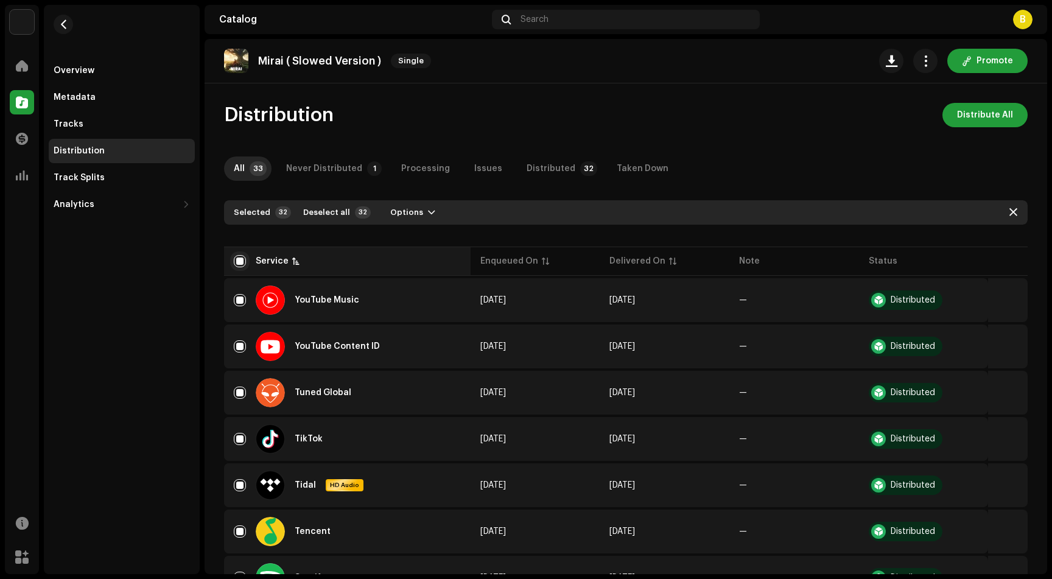
checkbox input "false"
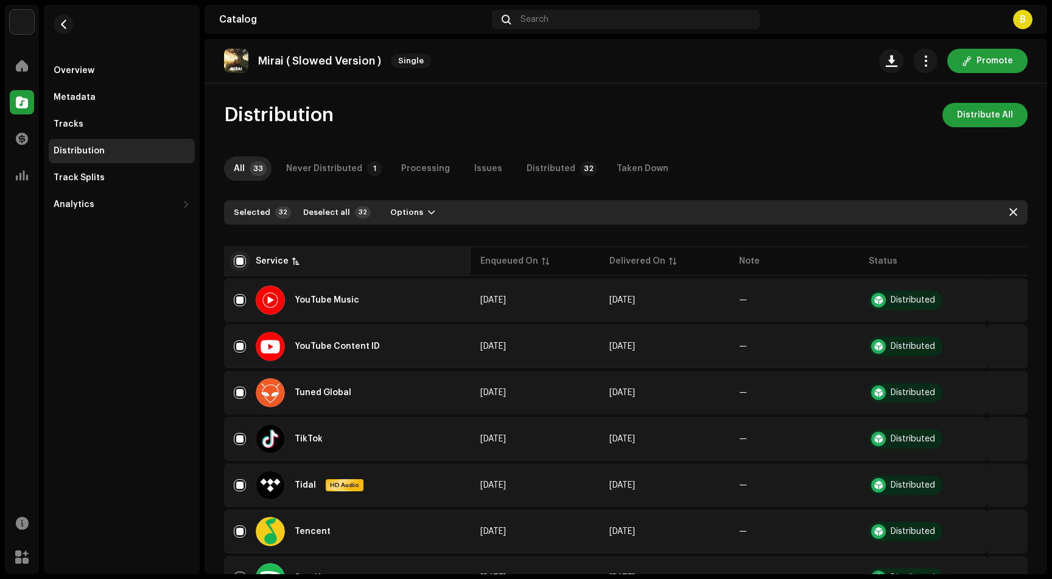
checkbox input "false"
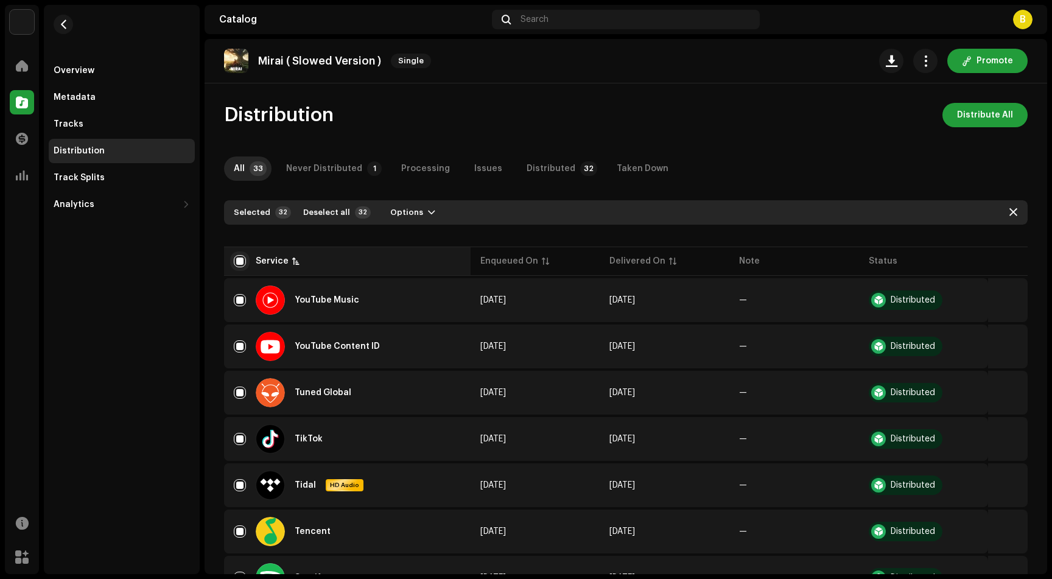
checkbox input "false"
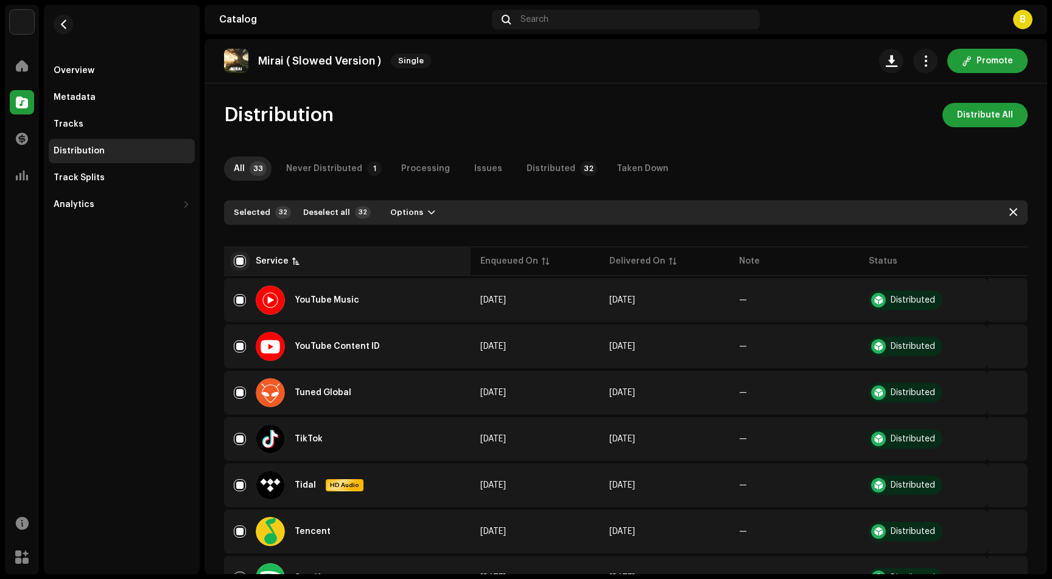
checkbox input "false"
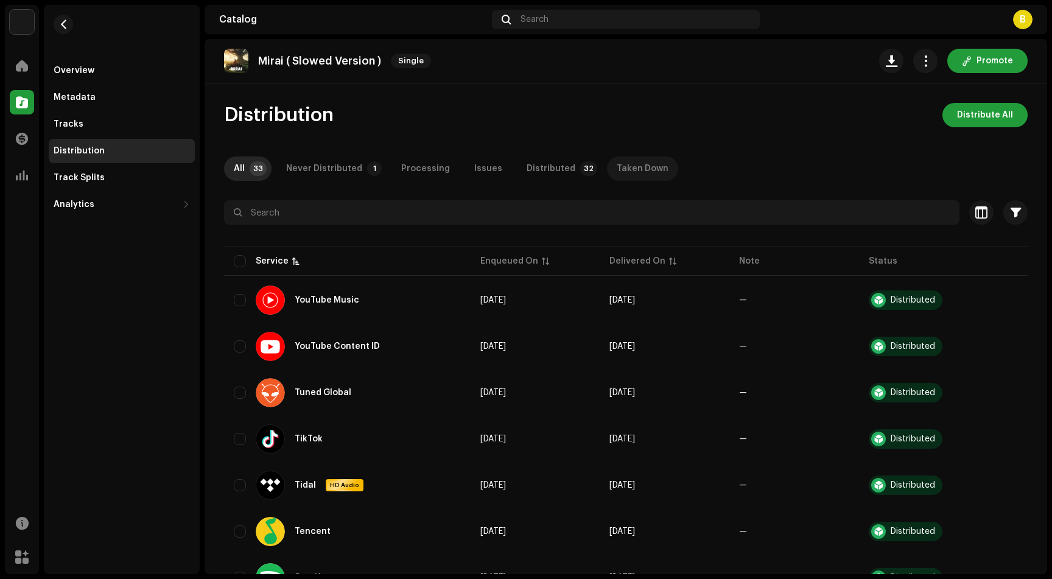
click at [631, 166] on div "Taken Down" at bounding box center [643, 168] width 52 height 24
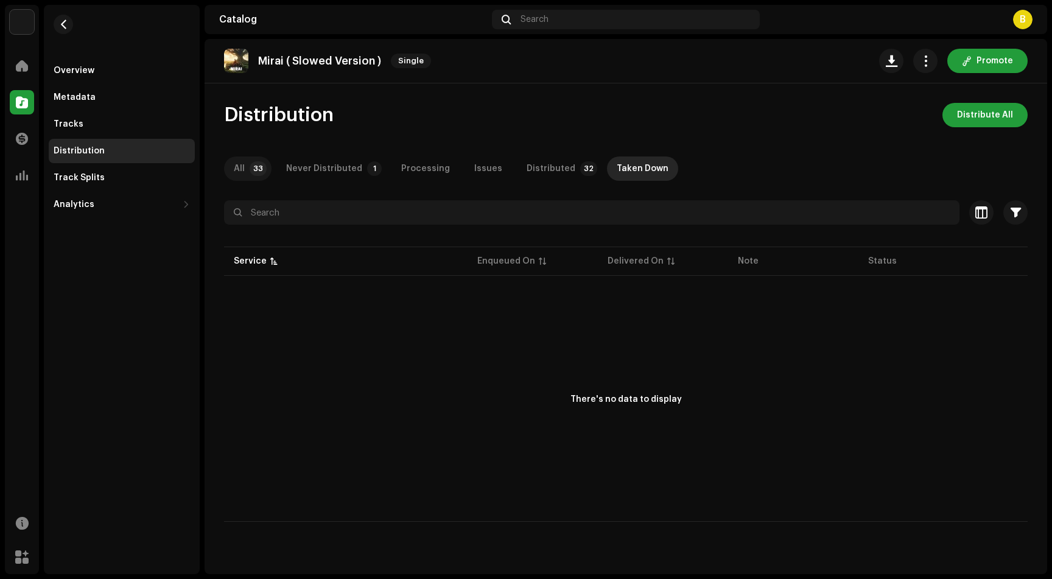
click at [245, 183] on div "Distribution Distribute All All 33 Never Distributed 1 Processing Issues Distri…" at bounding box center [625, 312] width 842 height 419
click at [247, 173] on p-tab "All 33" at bounding box center [247, 168] width 47 height 24
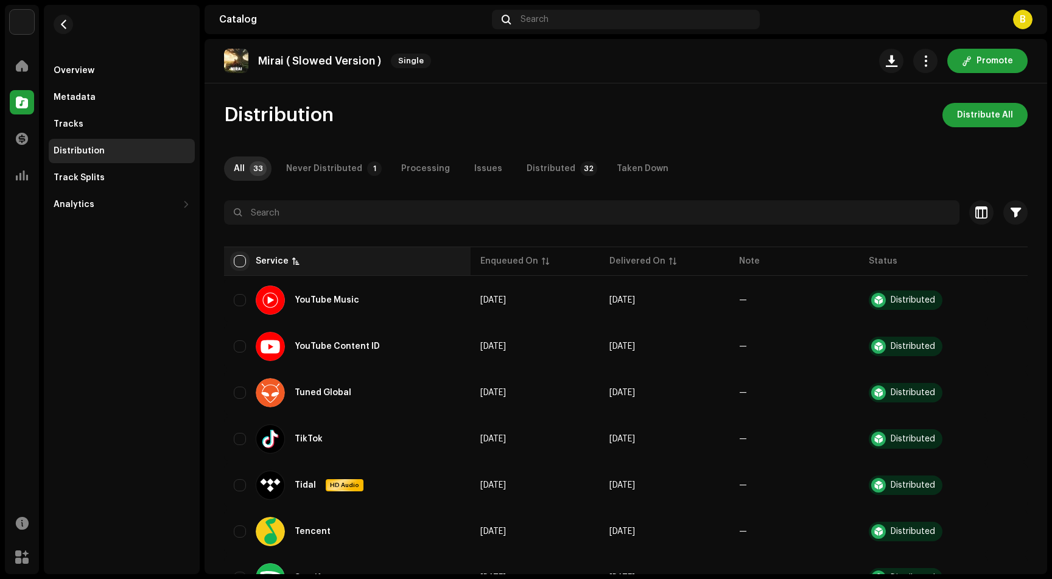
click at [240, 259] on input "checkbox" at bounding box center [240, 261] width 12 height 12
checkbox input "true"
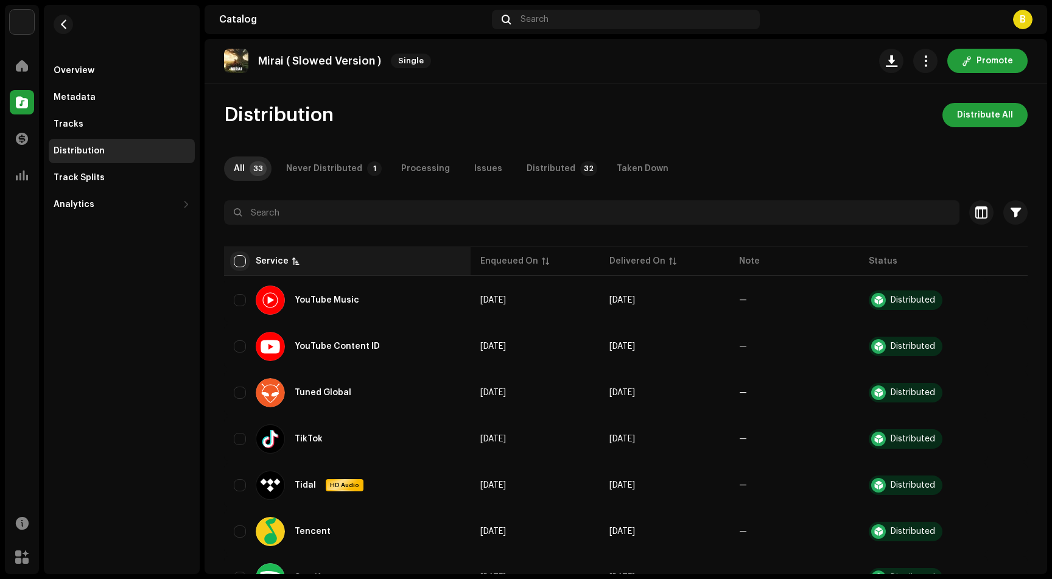
checkbox input "true"
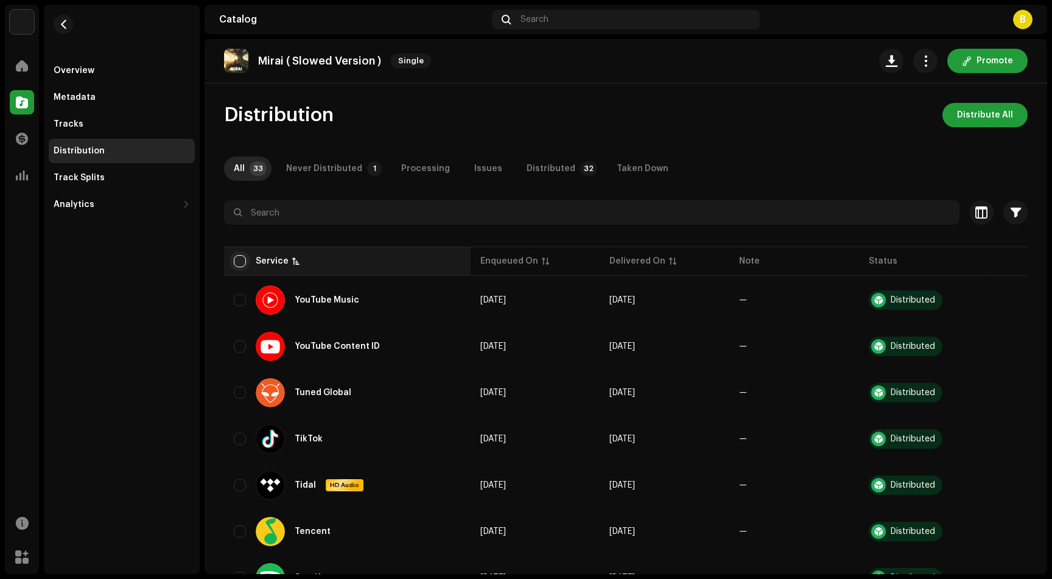
checkbox input "true"
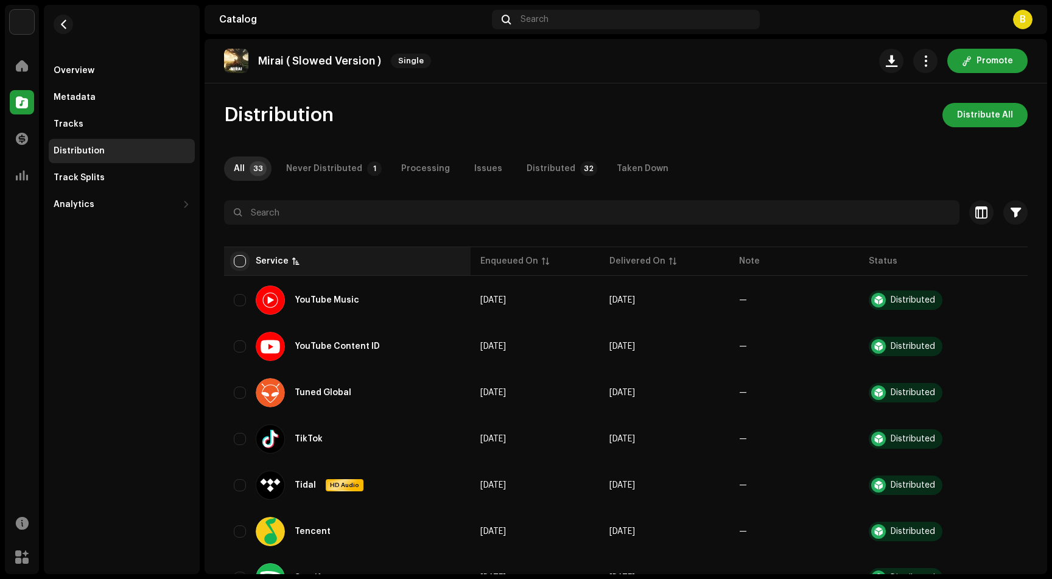
checkbox input "true"
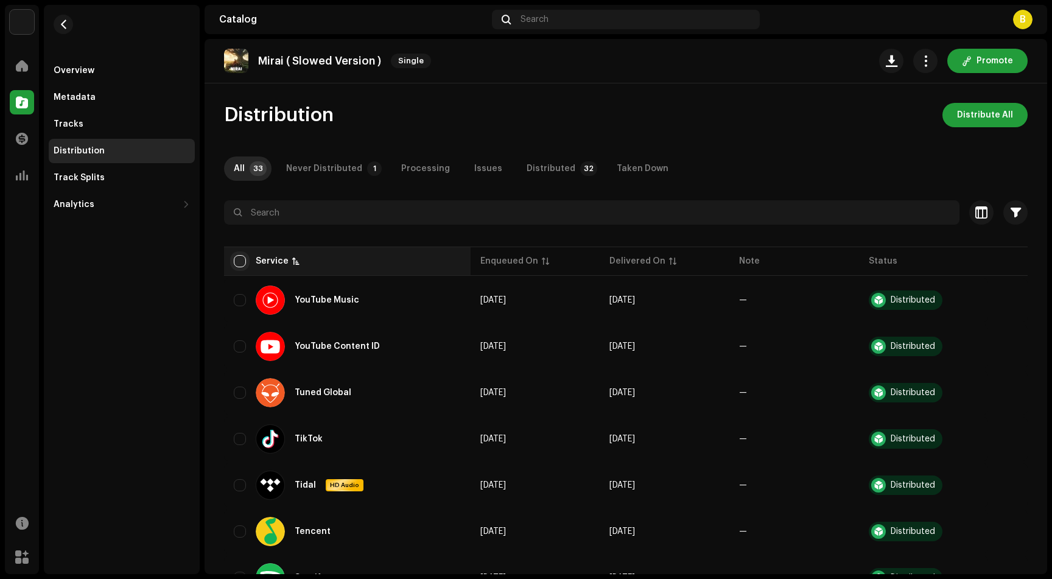
checkbox input "true"
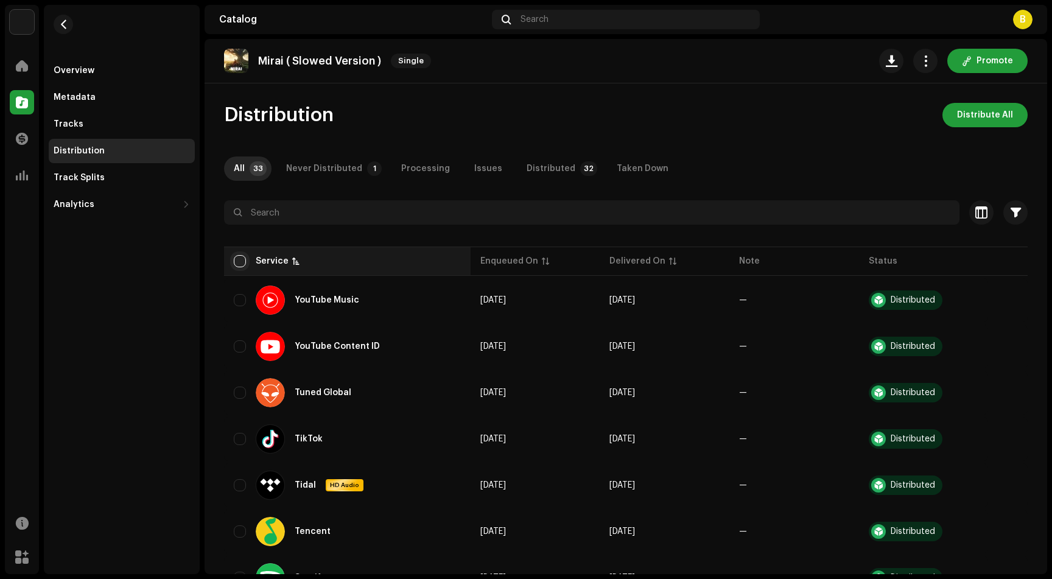
checkbox input "true"
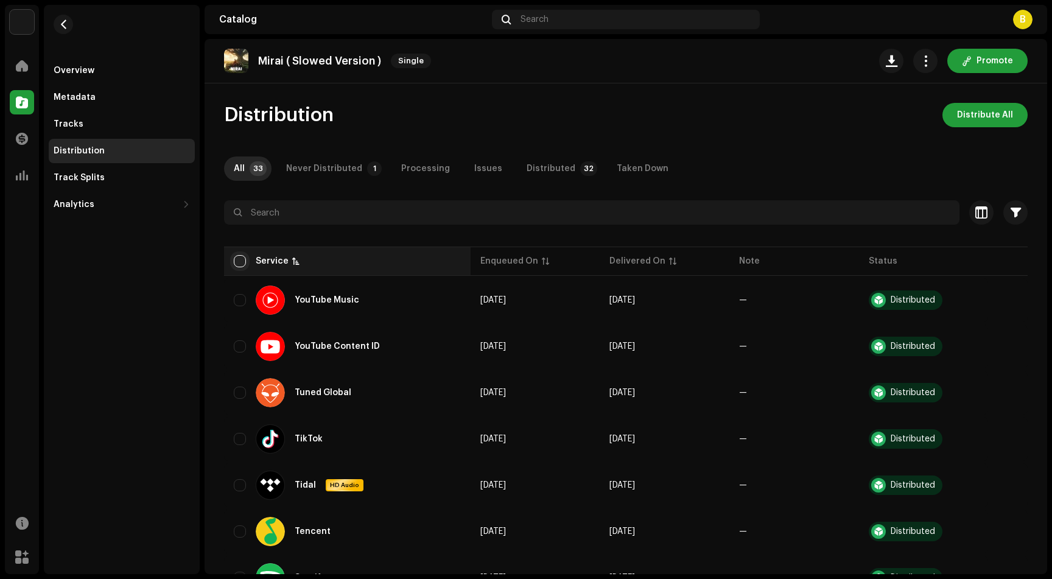
checkbox input "true"
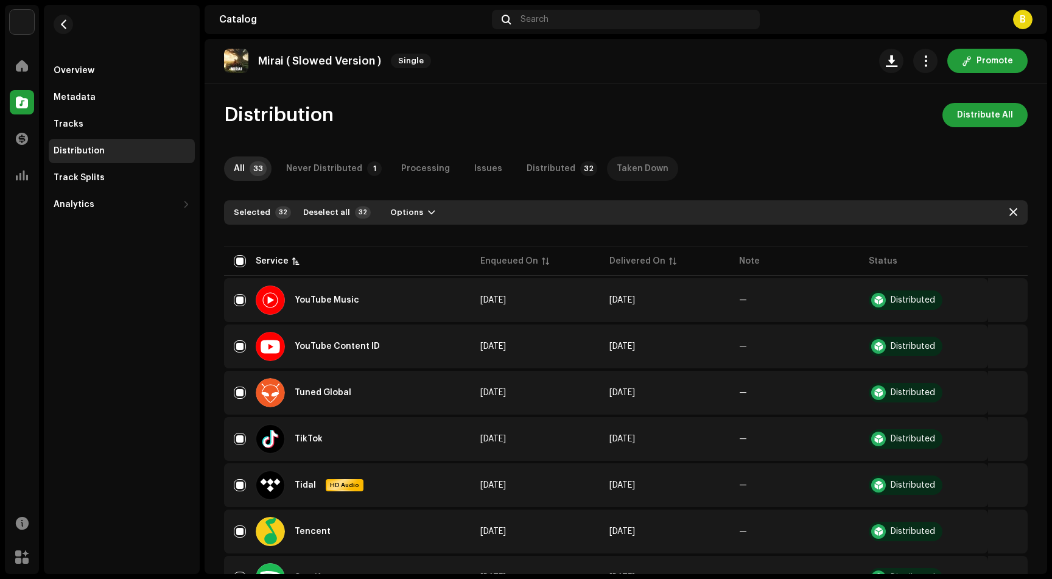
click at [620, 165] on div "Taken Down" at bounding box center [643, 168] width 52 height 24
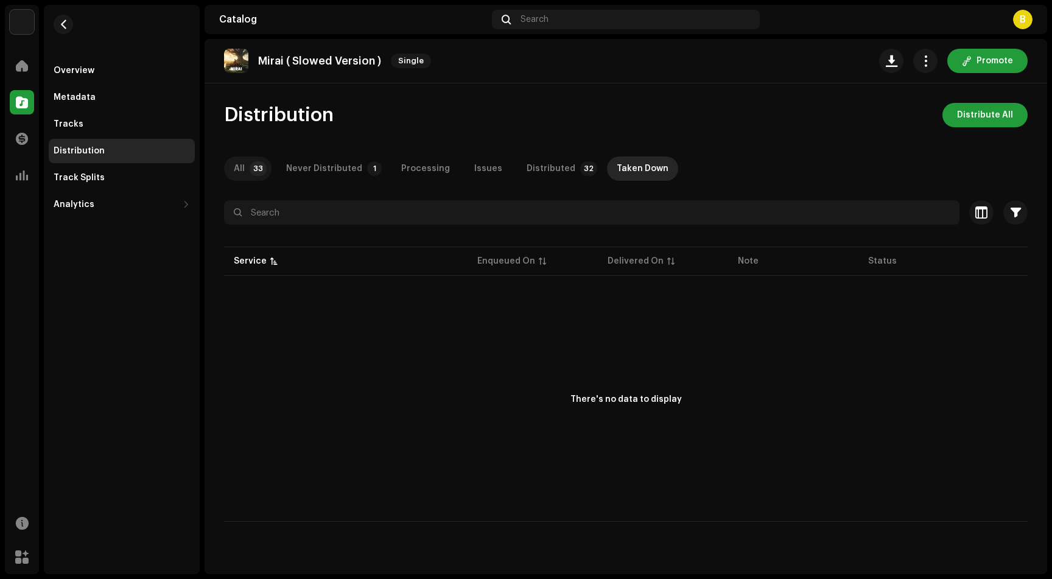
click at [254, 167] on p-badge "33" at bounding box center [258, 168] width 17 height 15
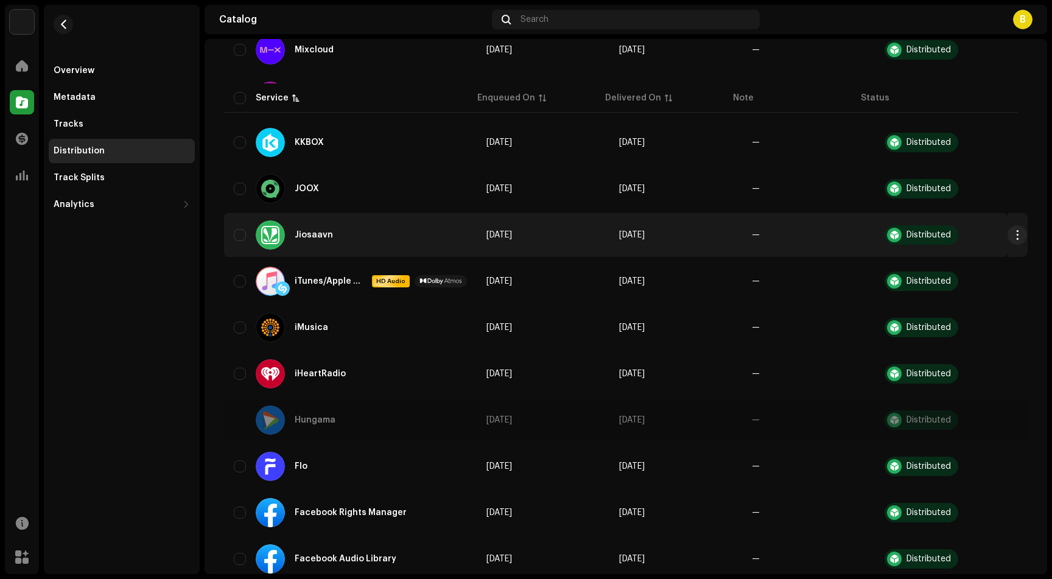
scroll to position [1263, 0]
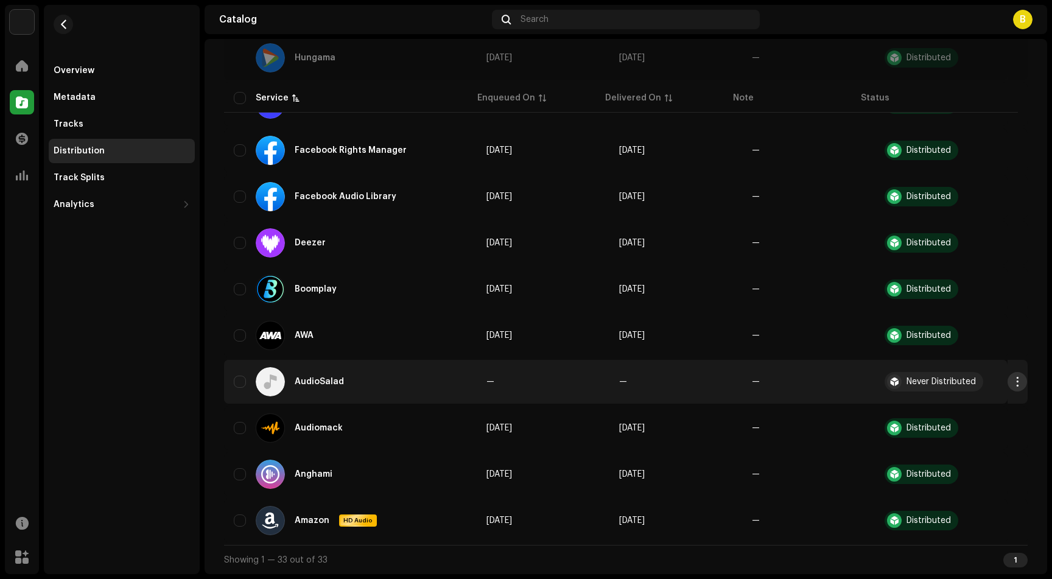
click at [1012, 382] on span "button" at bounding box center [1016, 382] width 9 height 10
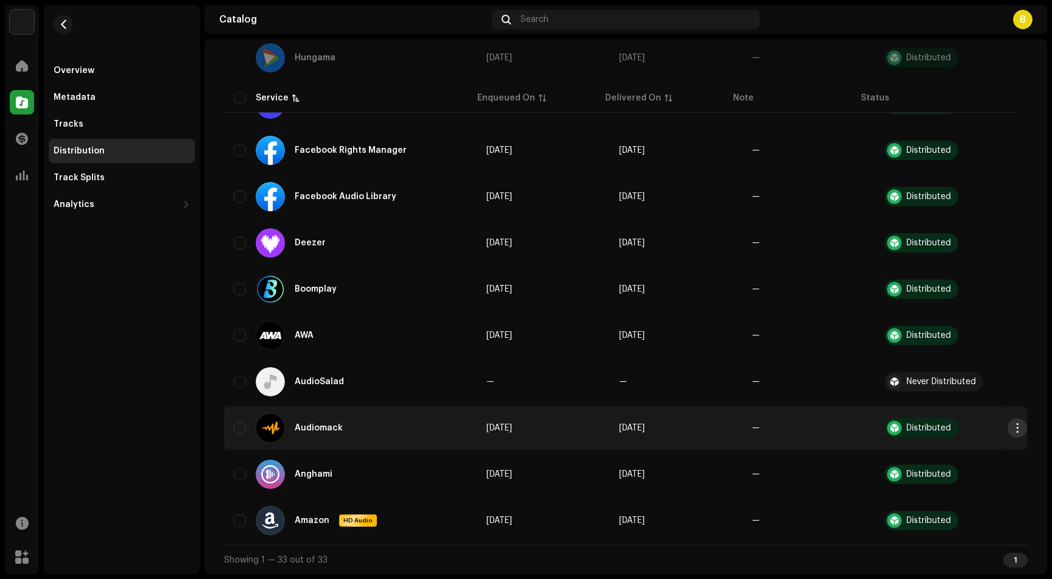
click at [1012, 427] on span "button" at bounding box center [1016, 428] width 9 height 10
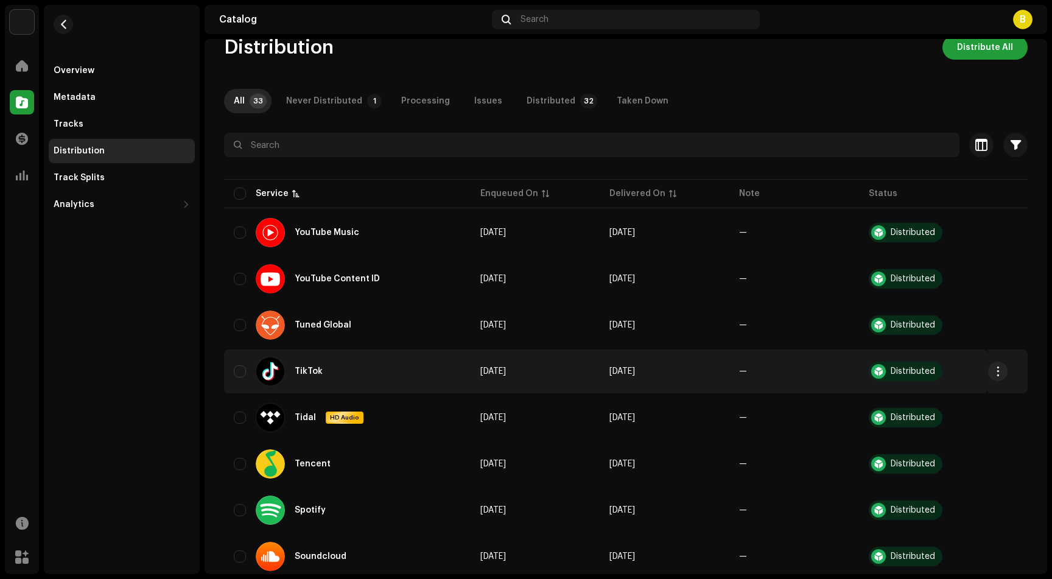
scroll to position [0, 0]
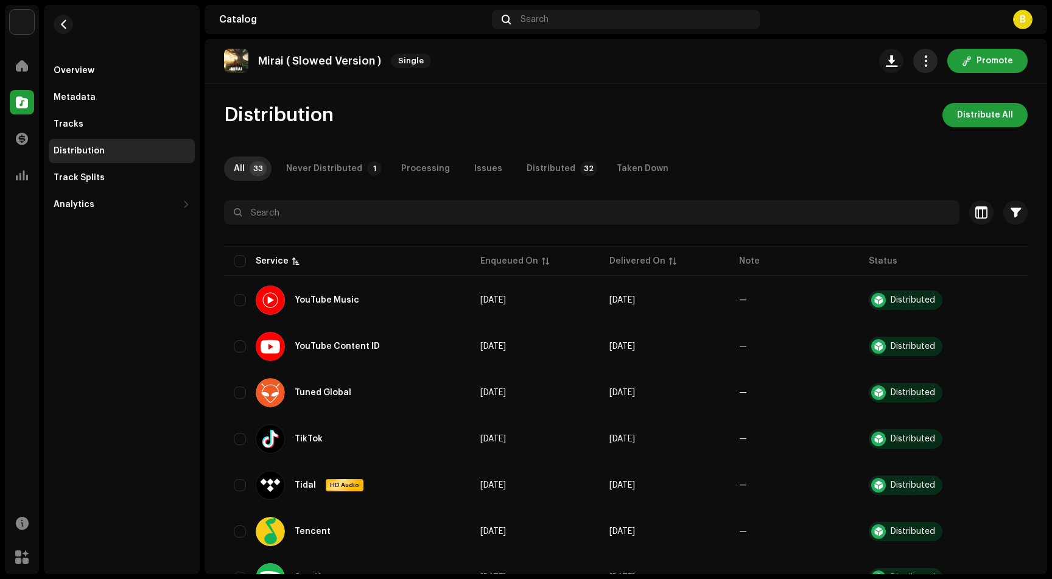
click at [920, 58] on span "button" at bounding box center [926, 61] width 12 height 10
click at [926, 63] on button "button" at bounding box center [925, 61] width 24 height 24
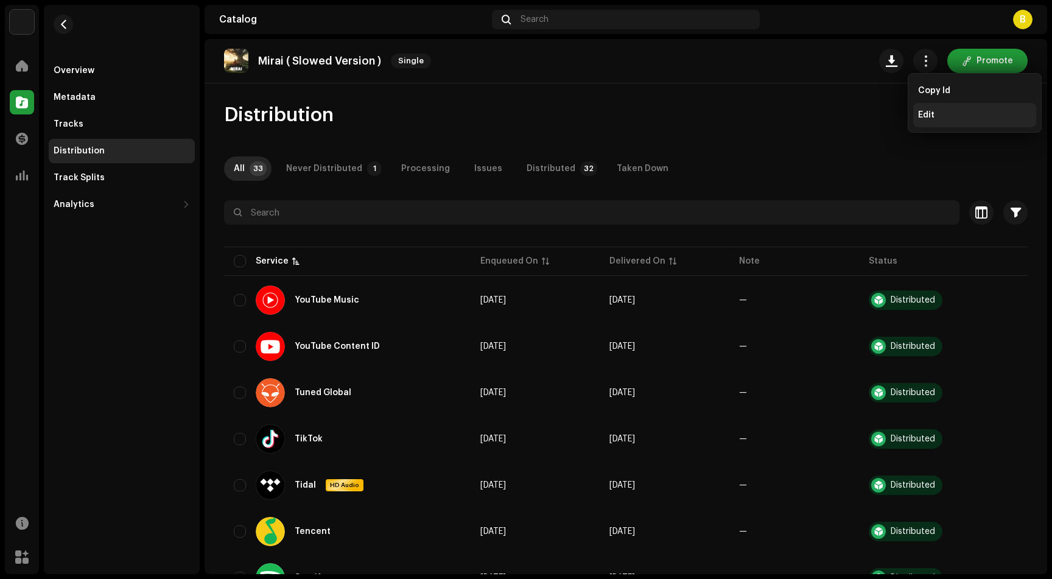
click at [933, 119] on span "Edit" at bounding box center [926, 115] width 16 height 10
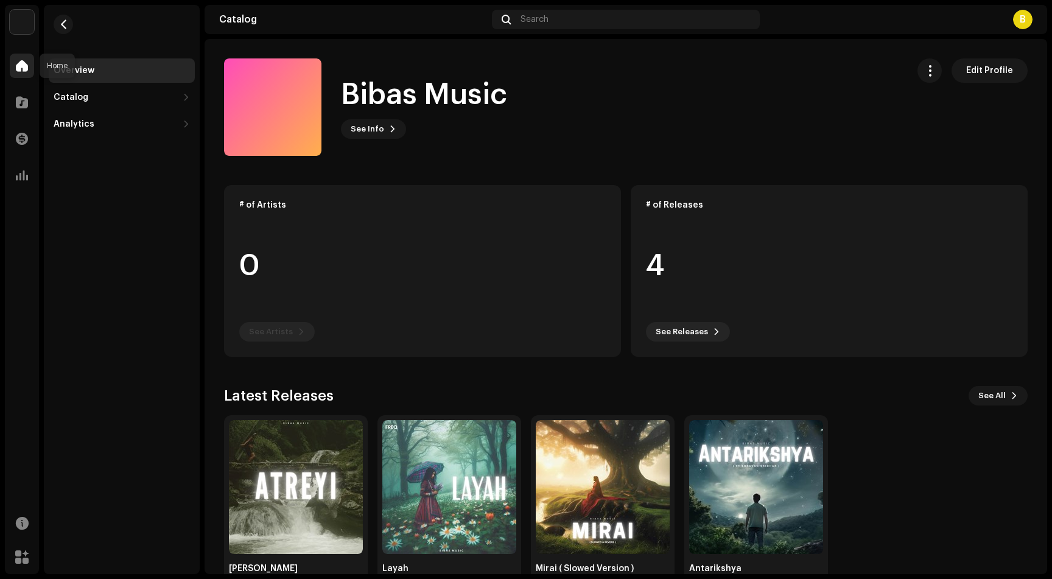
click at [18, 66] on span at bounding box center [22, 66] width 12 height 10
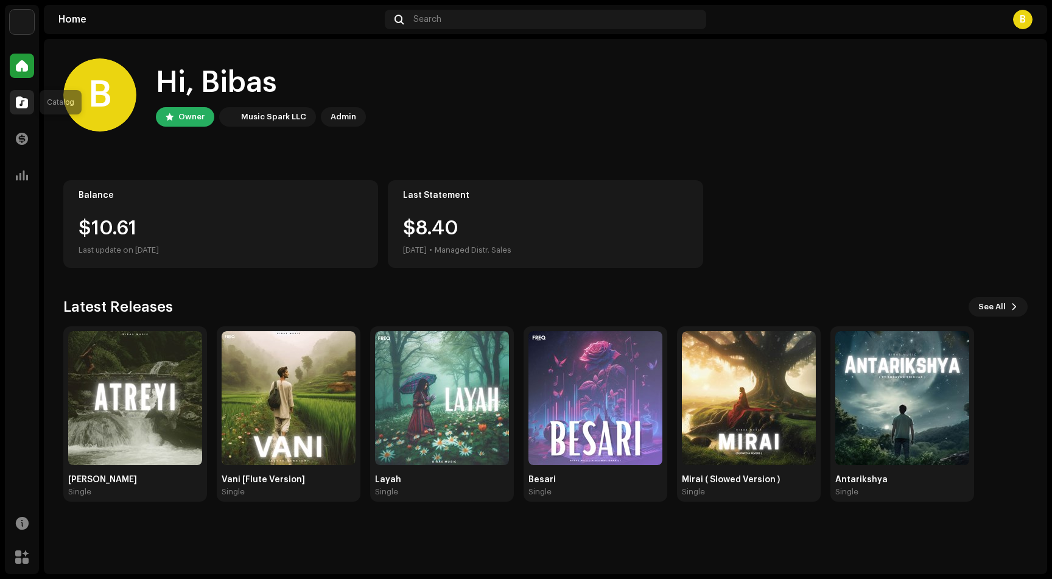
click at [20, 105] on span at bounding box center [22, 102] width 12 height 10
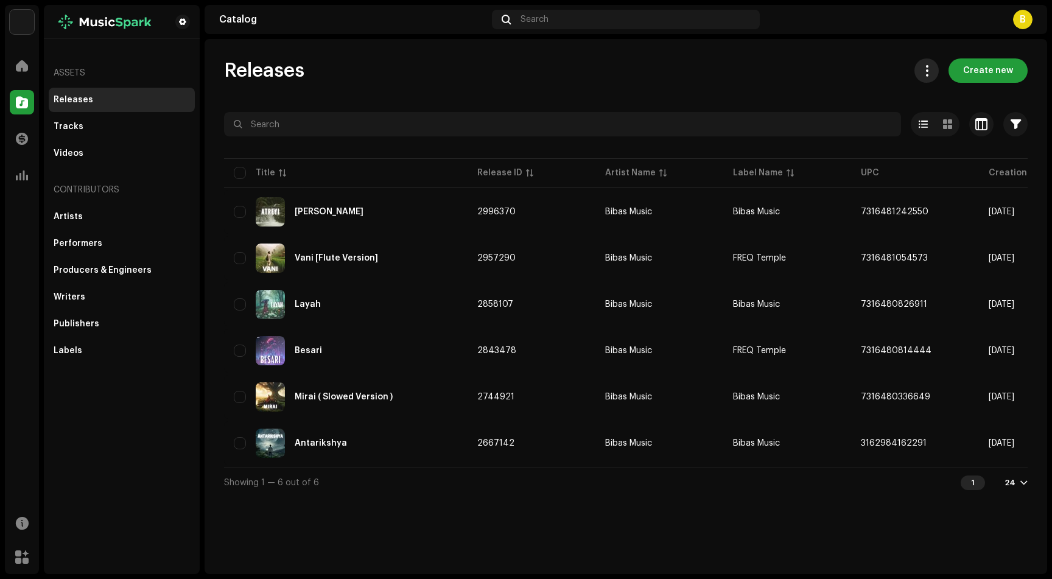
click at [923, 76] on button at bounding box center [926, 70] width 24 height 24
click at [926, 70] on span at bounding box center [927, 71] width 12 height 10
click at [925, 120] on span at bounding box center [922, 124] width 9 height 10
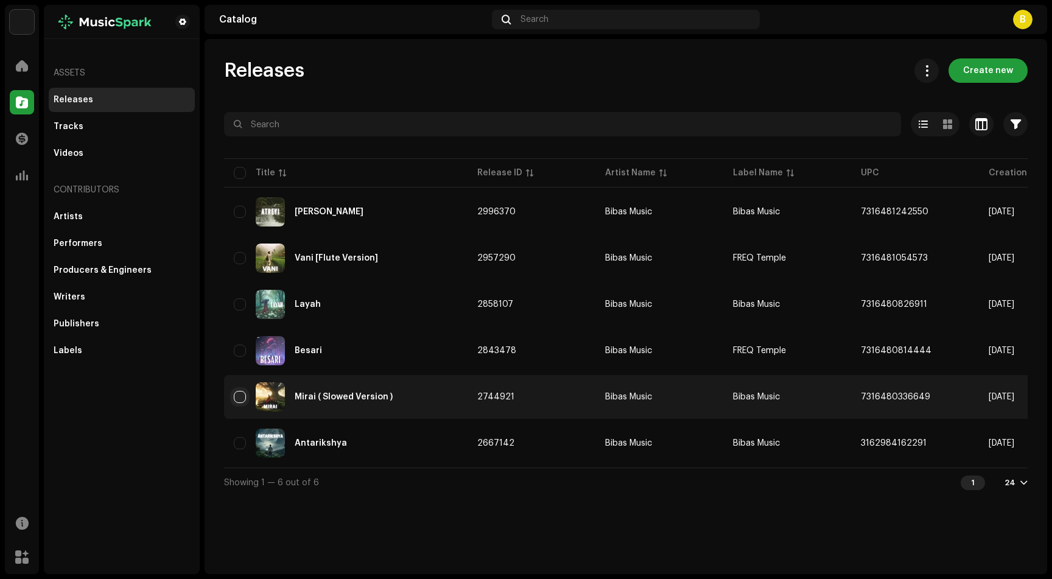
click at [239, 395] on input "checkbox" at bounding box center [240, 397] width 12 height 12
checkbox input "true"
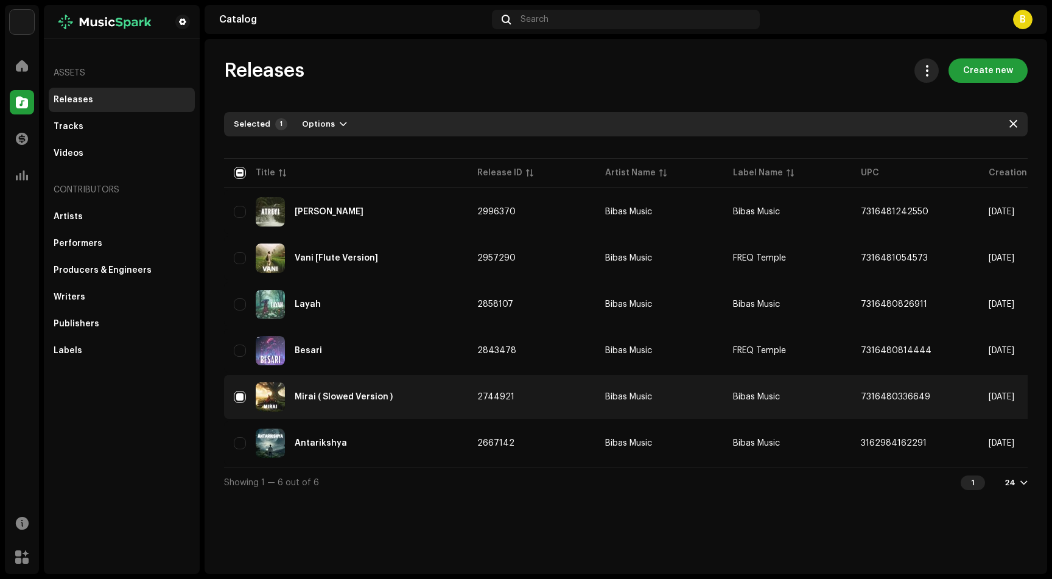
click at [924, 81] on button at bounding box center [926, 70] width 24 height 24
click at [928, 75] on span at bounding box center [927, 71] width 12 height 10
click at [1036, 23] on div "Catalog Search B" at bounding box center [625, 19] width 842 height 29
click at [1022, 18] on div "B" at bounding box center [1022, 19] width 19 height 19
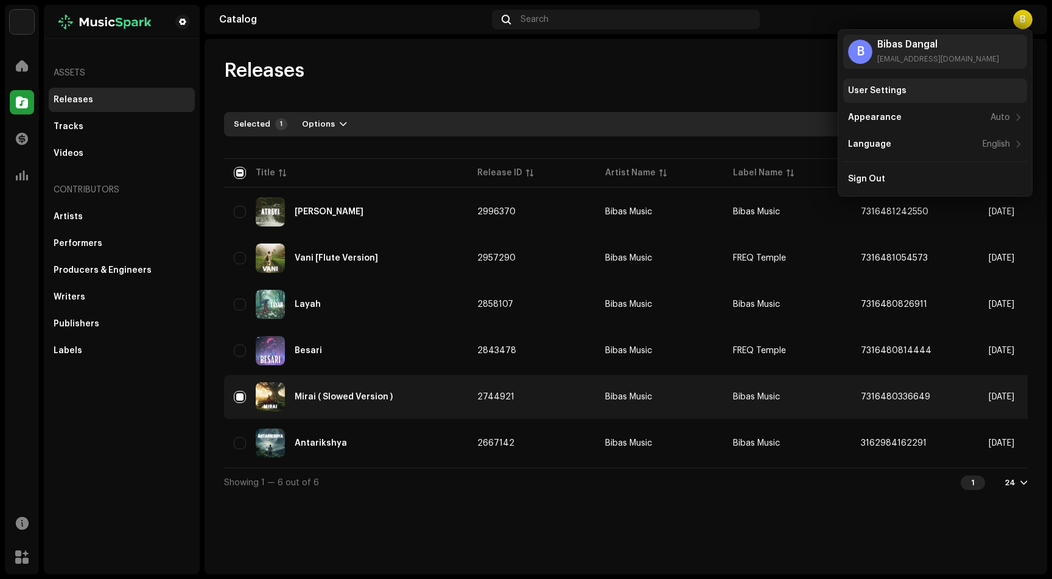
click at [943, 79] on div "User Settings" at bounding box center [935, 91] width 184 height 24
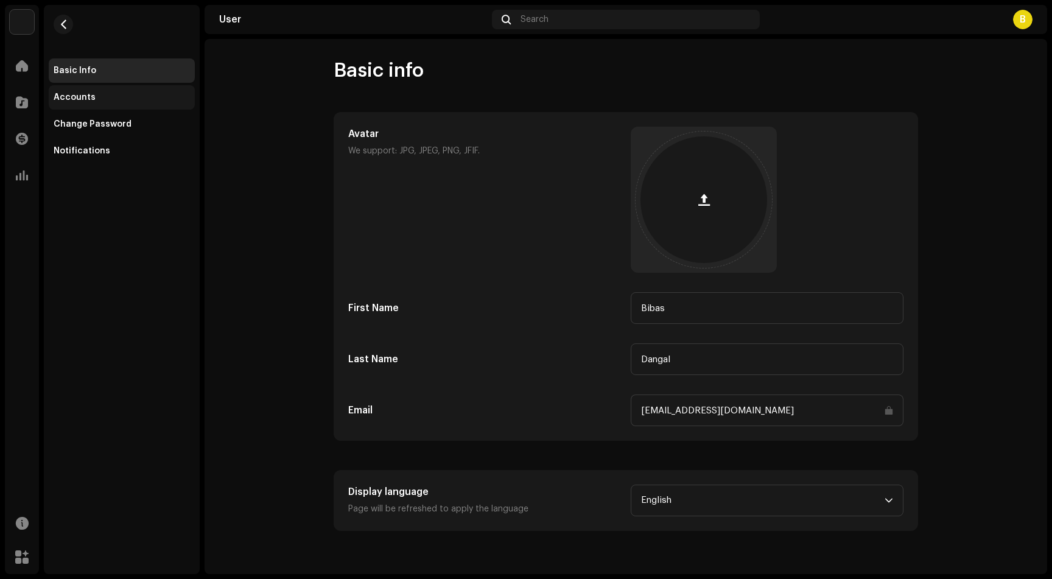
click at [99, 92] on div "Accounts" at bounding box center [122, 97] width 146 height 24
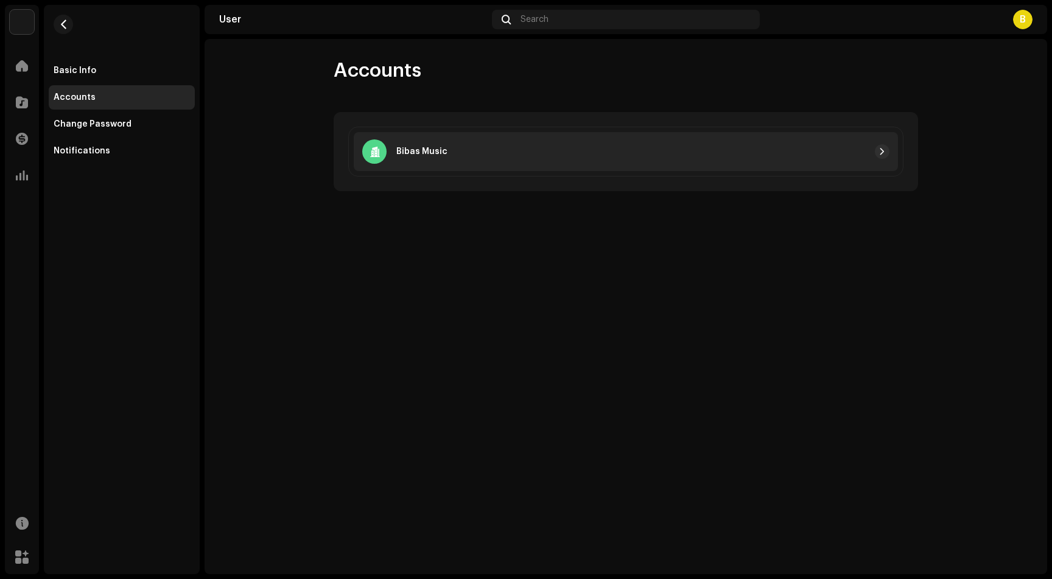
click at [532, 163] on div "Bibas Music" at bounding box center [626, 151] width 544 height 39
click at [497, 152] on div at bounding box center [668, 151] width 442 height 15
click at [881, 148] on span "button" at bounding box center [881, 152] width 7 height 10
click at [881, 150] on span "button" at bounding box center [881, 152] width 7 height 10
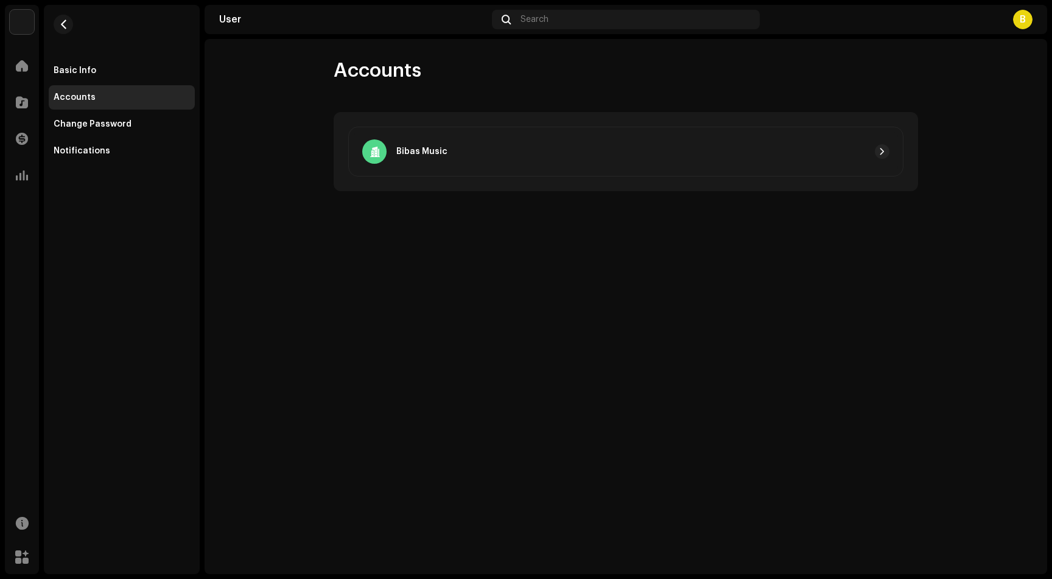
click at [125, 85] on div "Basic Info Accounts Change Password Notifications" at bounding box center [122, 110] width 146 height 105
click at [124, 77] on div "Basic Info" at bounding box center [122, 70] width 146 height 24
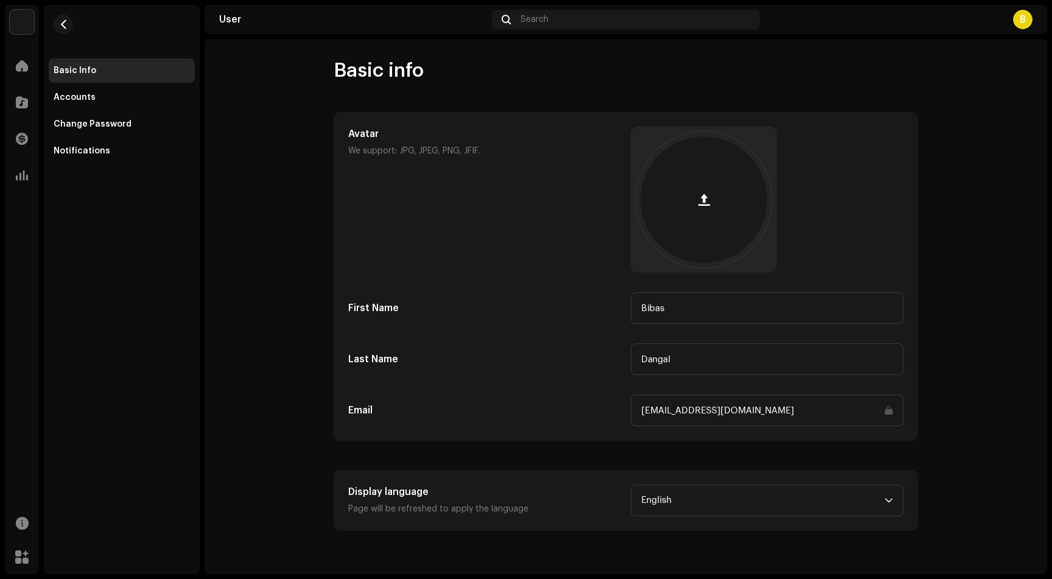
click at [838, 416] on input "bibasdangalofficial@gmail.com" at bounding box center [767, 410] width 273 height 32
click at [71, 23] on button "button" at bounding box center [63, 24] width 19 height 19
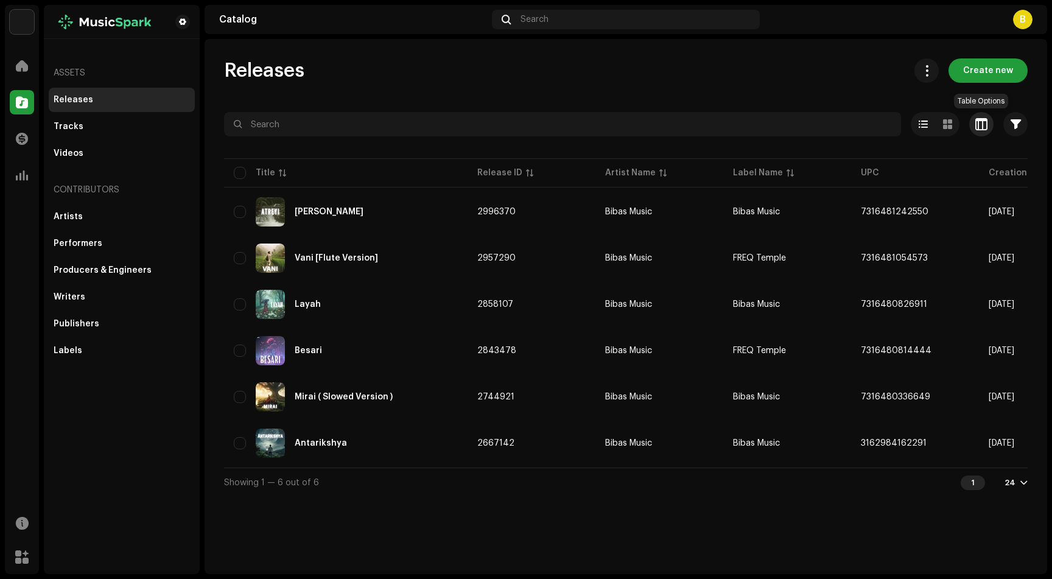
click at [985, 122] on span "button" at bounding box center [981, 124] width 12 height 10
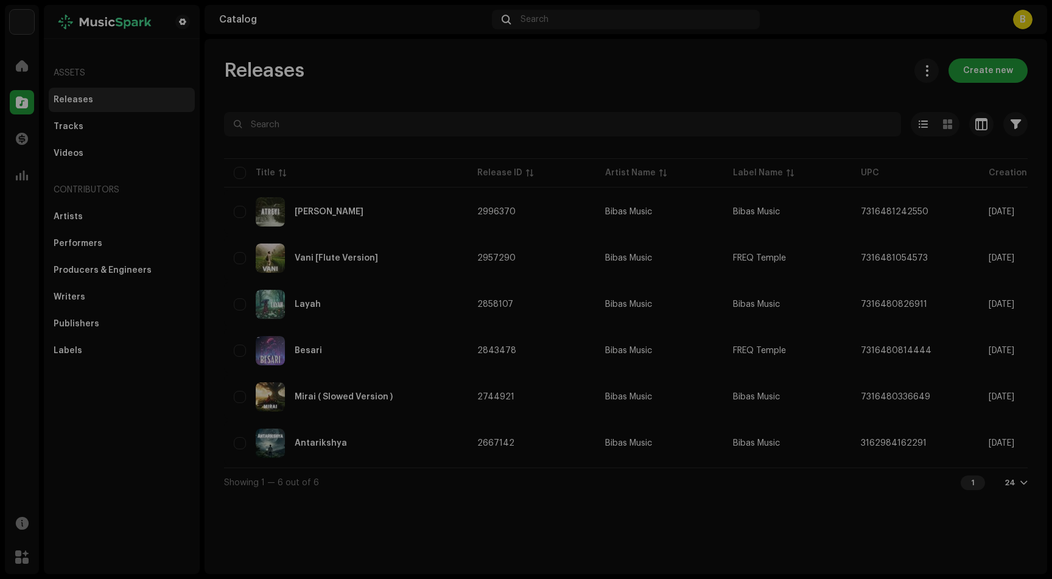
click at [874, 124] on div "Customize your view Reset Rows Compact Comfortable Columns Release ID Artist Na…" at bounding box center [526, 289] width 1052 height 579
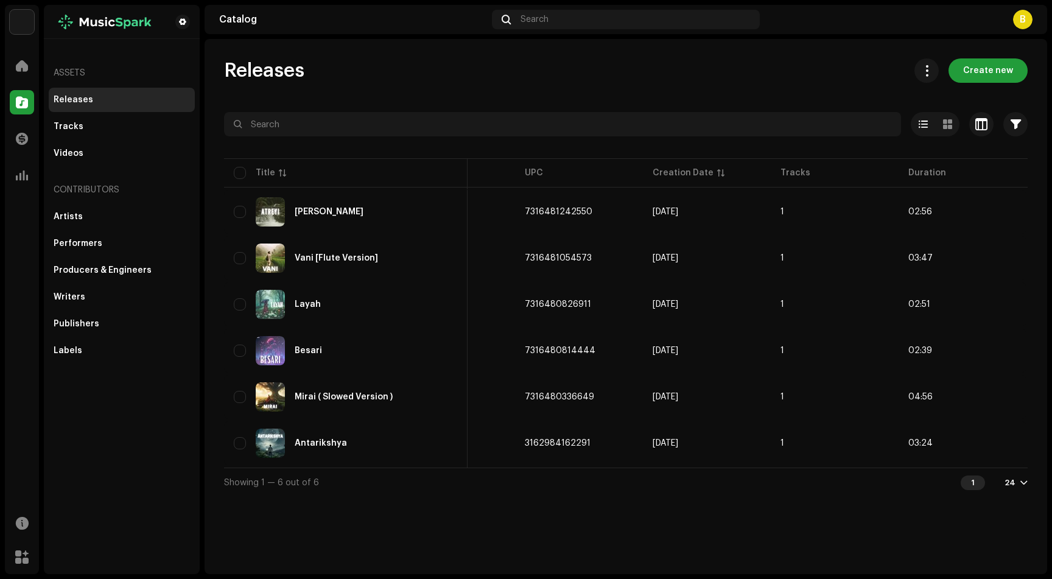
scroll to position [0, 354]
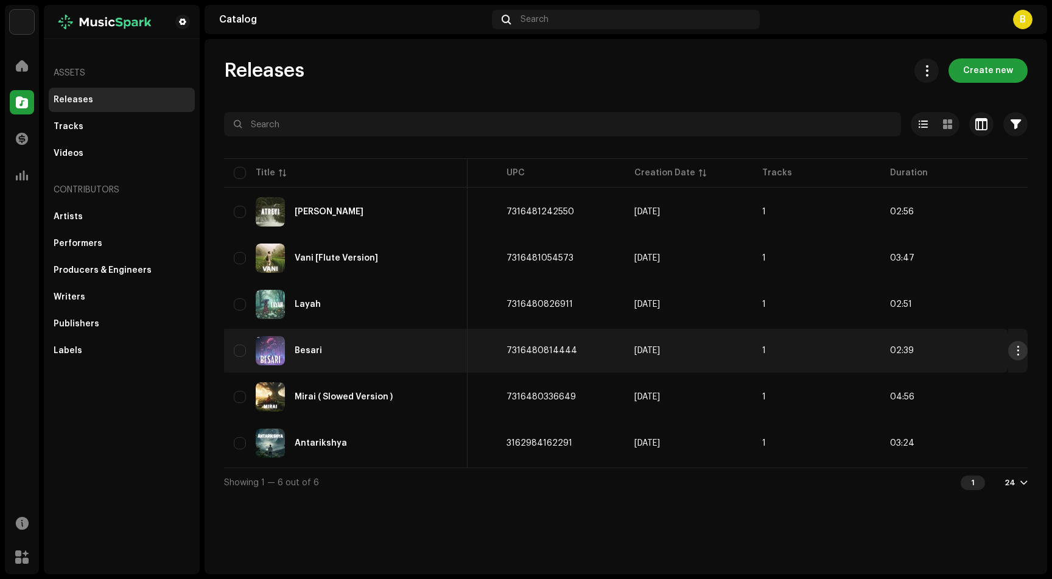
click at [1012, 354] on button "button" at bounding box center [1017, 350] width 19 height 19
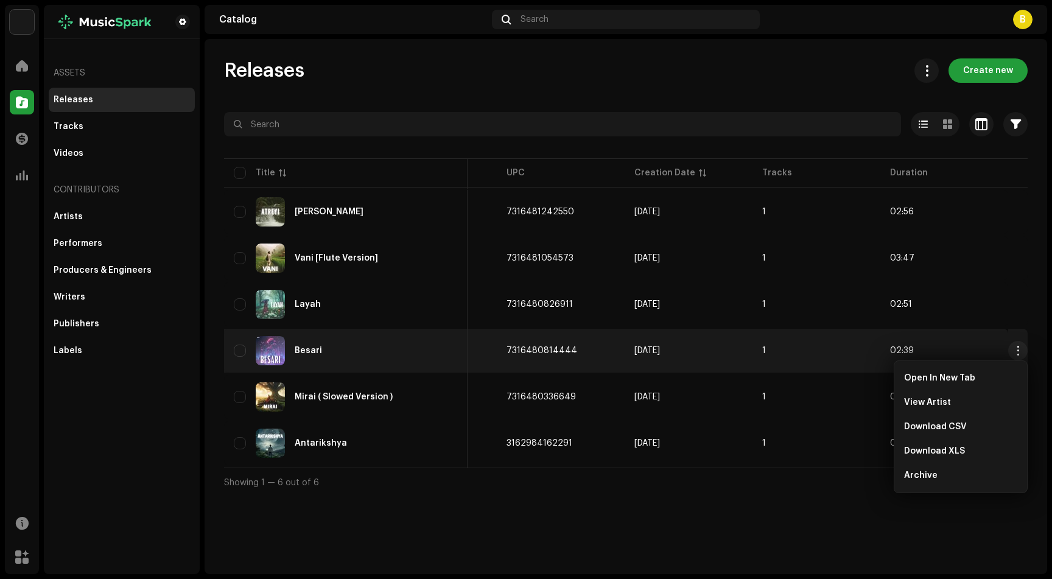
click at [110, 114] on div "Releases Tracks Videos" at bounding box center [122, 127] width 146 height 78
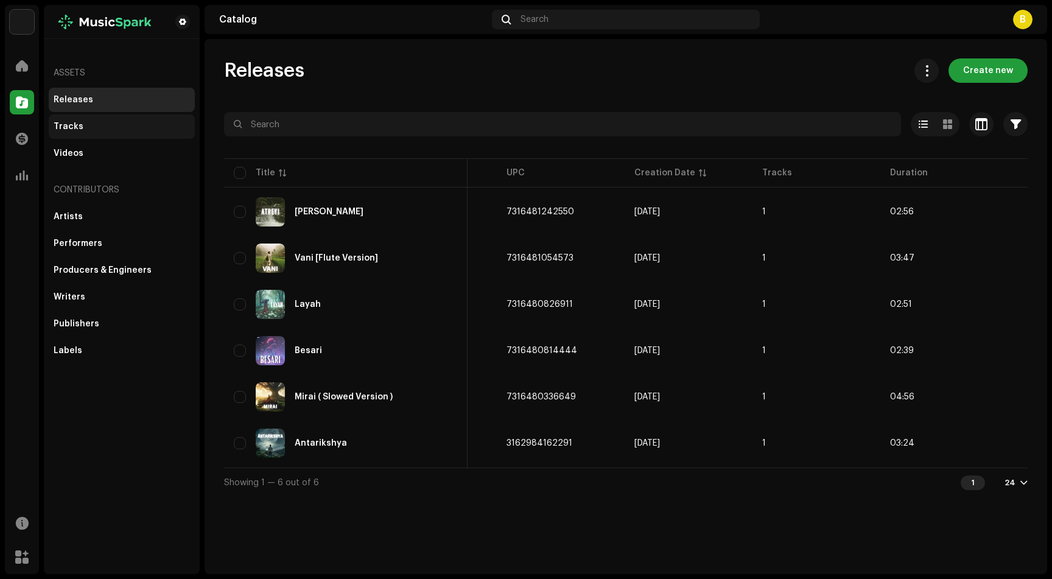
click at [104, 122] on div "Tracks" at bounding box center [122, 127] width 136 height 10
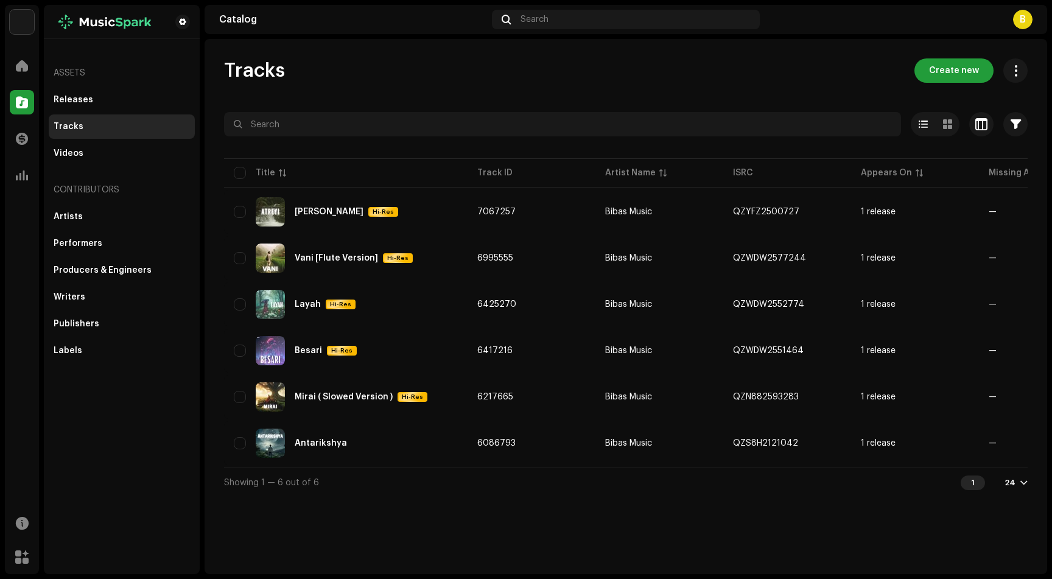
click at [4, 63] on div "Bibas Music Home Catalog Transactions Analytics Resources Marketplace Assets Re…" at bounding box center [526, 289] width 1052 height 579
click at [13, 63] on div at bounding box center [22, 66] width 24 height 24
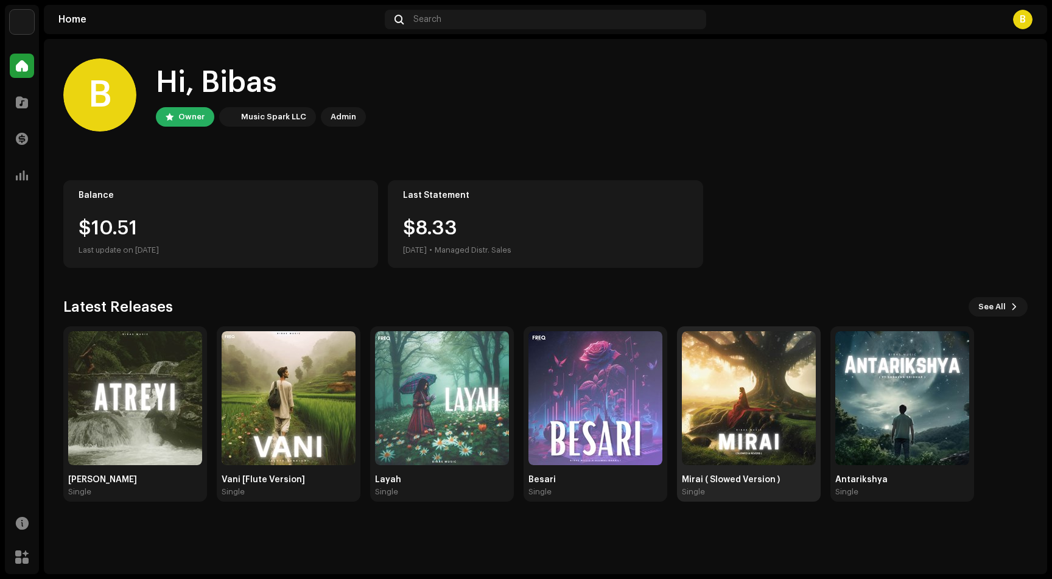
click at [764, 447] on img at bounding box center [749, 398] width 134 height 134
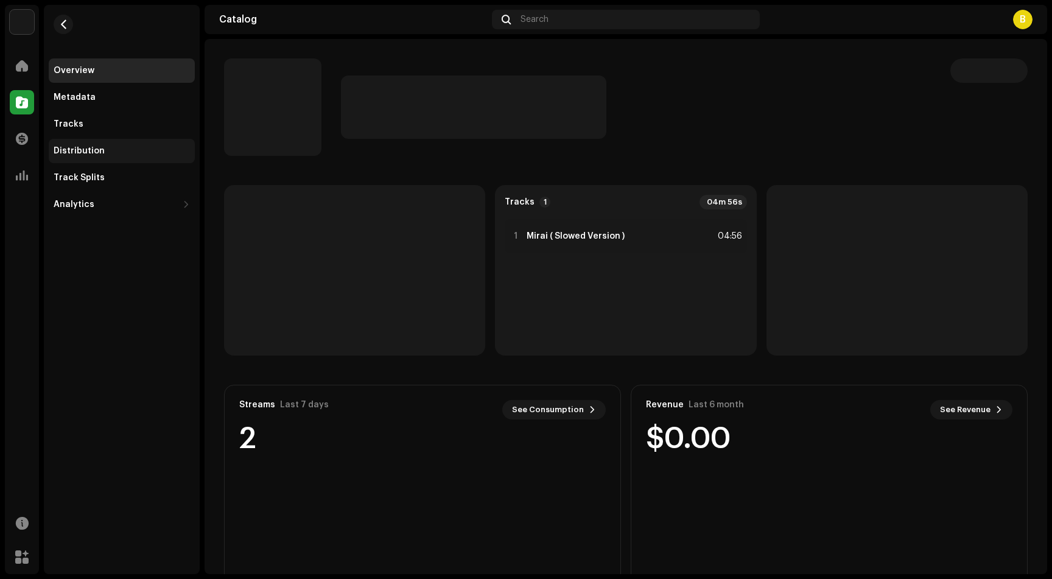
click at [98, 140] on div "Distribution" at bounding box center [122, 151] width 146 height 24
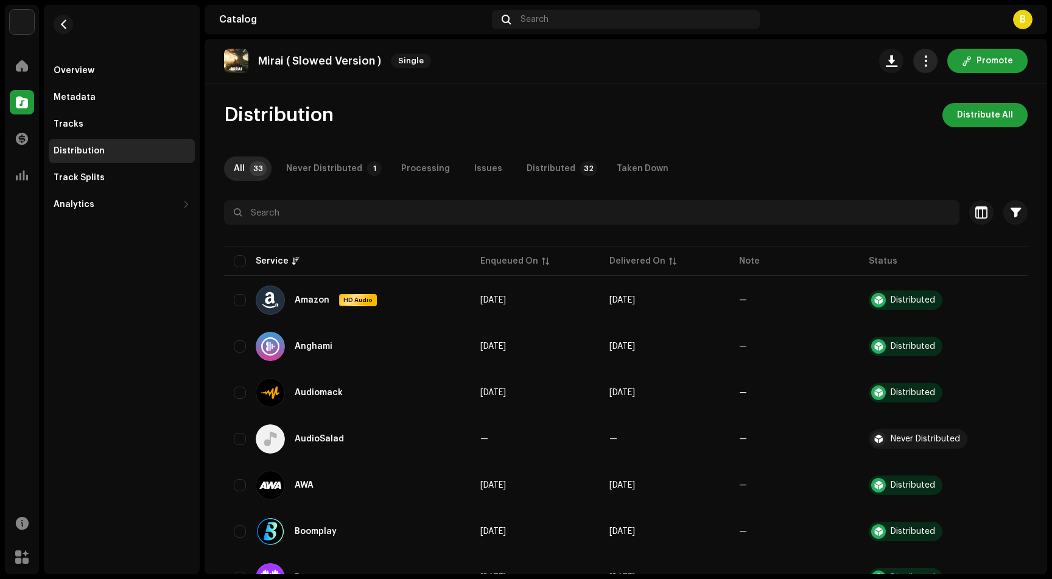
click at [920, 60] on span "button" at bounding box center [926, 61] width 12 height 10
click at [617, 167] on div "Taken Down" at bounding box center [643, 168] width 52 height 24
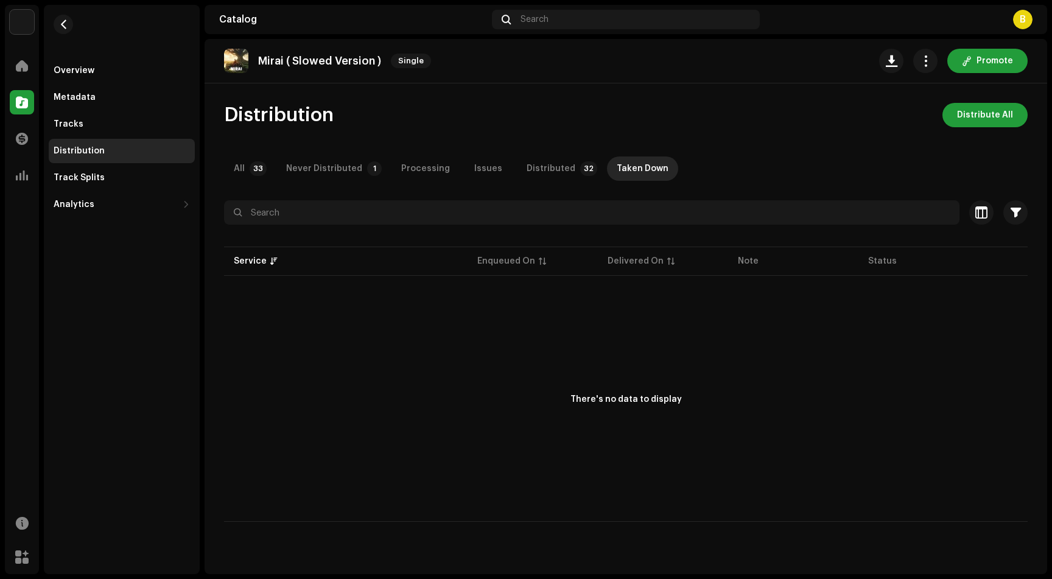
click at [491, 264] on p-table "Service Enqueued On Delivered On Note Status" at bounding box center [625, 261] width 803 height 34
click at [234, 266] on p-table "Service Enqueued On Delivered On Note Status" at bounding box center [625, 261] width 803 height 34
click at [258, 253] on p-table "Service Enqueued On Delivered On Note Status" at bounding box center [625, 261] width 803 height 34
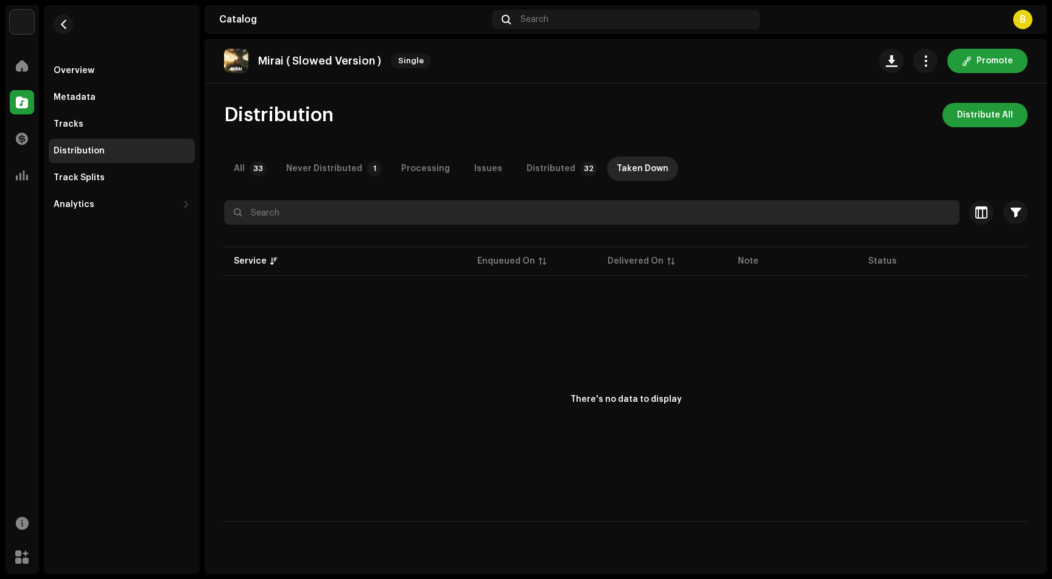
click at [556, 212] on input "text" at bounding box center [591, 212] width 735 height 24
drag, startPoint x: 556, startPoint y: 212, endPoint x: 584, endPoint y: 209, distance: 28.8
click at [556, 212] on input "text" at bounding box center [591, 212] width 735 height 24
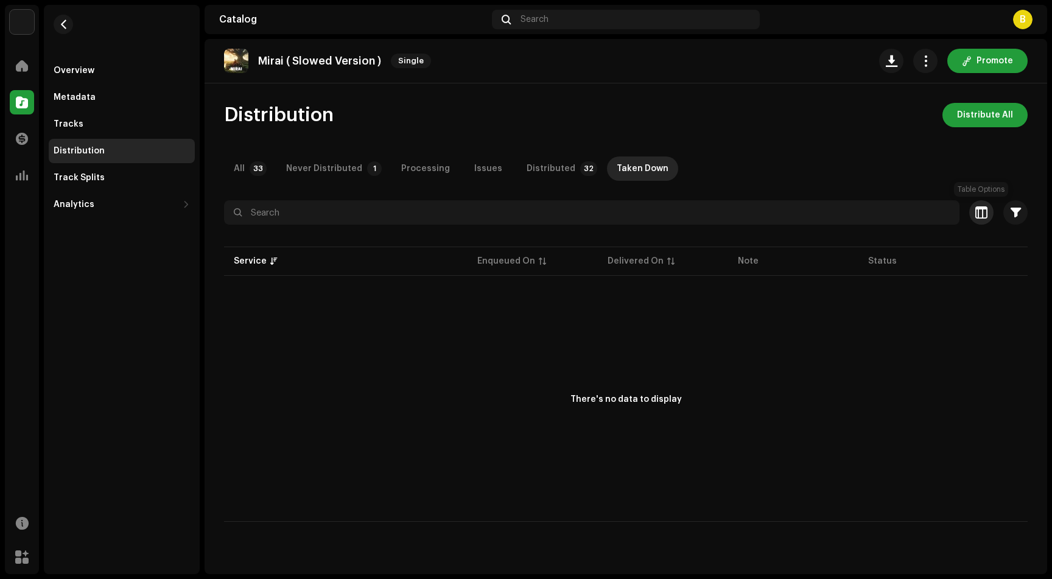
click at [986, 215] on span "button" at bounding box center [981, 213] width 12 height 10
click at [986, 214] on div "Customize your view Reset Rows Compact Comfortable Columns Enqueued On Delivere…" at bounding box center [526, 289] width 1052 height 579
click at [1015, 212] on span "button" at bounding box center [1015, 213] width 10 height 10
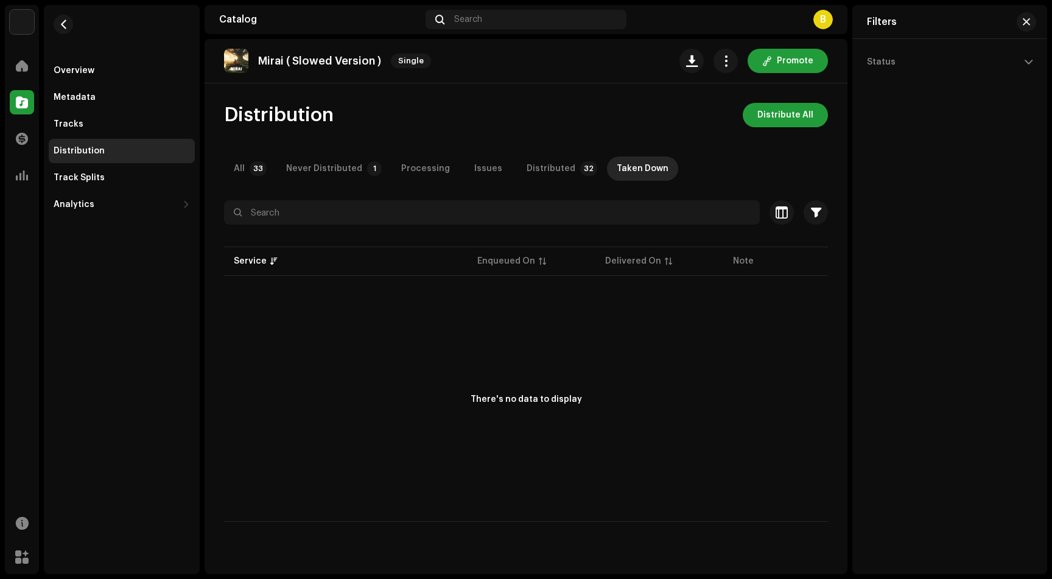
click at [1015, 212] on div "Status" at bounding box center [949, 289] width 195 height 500
click at [1028, 21] on span "button" at bounding box center [1025, 22] width 7 height 10
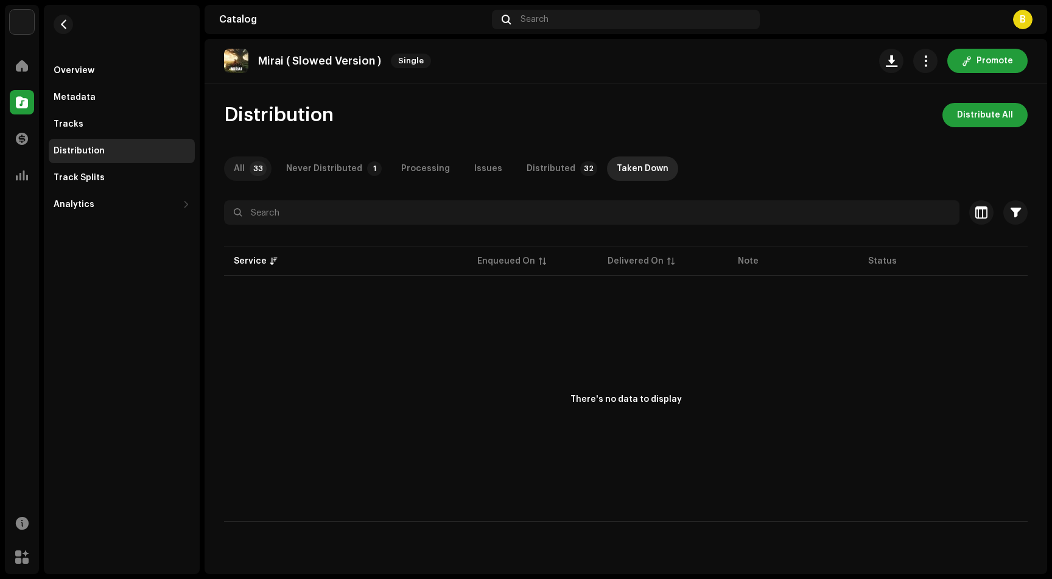
click at [239, 166] on div "All" at bounding box center [239, 168] width 11 height 24
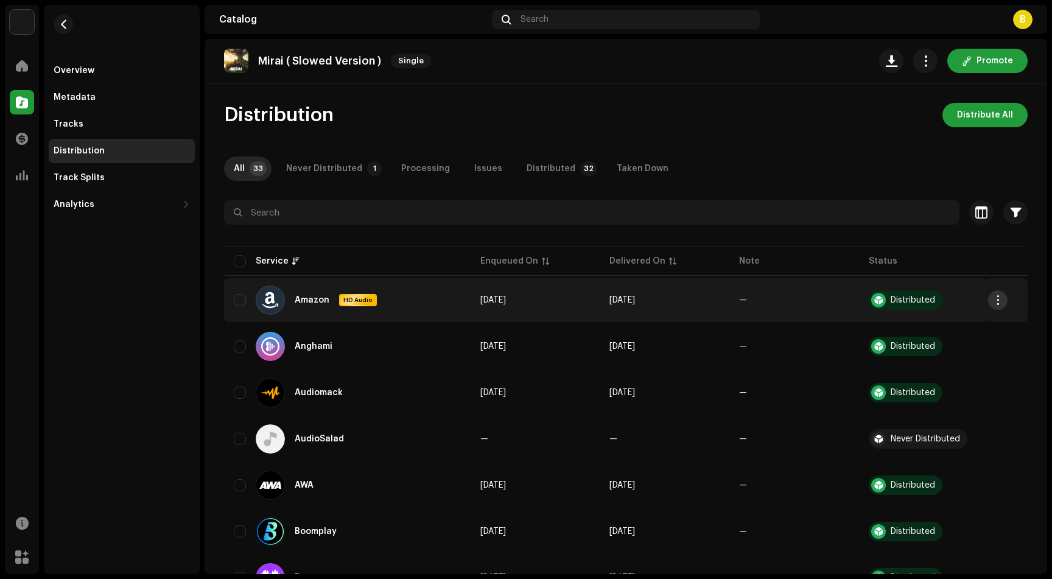
click at [993, 296] on span "button" at bounding box center [997, 300] width 9 height 10
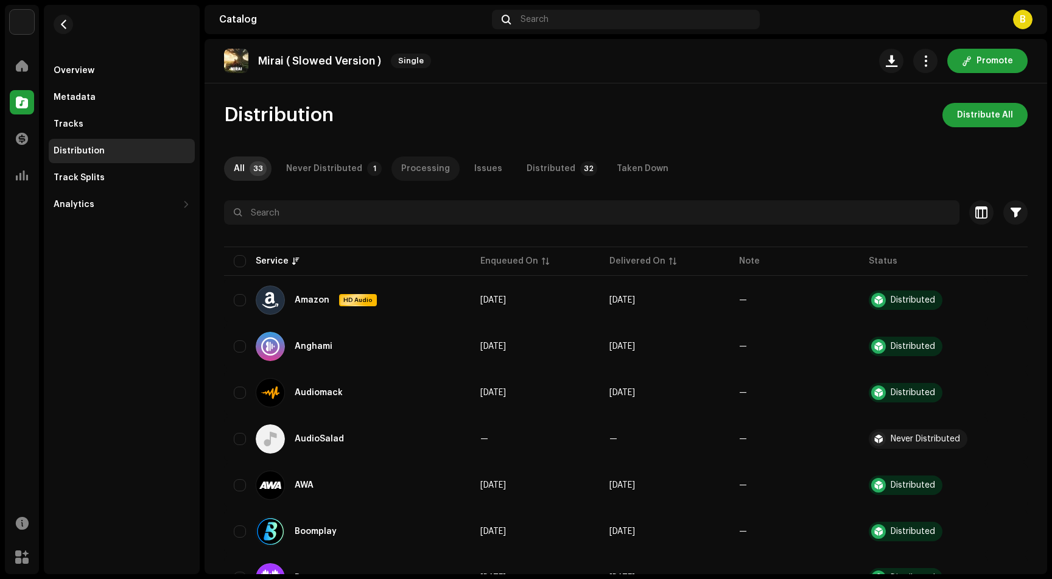
click at [401, 175] on div "Processing" at bounding box center [425, 168] width 49 height 24
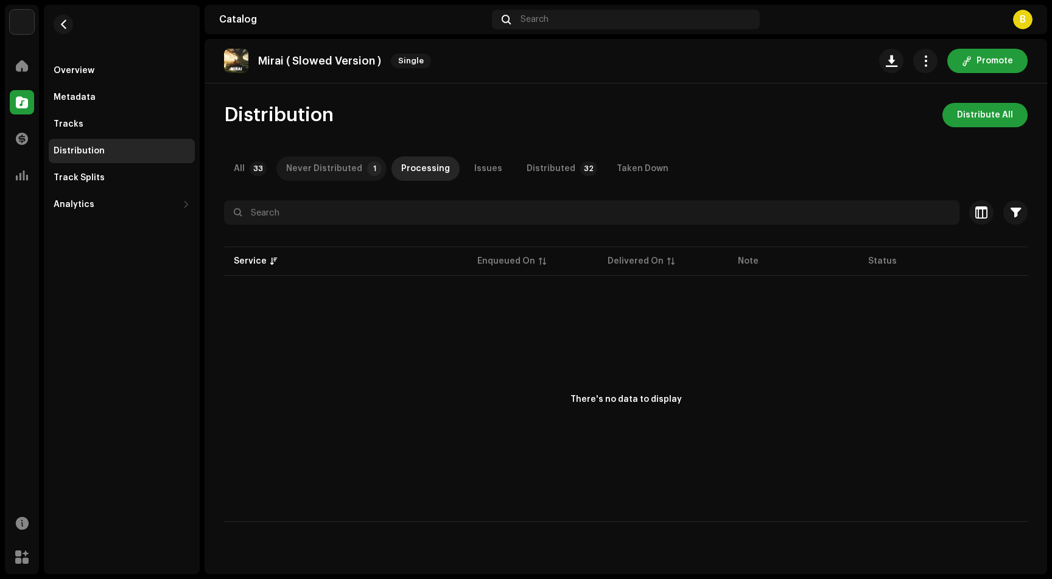
click at [323, 169] on div "Never Distributed" at bounding box center [324, 168] width 76 height 24
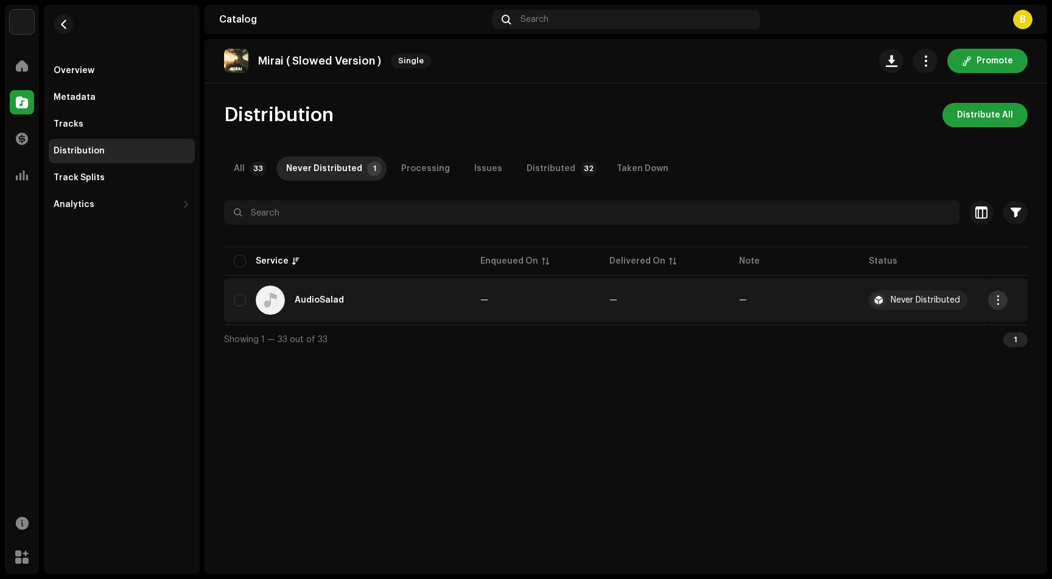
click at [999, 301] on span "button" at bounding box center [997, 300] width 9 height 10
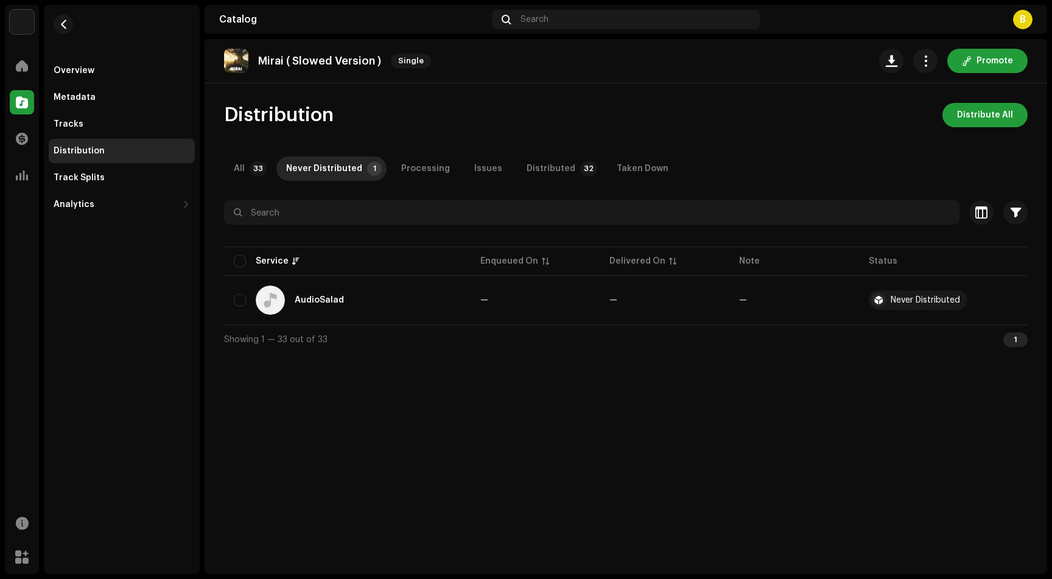
click at [624, 183] on div "Distribution Distribute All All 33 Never Distributed 1 Processing Issues Distri…" at bounding box center [625, 228] width 842 height 251
click at [630, 177] on div "Taken Down" at bounding box center [643, 168] width 52 height 24
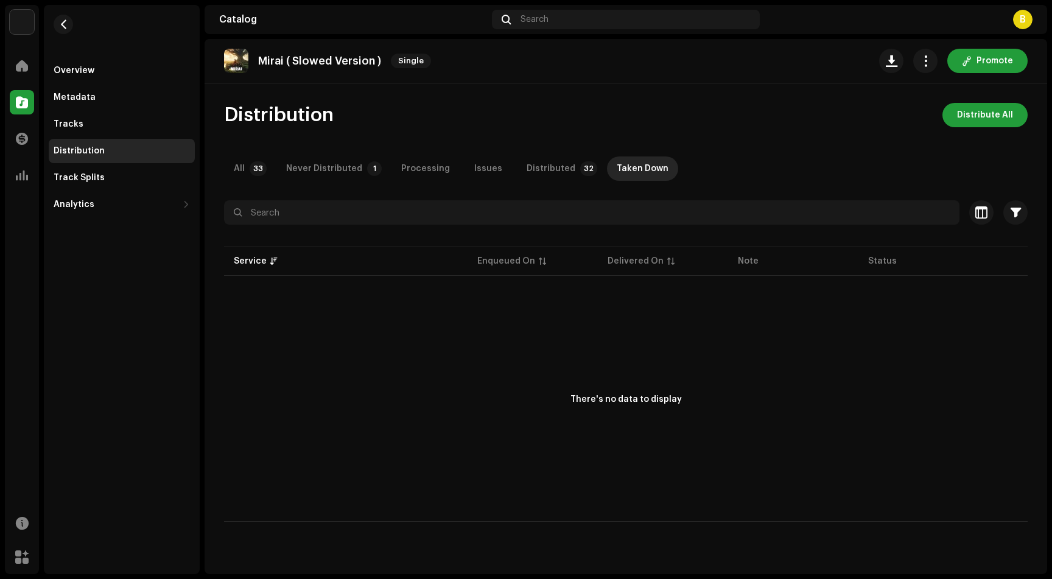
click at [245, 181] on div "Distribution Distribute All All 33 Never Distributed 1 Processing Issues Distri…" at bounding box center [625, 312] width 842 height 419
click at [245, 177] on p-tab "All 33" at bounding box center [247, 168] width 47 height 24
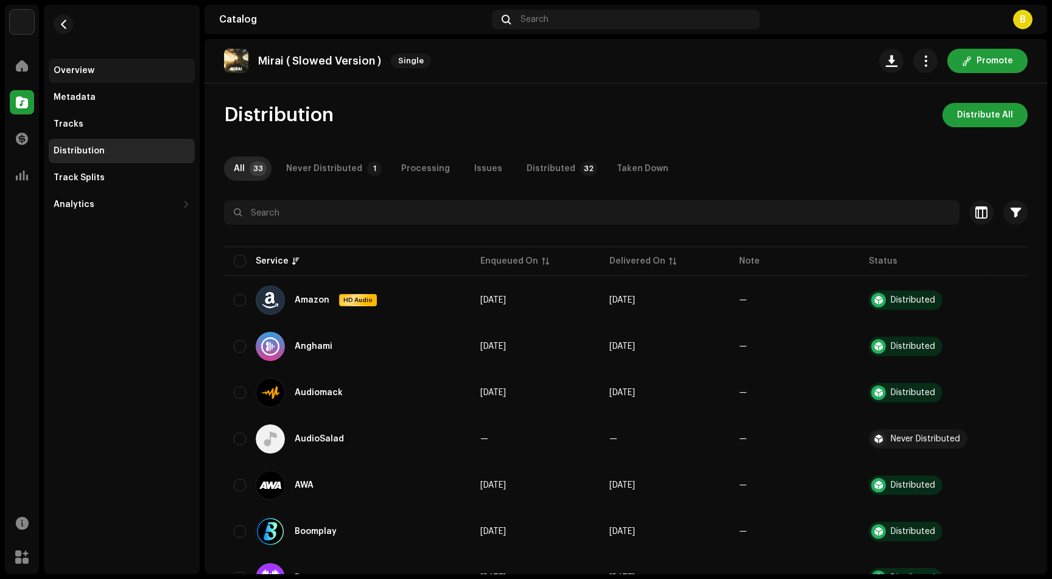
click at [93, 74] on div "Overview" at bounding box center [122, 71] width 136 height 10
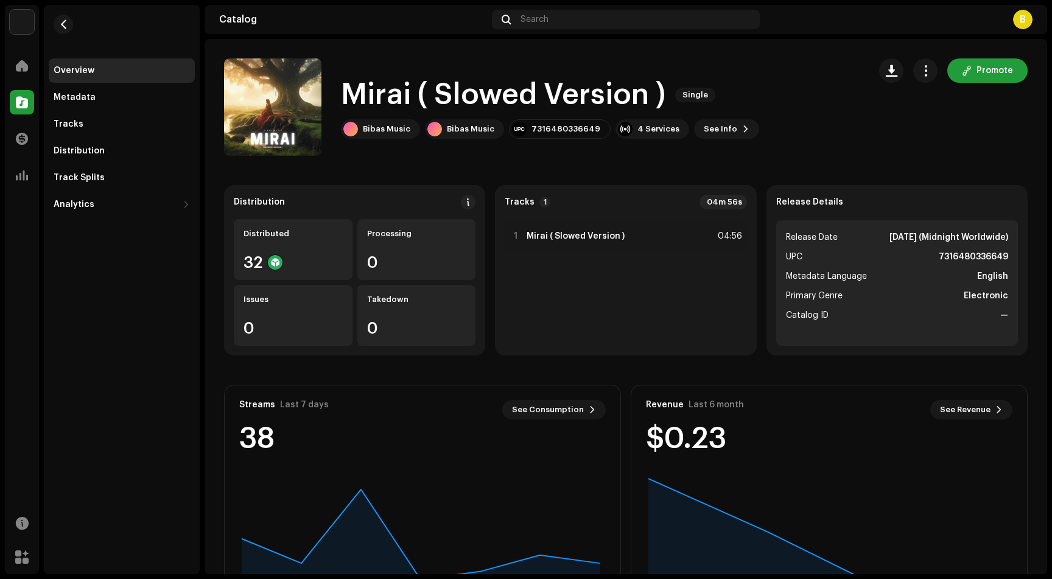
scroll to position [74, 0]
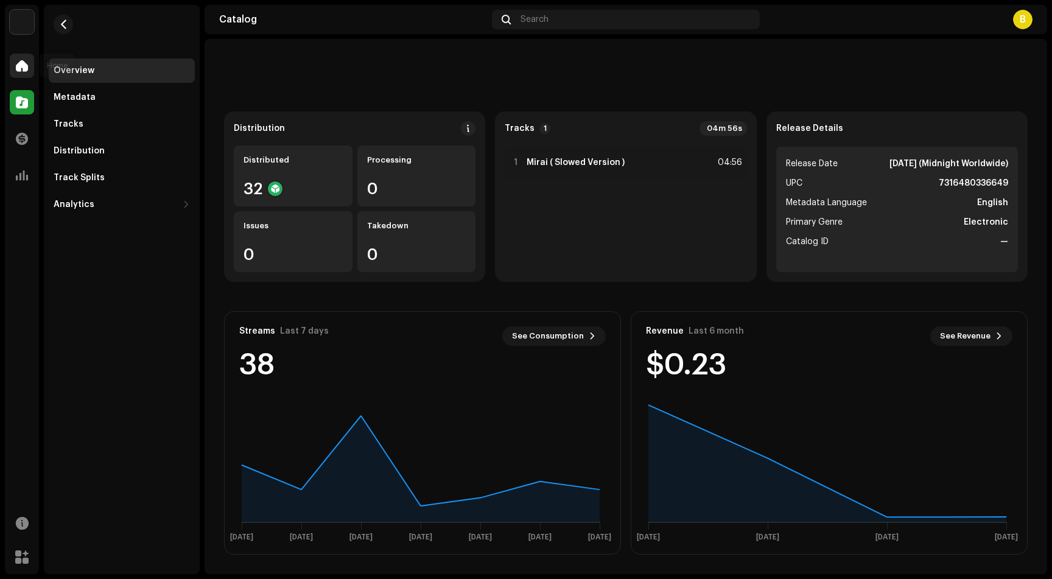
click at [16, 67] on span at bounding box center [22, 66] width 12 height 10
